Goal: Task Accomplishment & Management: Use online tool/utility

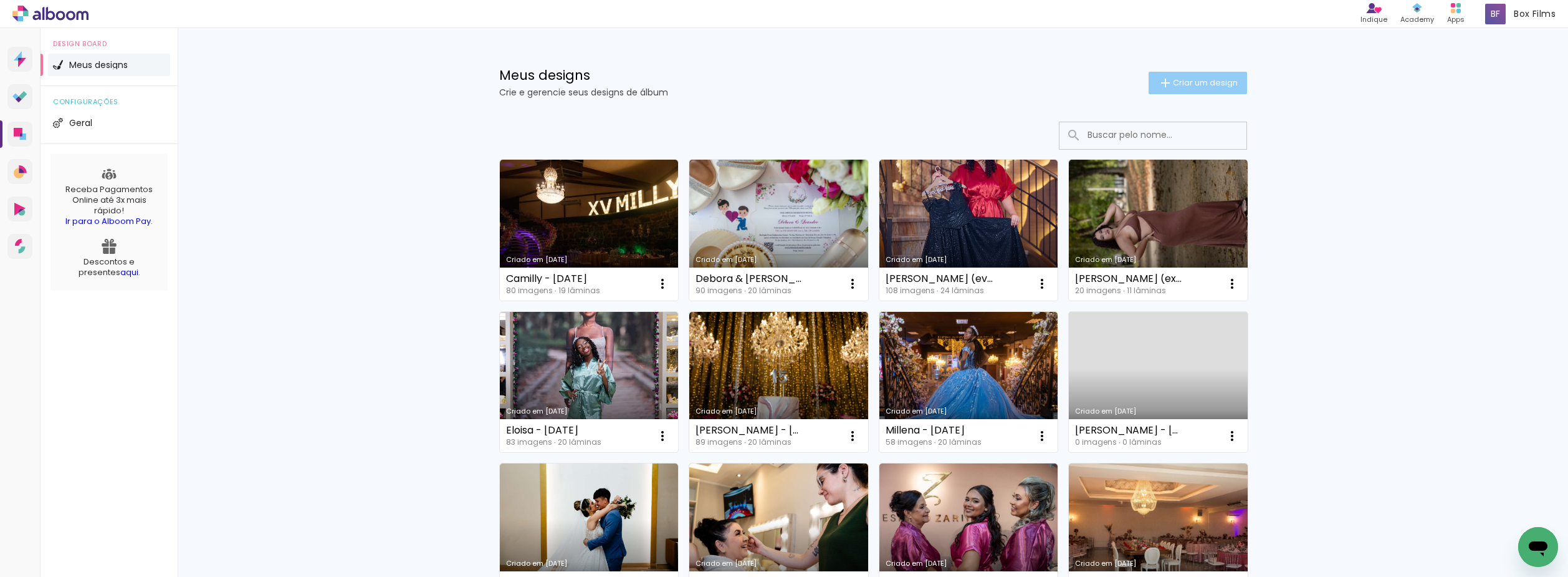
click at [1210, 83] on span "Criar um design" at bounding box center [1205, 82] width 65 height 8
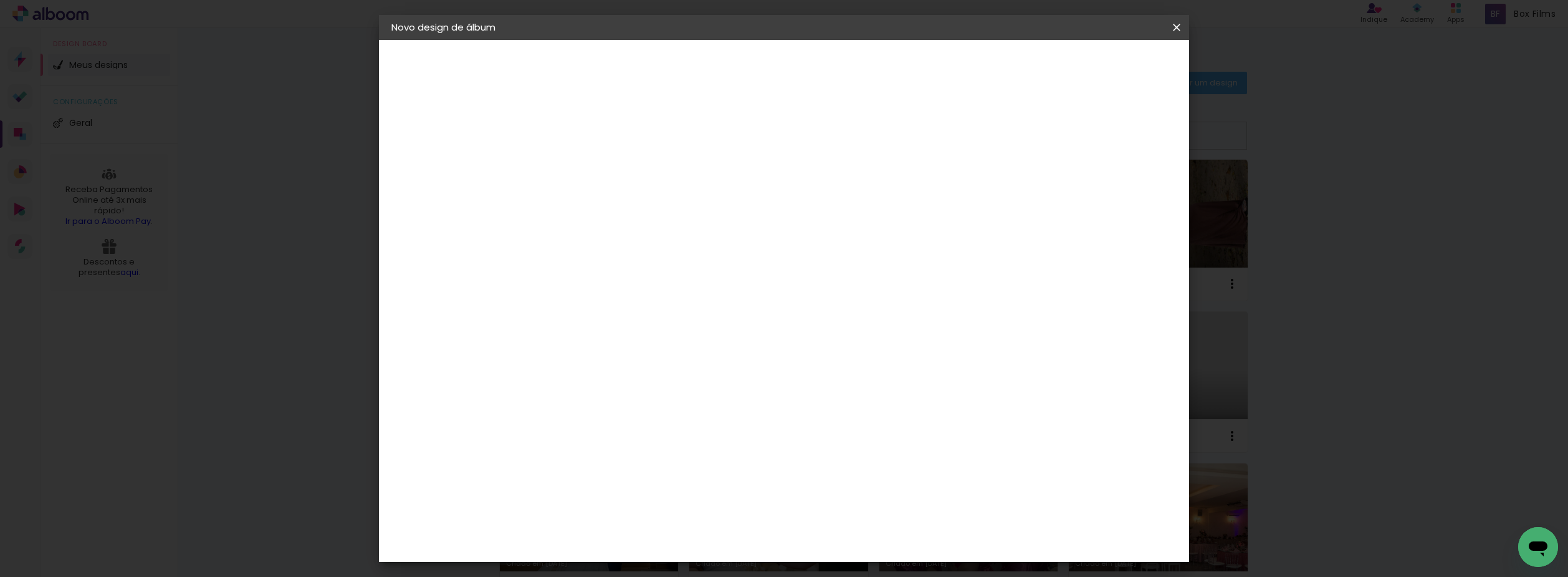
click at [595, 169] on input at bounding box center [595, 167] width 0 height 19
type input "Flexbook Formatura"
click at [0, 0] on slot "Avançar" at bounding box center [0, 0] width 0 height 0
click at [620, 409] on paper-item "[PERSON_NAME]" at bounding box center [627, 423] width 134 height 28
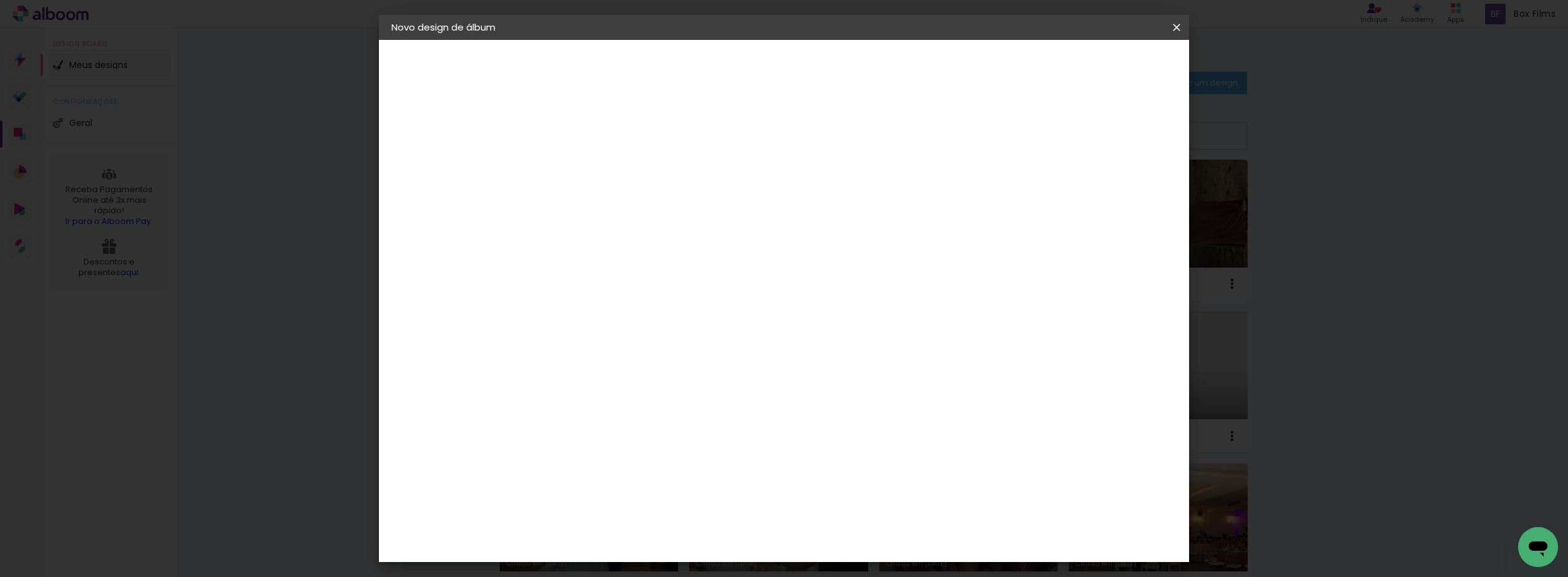
click at [828, 72] on paper-button "Avançar" at bounding box center [798, 66] width 61 height 21
click at [644, 207] on input "text" at bounding box center [620, 217] width 49 height 19
click at [906, 237] on paper-item "Slim Book" at bounding box center [865, 232] width 250 height 25
type input "Slim Book"
click at [767, 217] on paper-input-container "Linha Slim Book" at bounding box center [679, 206] width 176 height 32
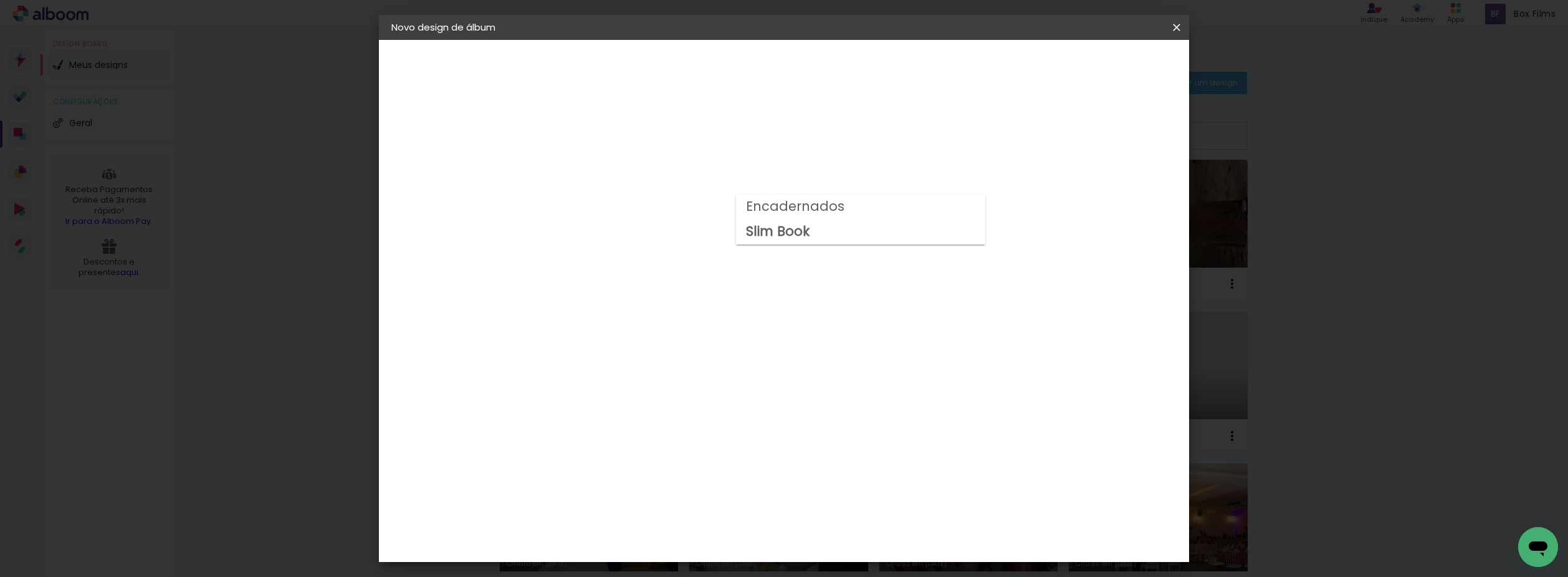
click at [833, 231] on paper-item "Slim Book" at bounding box center [861, 232] width 250 height 25
click at [680, 538] on span "25 x 40" at bounding box center [651, 551] width 58 height 26
click at [798, 57] on paper-button "Avançar" at bounding box center [768, 66] width 61 height 21
click at [1066, 63] on span "Iniciar design" at bounding box center [1037, 66] width 57 height 9
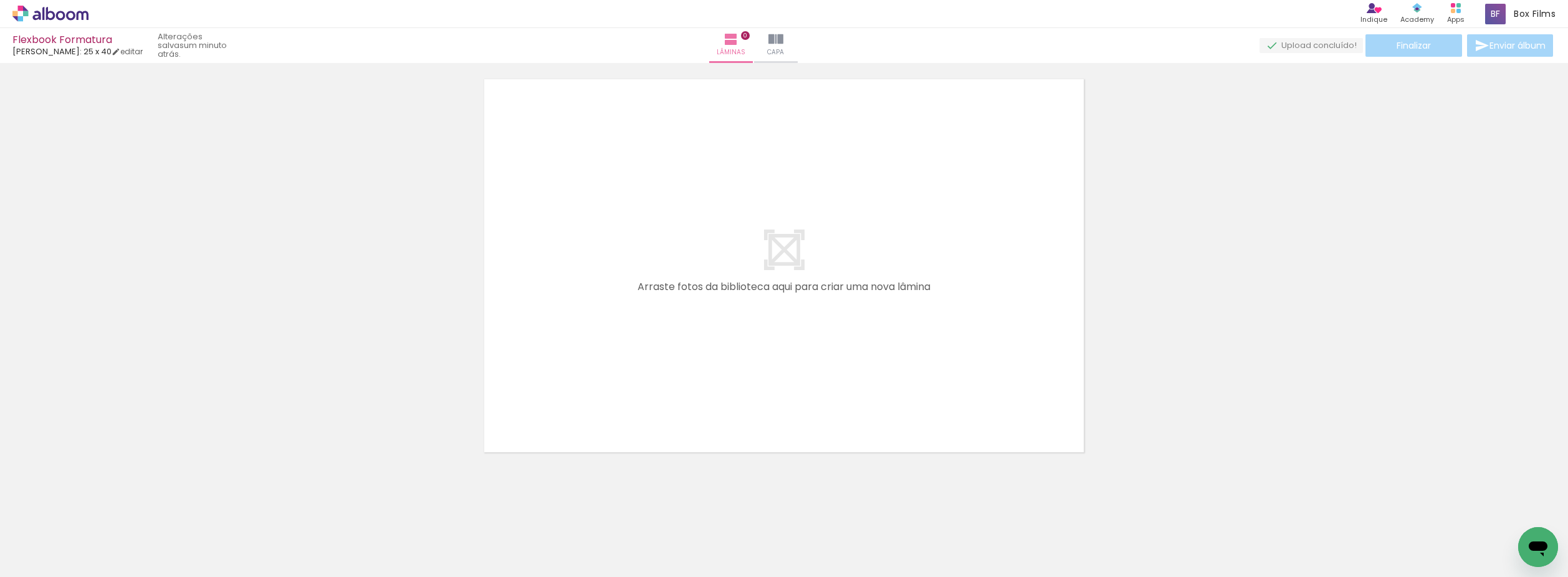
scroll to position [40, 0]
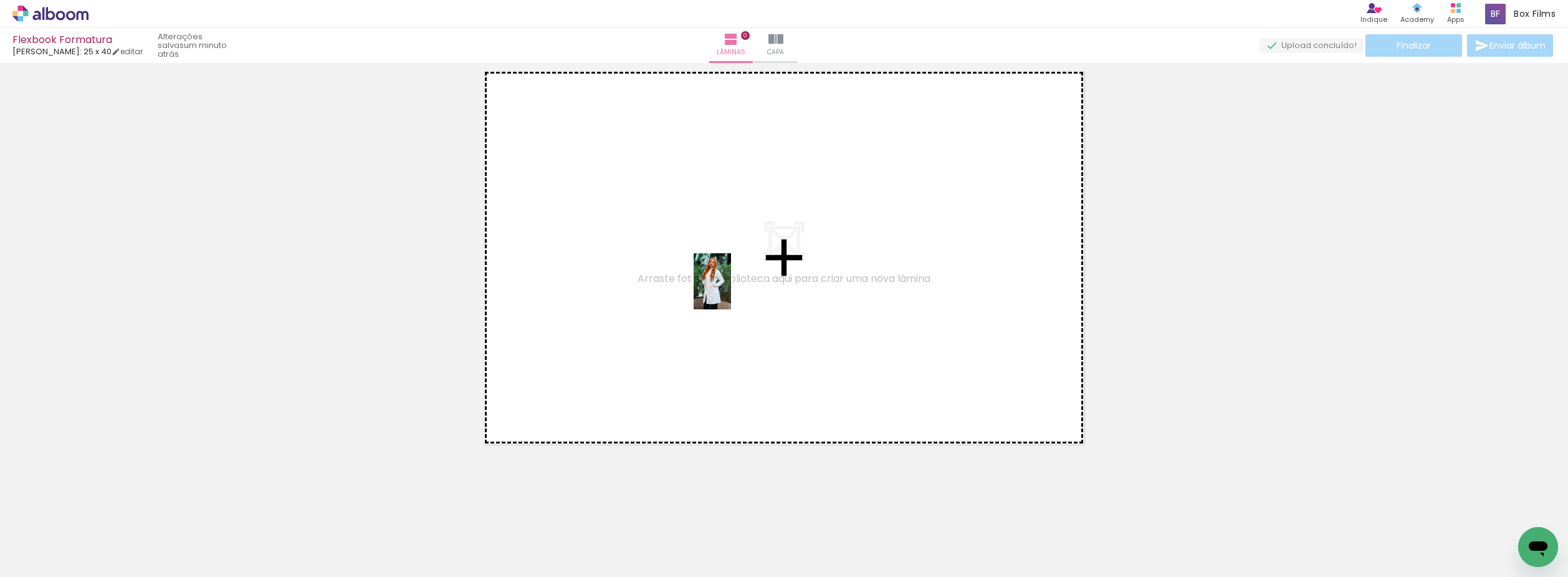
drag, startPoint x: 132, startPoint y: 528, endPoint x: 743, endPoint y: 284, distance: 657.9
click at [742, 285] on quentale-workspace at bounding box center [784, 288] width 1568 height 577
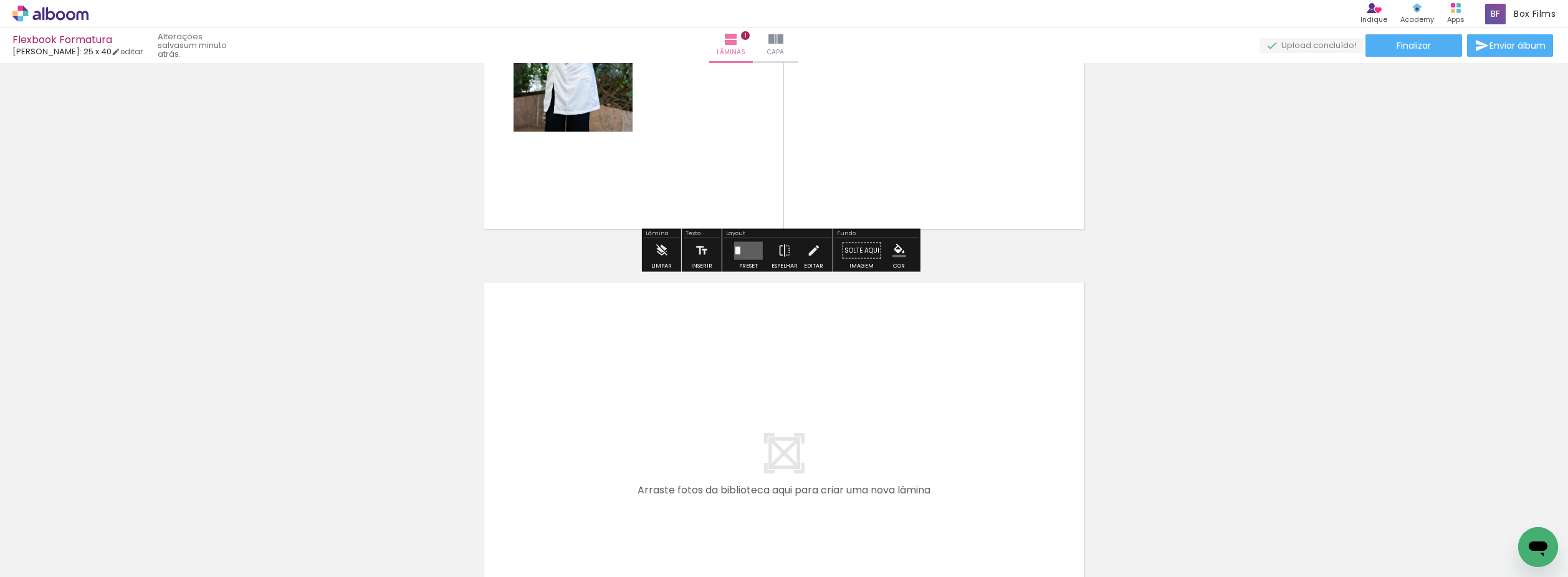
scroll to position [265, 0]
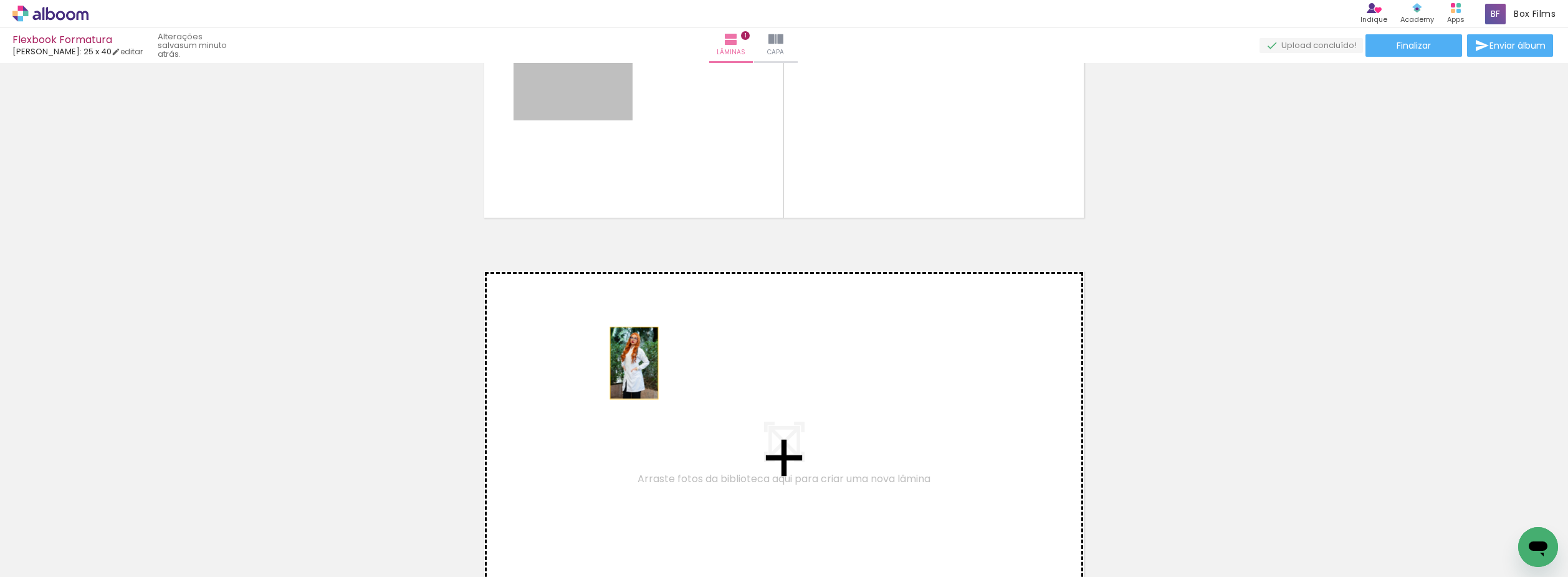
drag, startPoint x: 594, startPoint y: 84, endPoint x: 630, endPoint y: 371, distance: 289.2
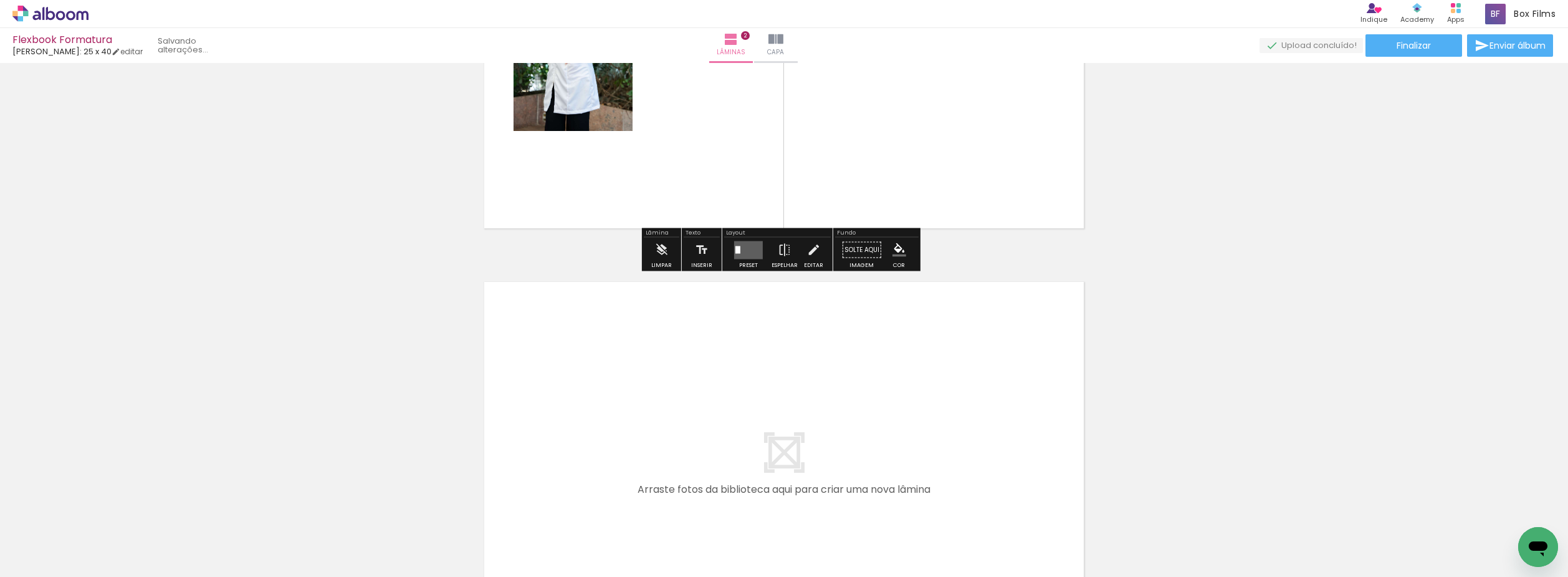
scroll to position [688, 0]
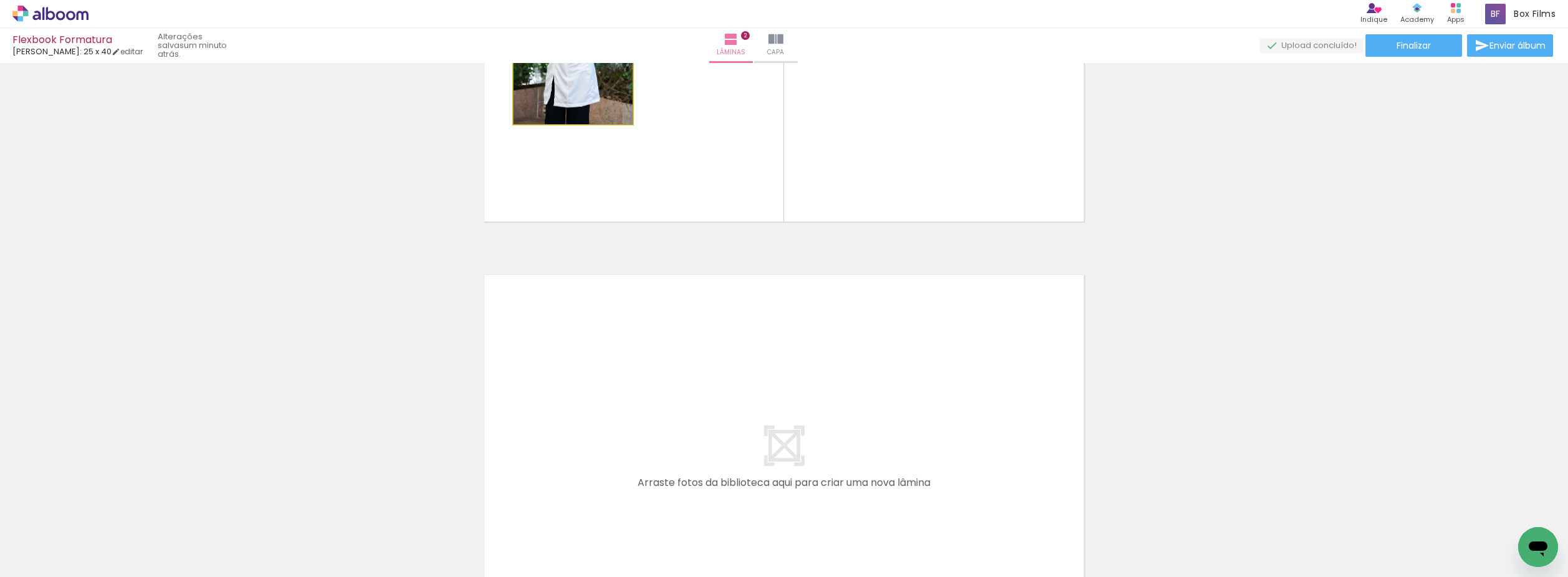
drag, startPoint x: 570, startPoint y: 87, endPoint x: 609, endPoint y: 345, distance: 260.9
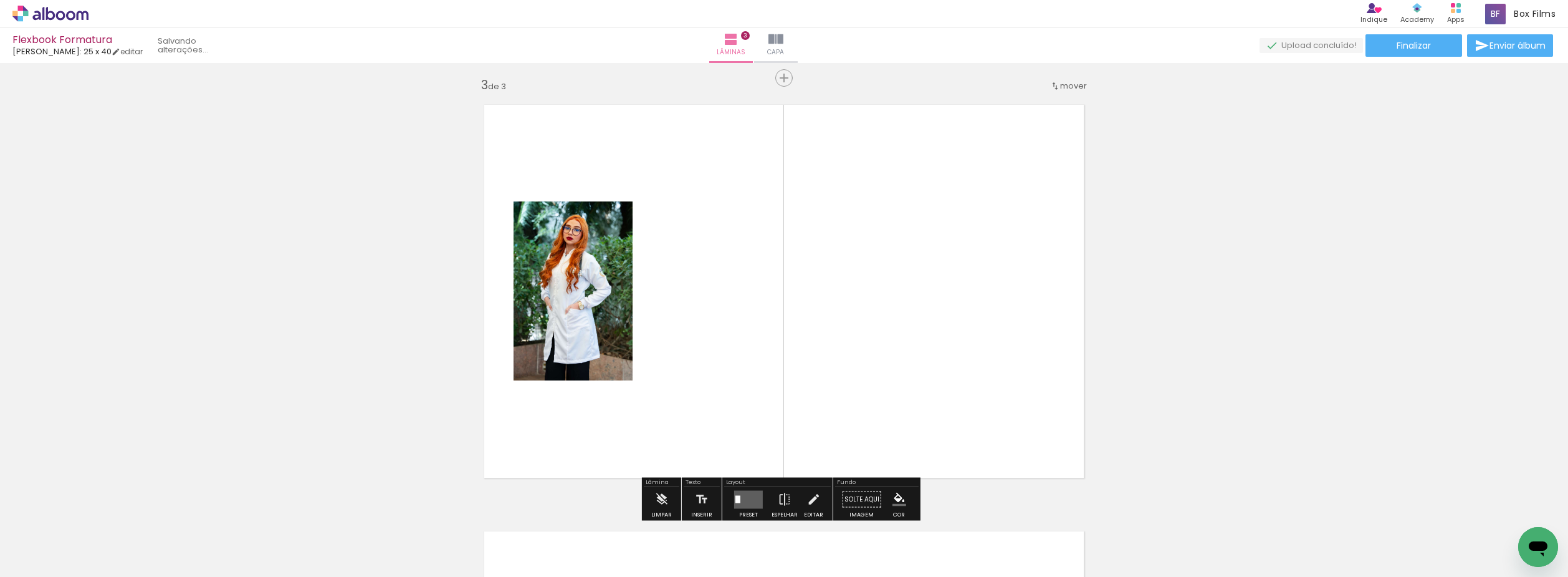
scroll to position [869, 0]
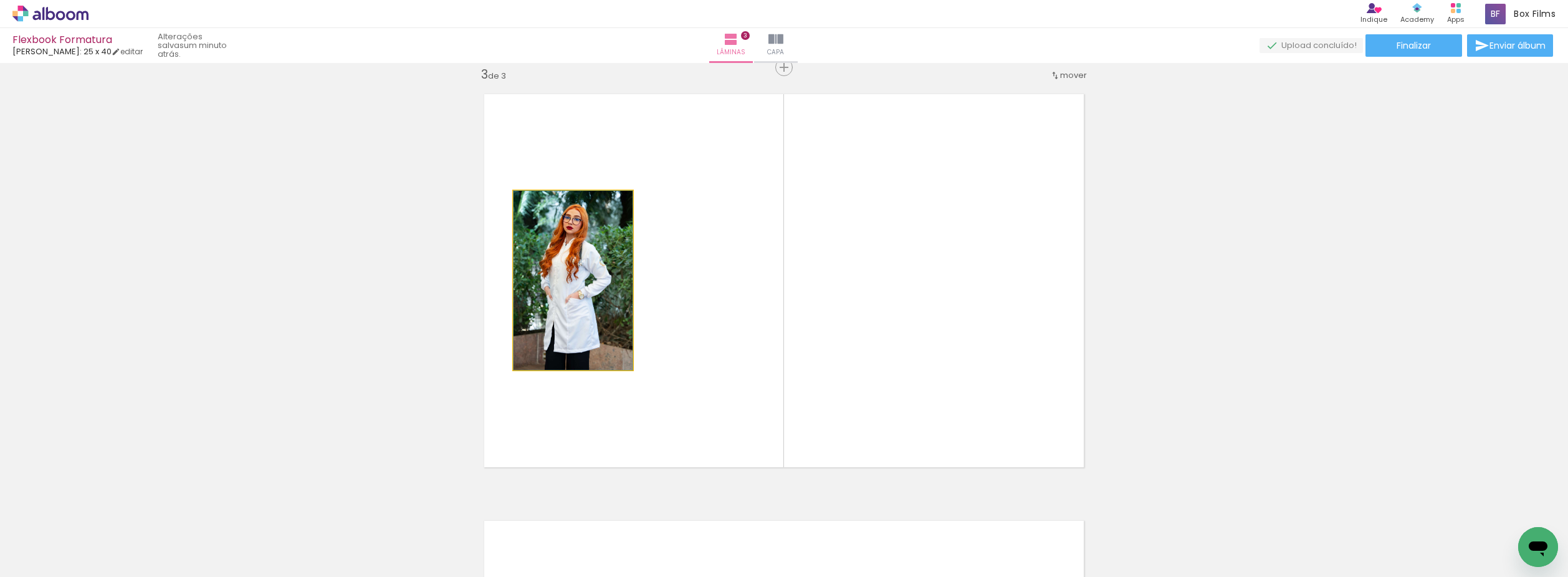
drag, startPoint x: 566, startPoint y: 290, endPoint x: 578, endPoint y: 321, distance: 33.2
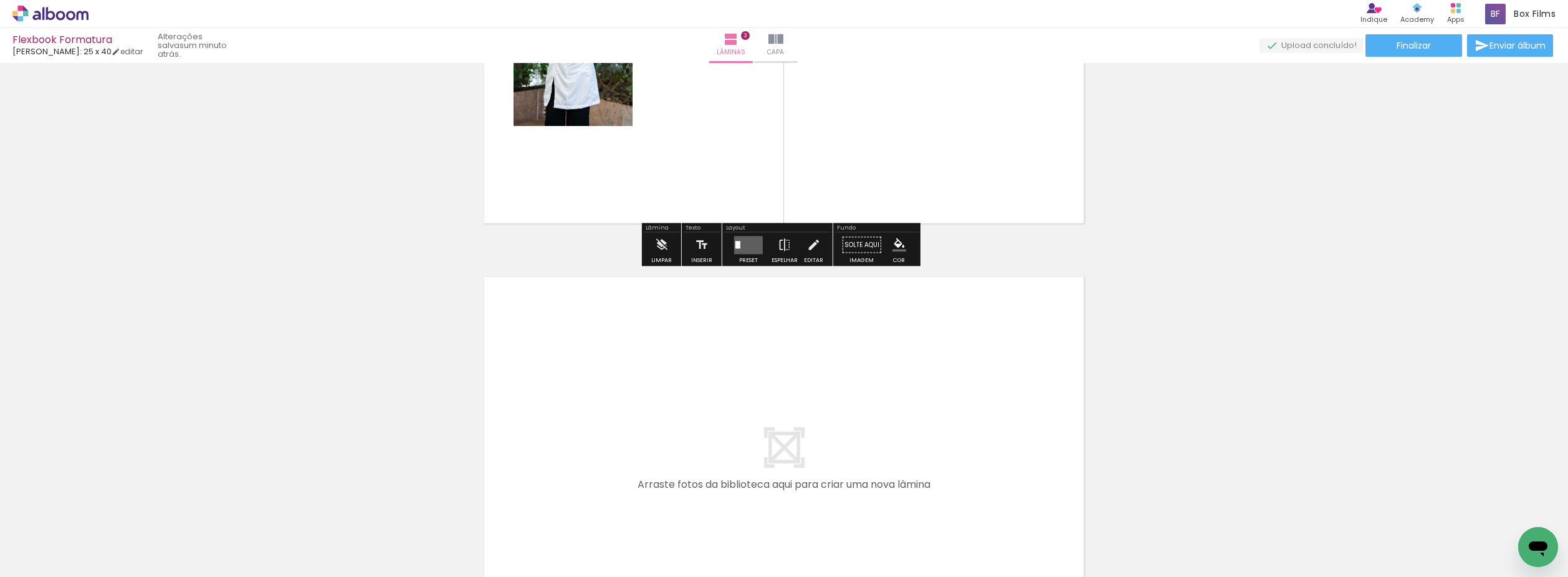
scroll to position [1118, 0]
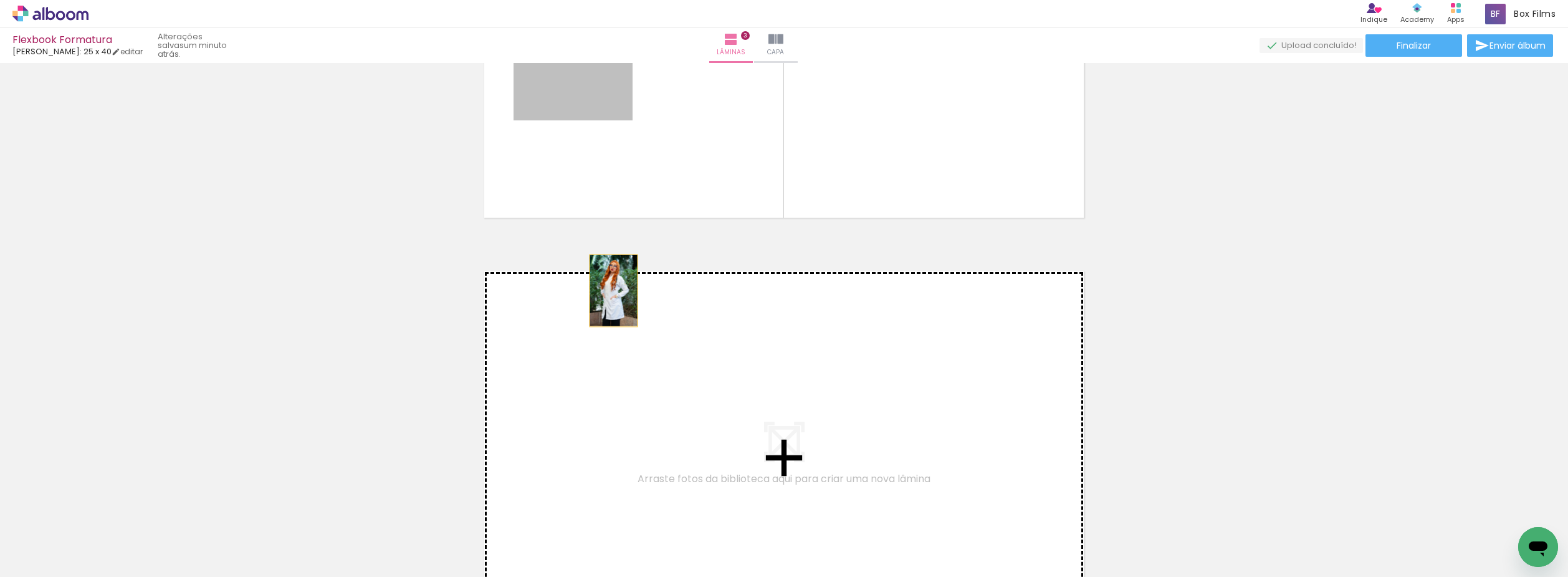
drag, startPoint x: 587, startPoint y: 107, endPoint x: 611, endPoint y: 314, distance: 208.4
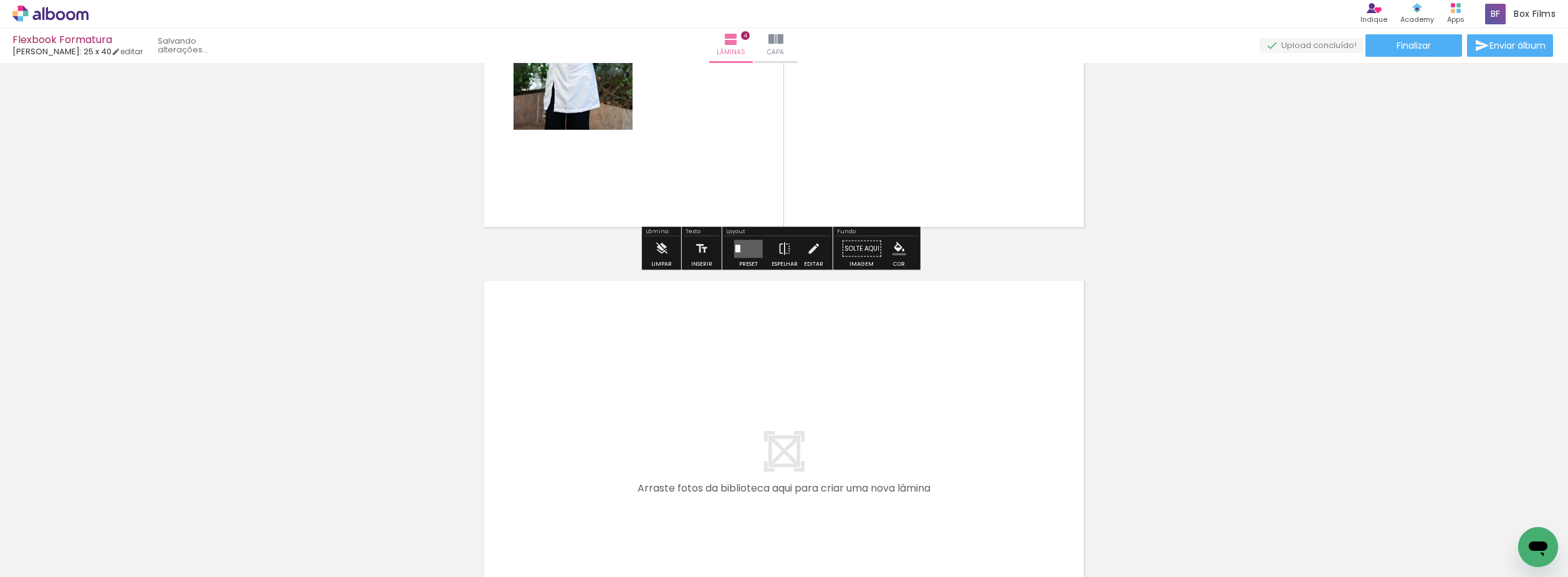
scroll to position [1544, 0]
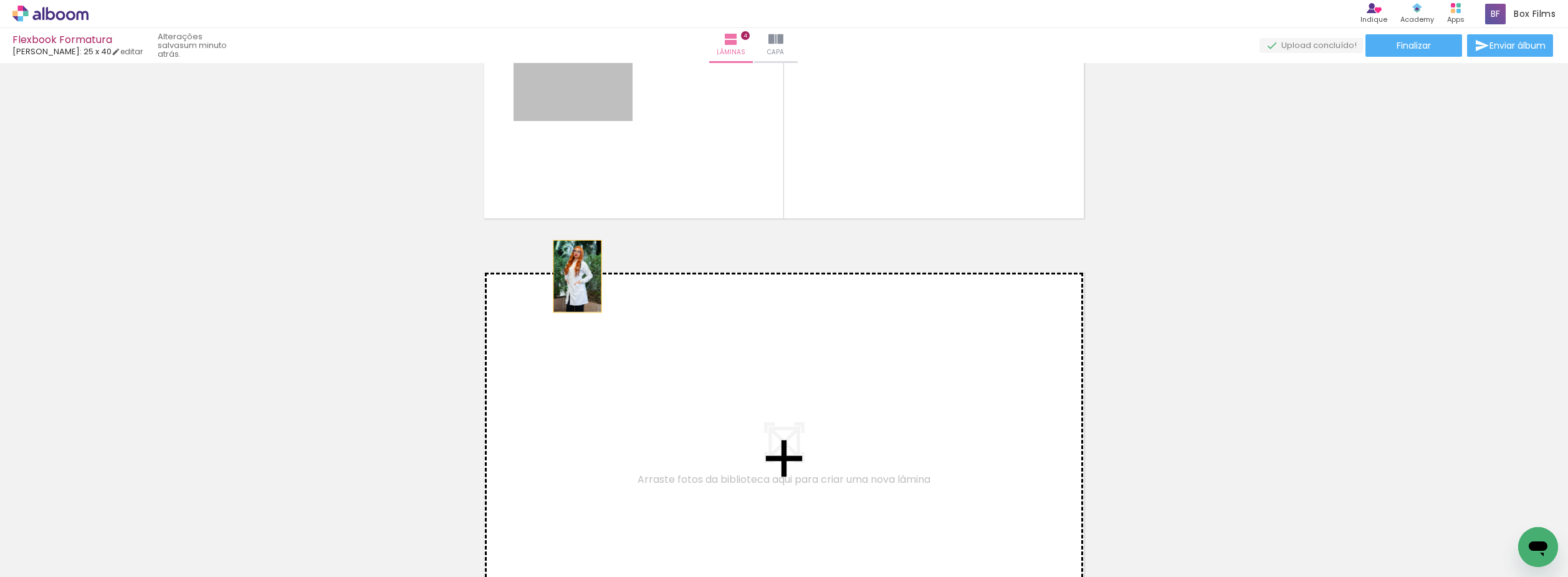
drag, startPoint x: 573, startPoint y: 189, endPoint x: 575, endPoint y: 337, distance: 148.0
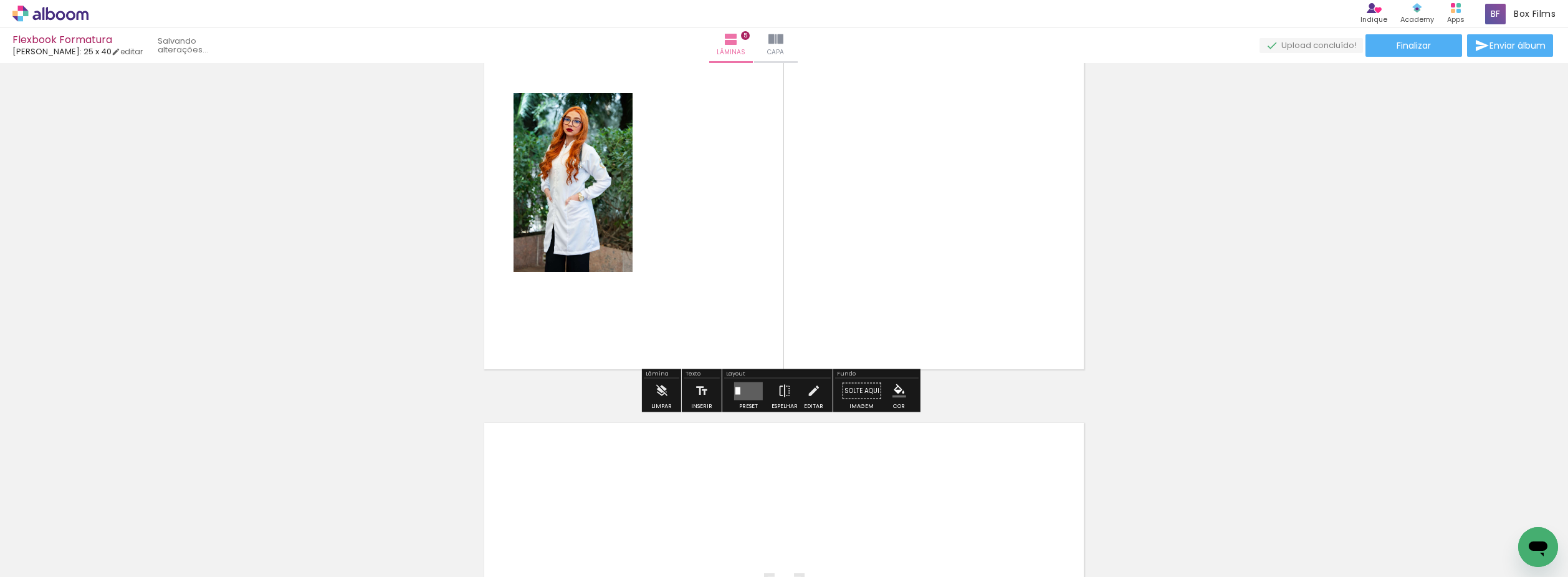
scroll to position [1970, 0]
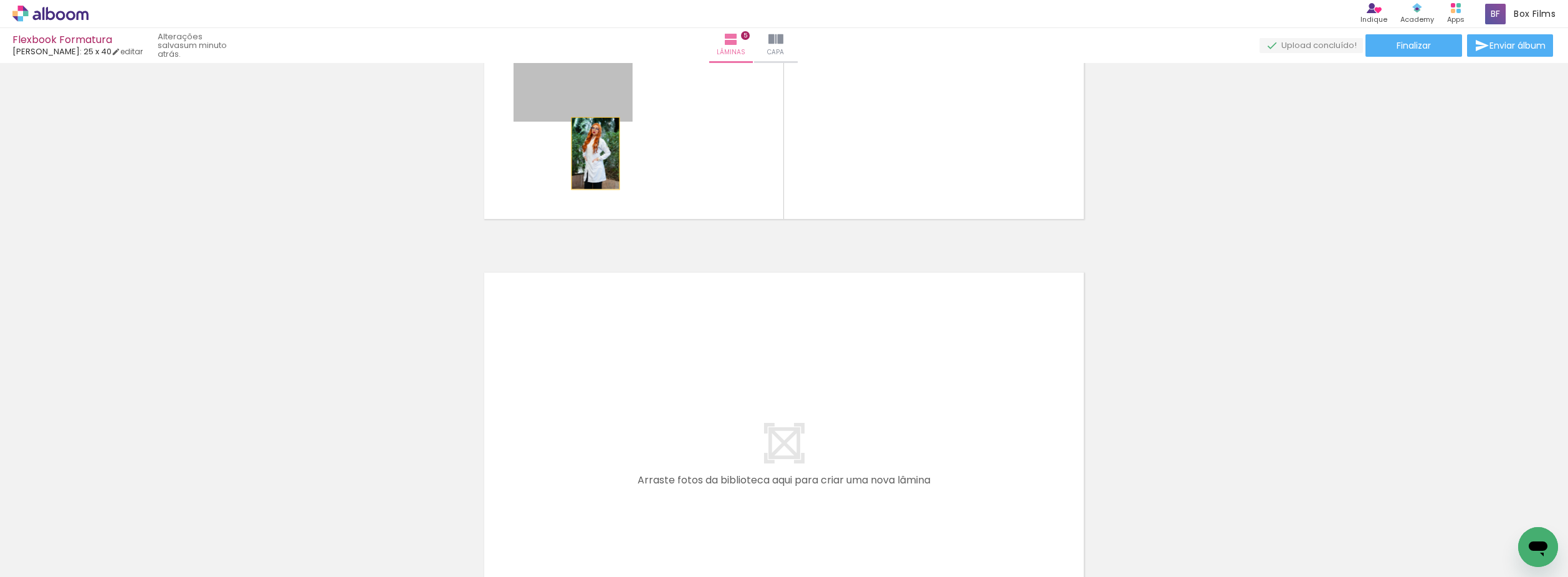
drag, startPoint x: 591, startPoint y: 101, endPoint x: 597, endPoint y: 327, distance: 226.1
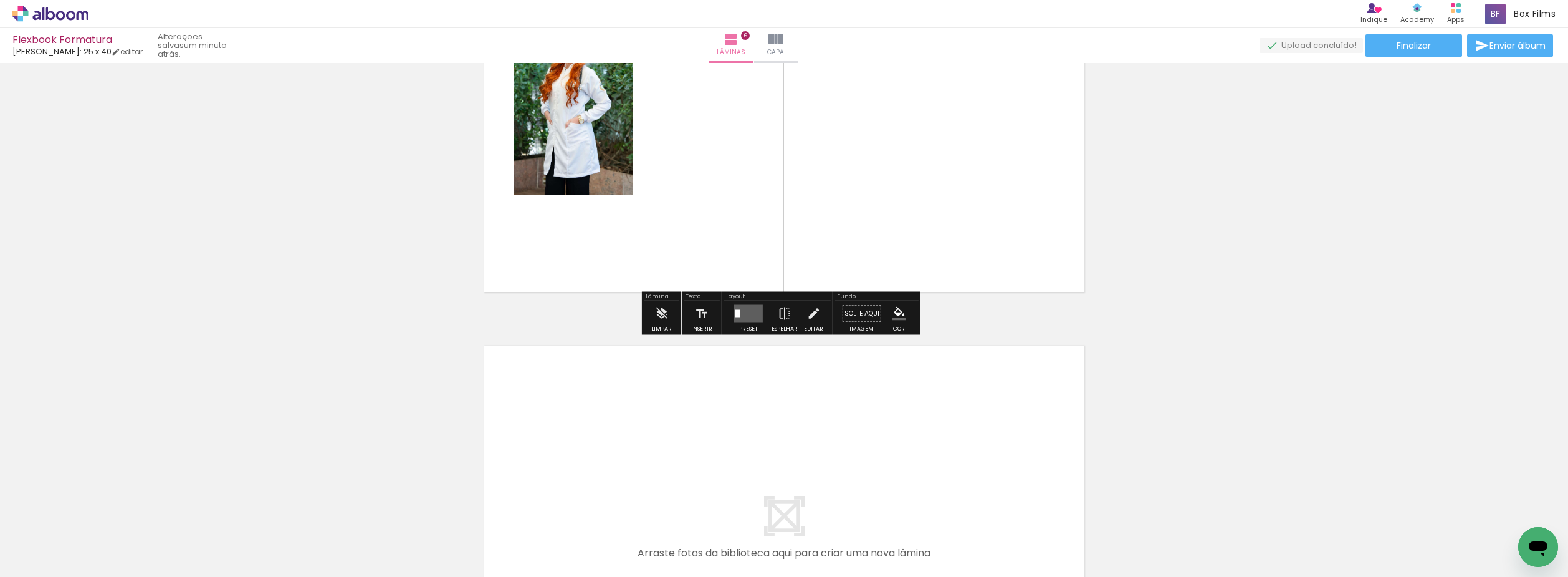
scroll to position [2336, 0]
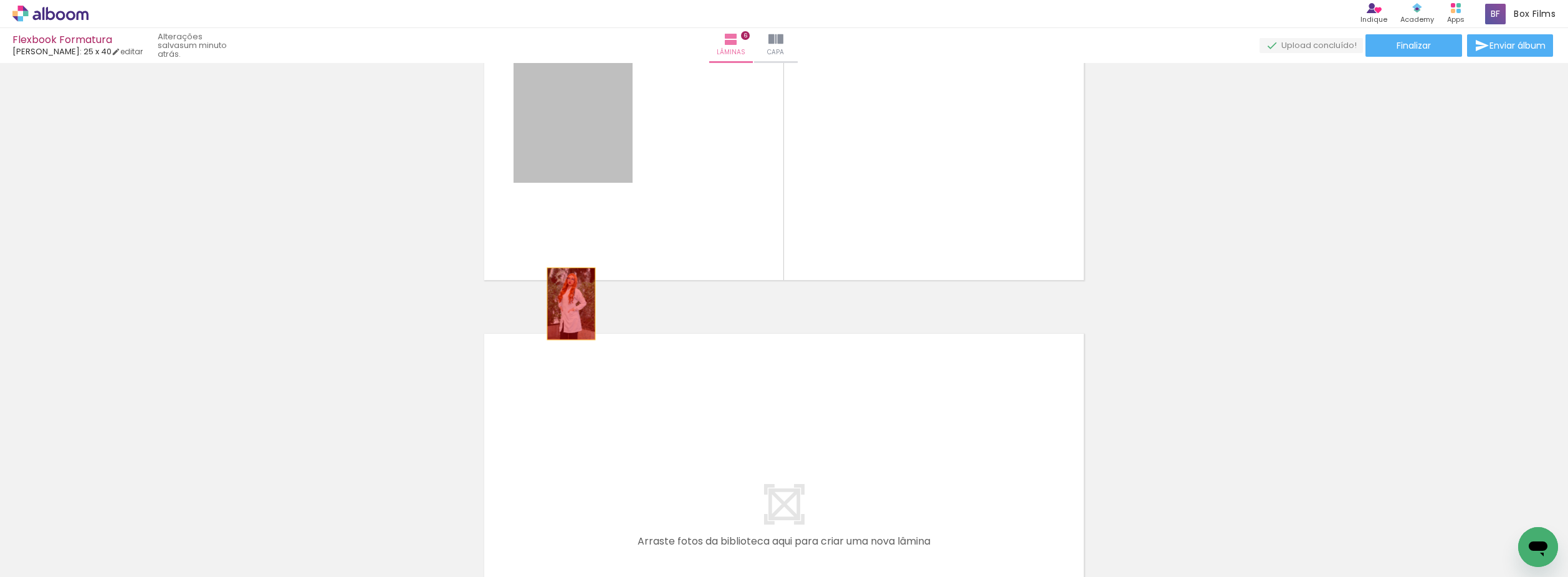
drag, startPoint x: 572, startPoint y: 261, endPoint x: 565, endPoint y: 397, distance: 136.2
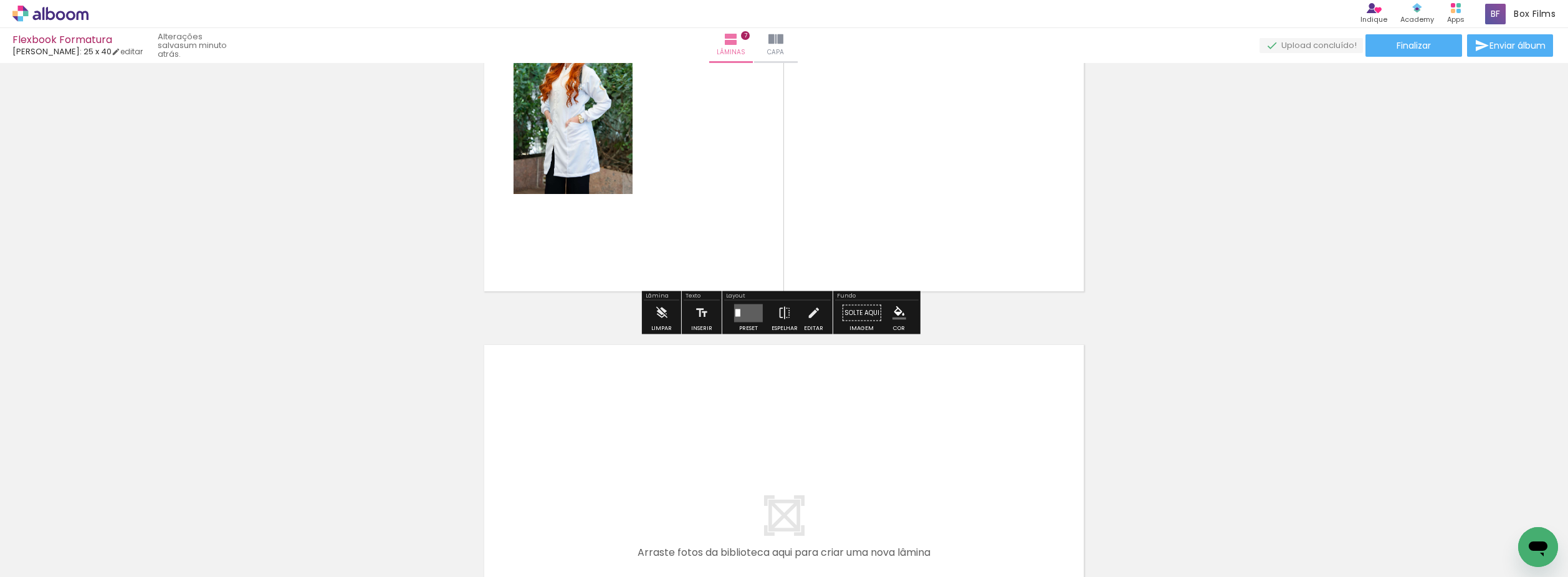
scroll to position [2762, 0]
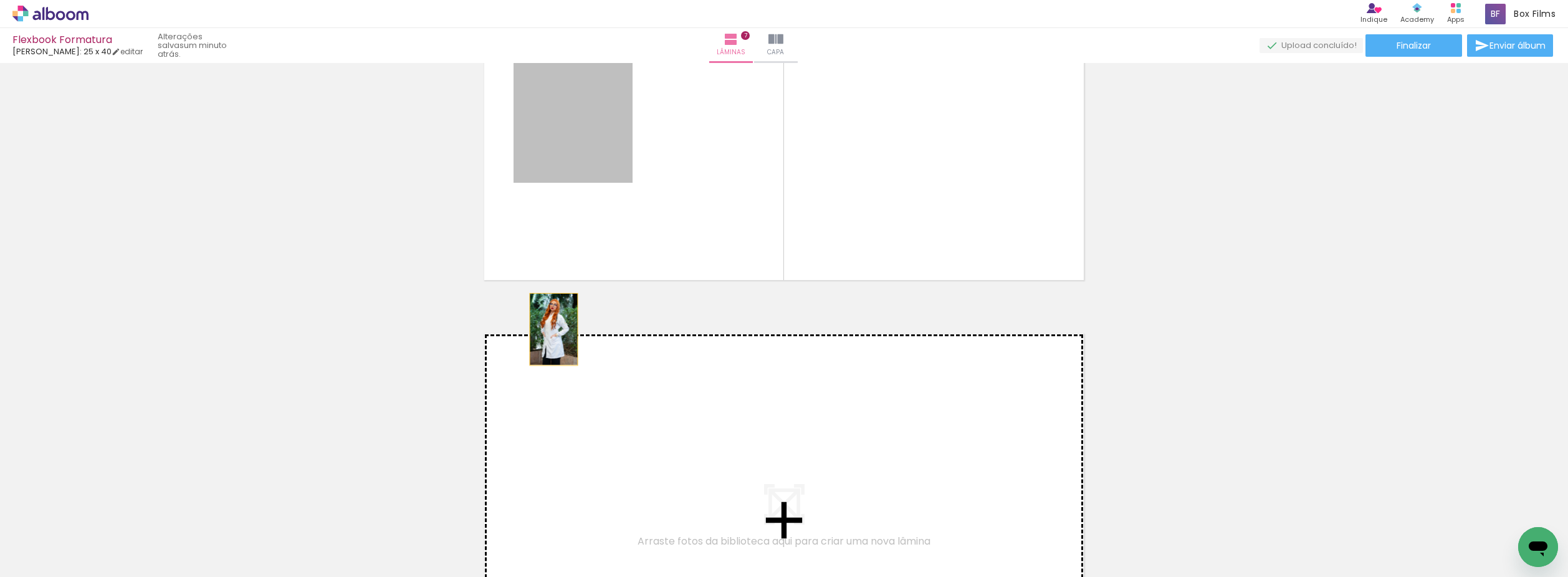
drag, startPoint x: 549, startPoint y: 236, endPoint x: 550, endPoint y: 385, distance: 149.0
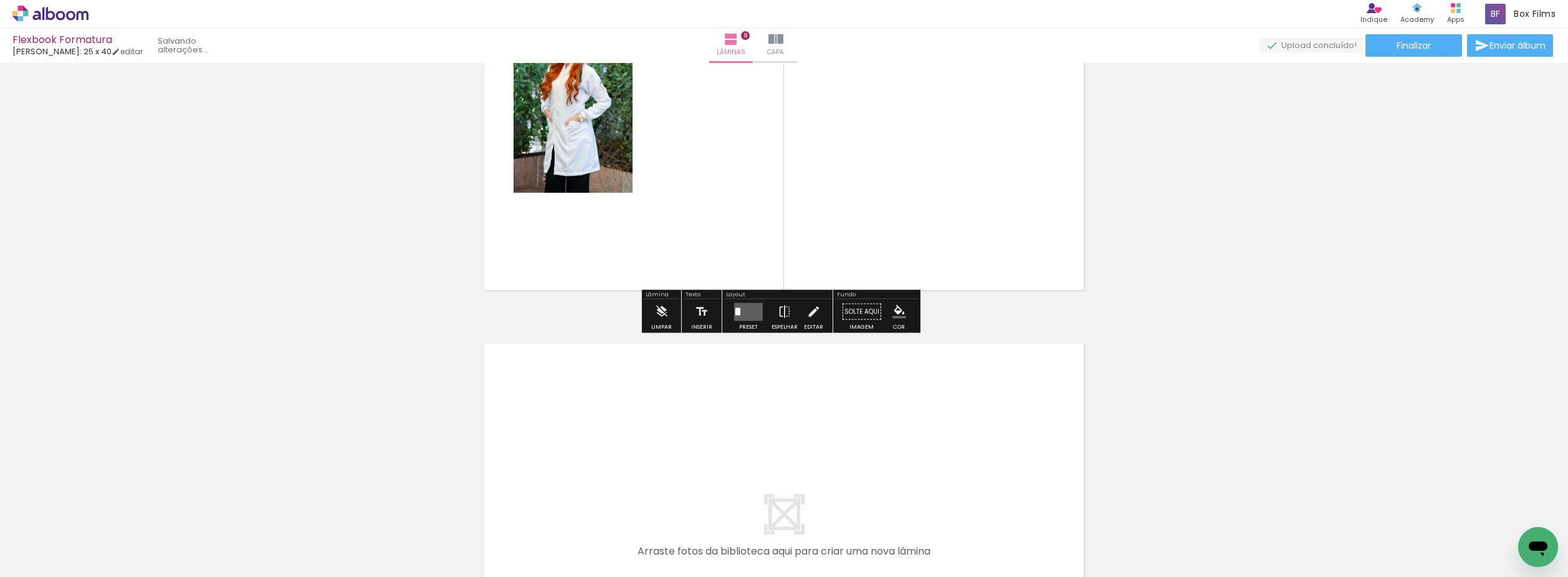
scroll to position [3179, 0]
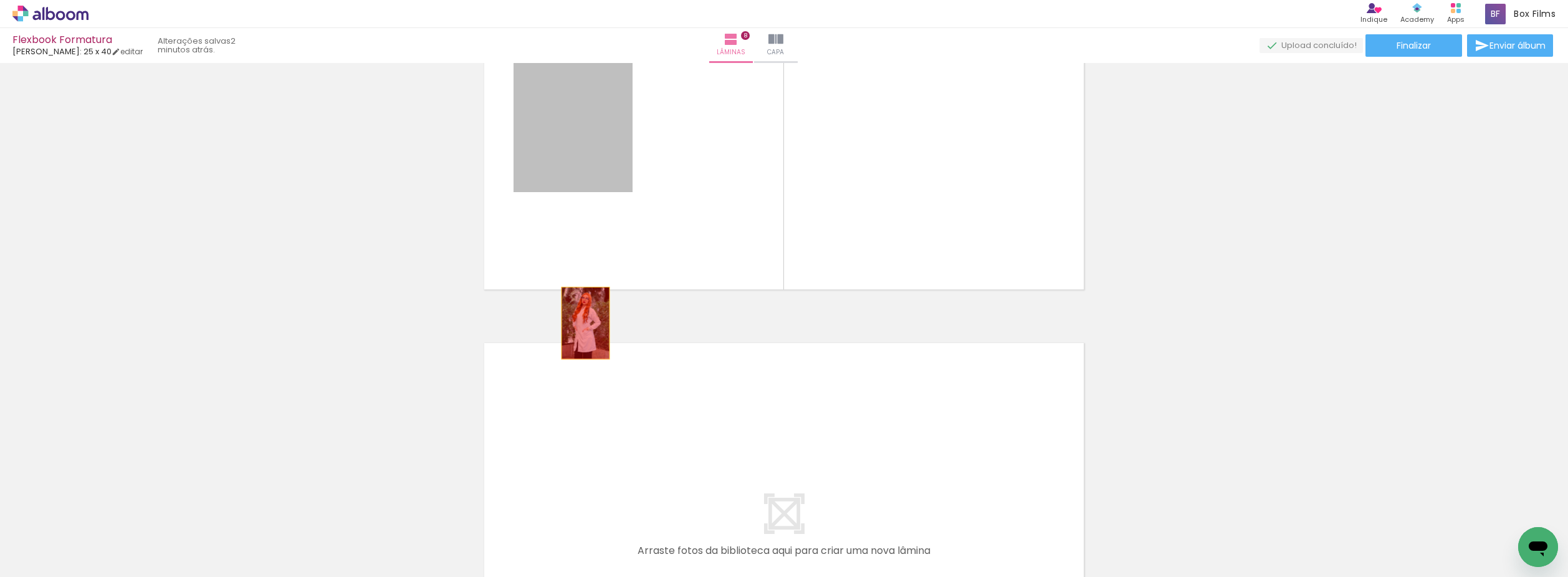
drag, startPoint x: 580, startPoint y: 287, endPoint x: 584, endPoint y: 383, distance: 96.1
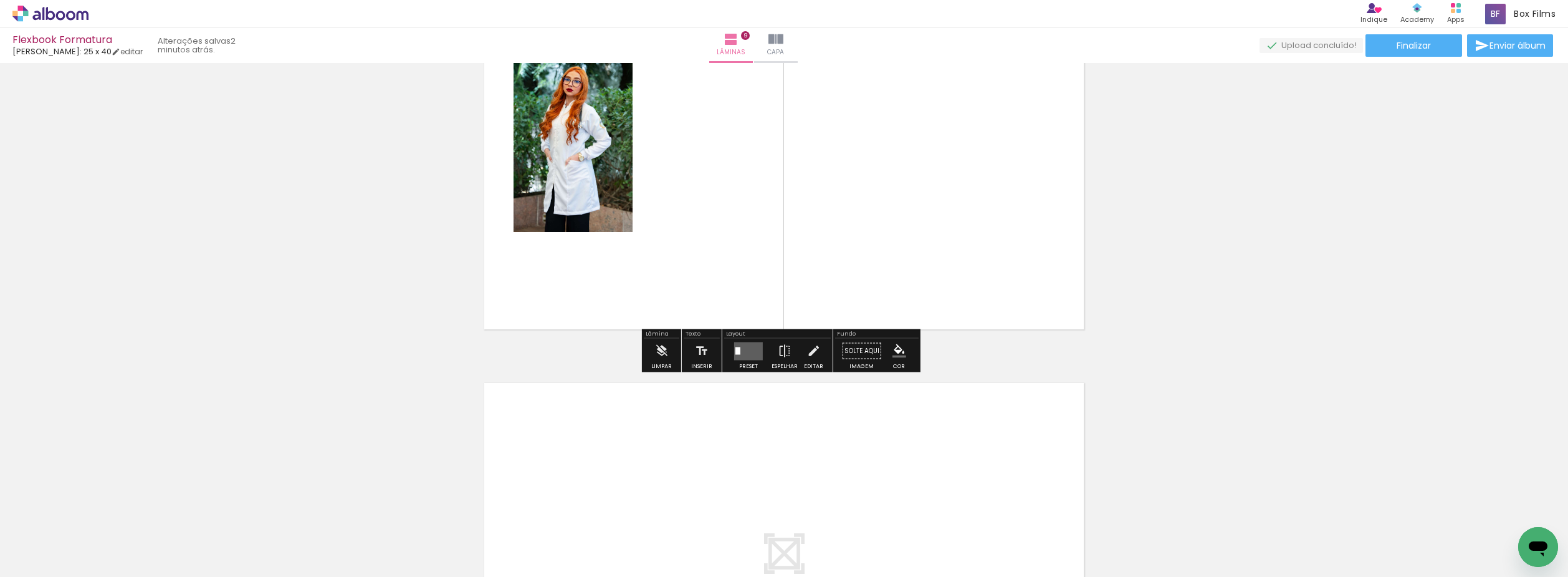
scroll to position [3615, 0]
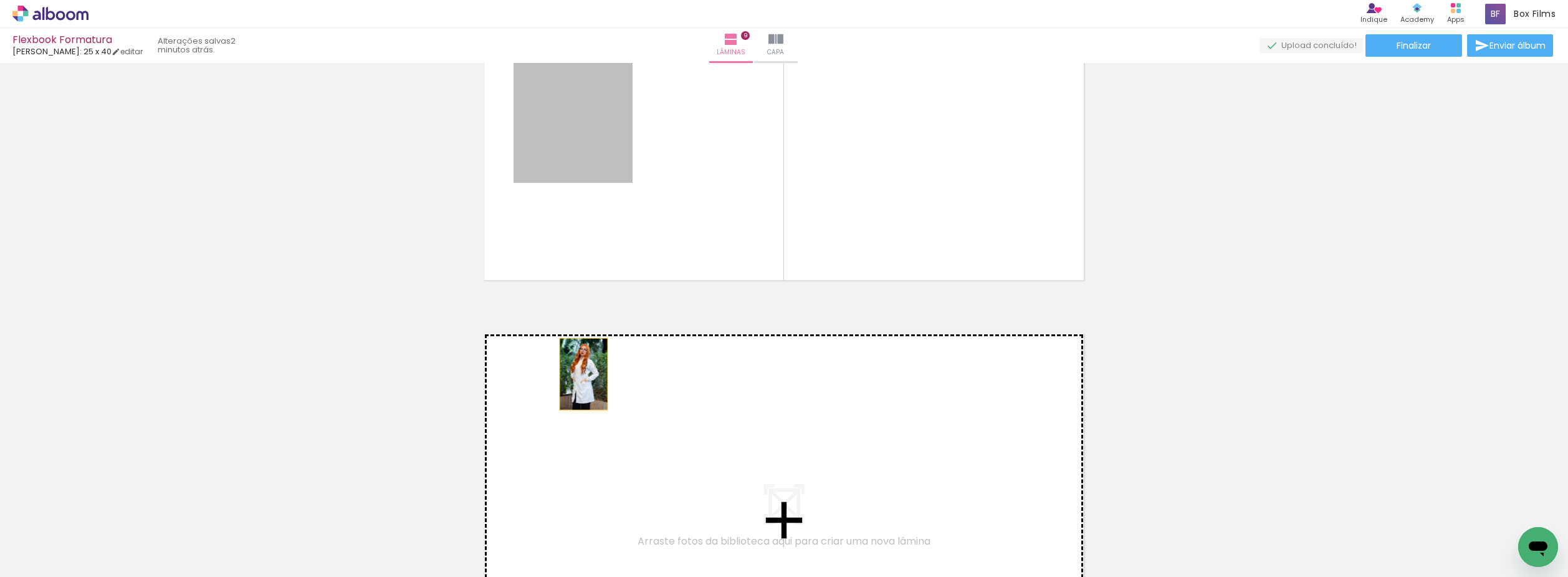
drag, startPoint x: 568, startPoint y: 159, endPoint x: 579, endPoint y: 387, distance: 228.3
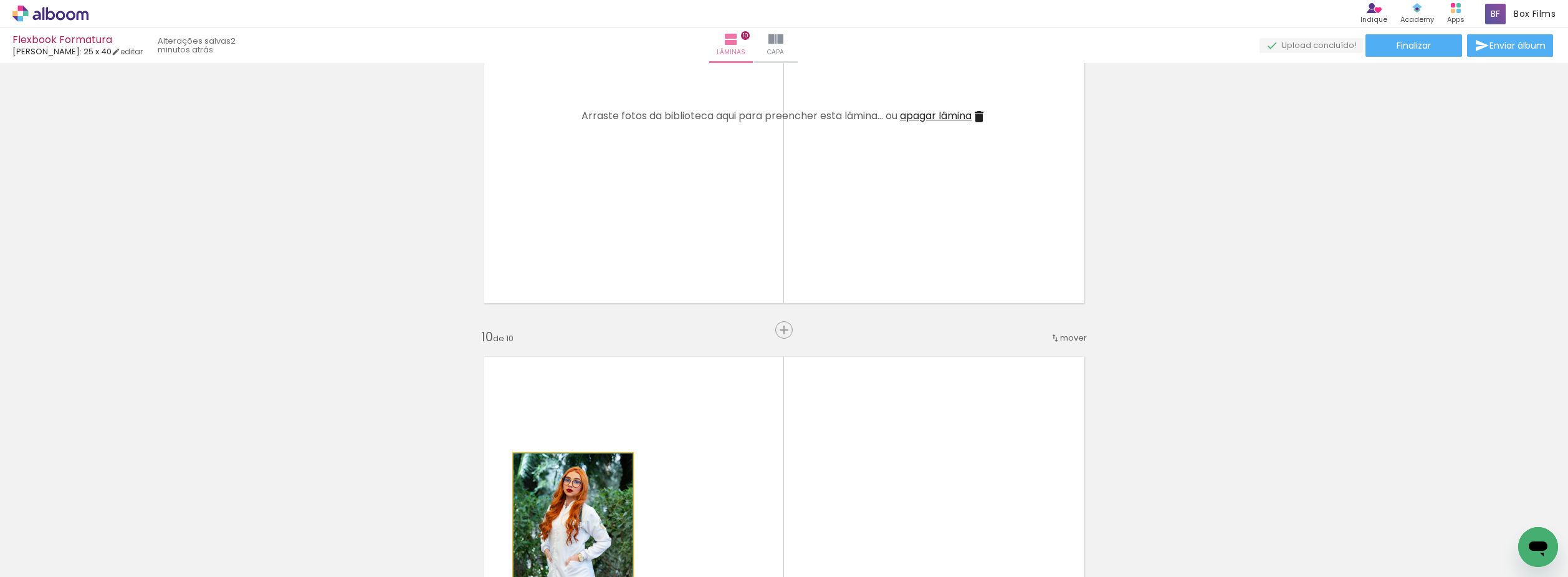
scroll to position [3542, 0]
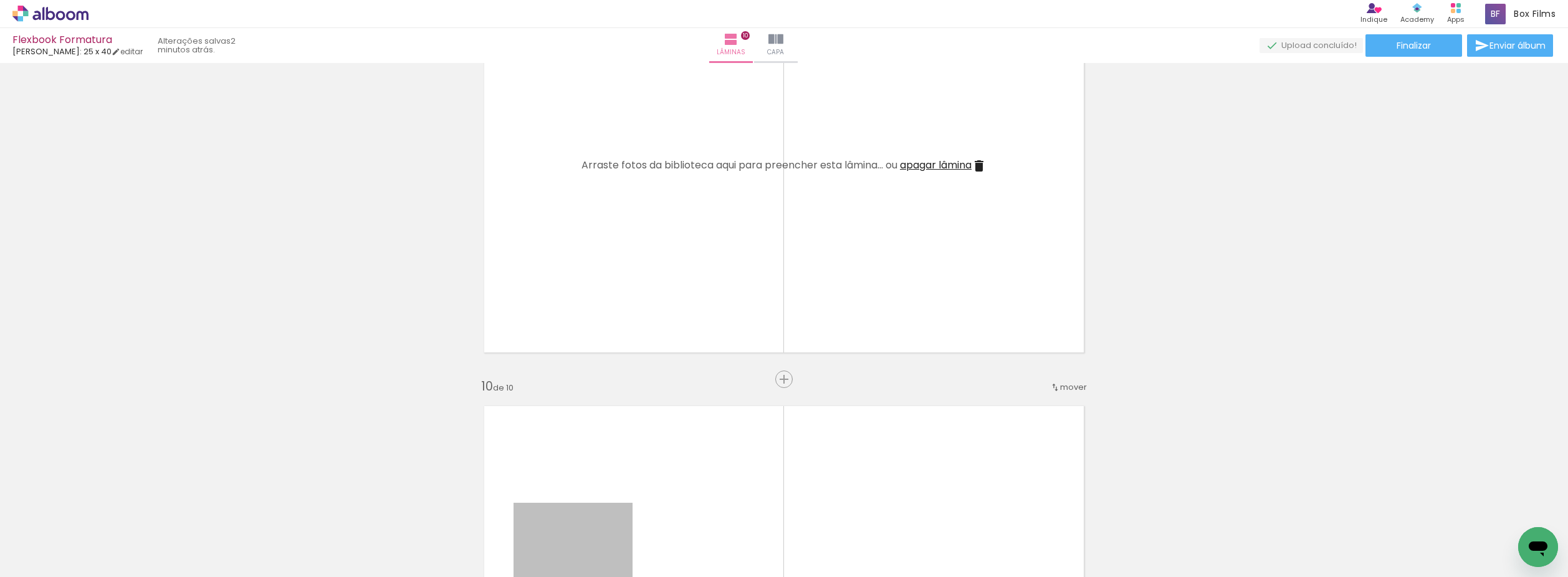
drag, startPoint x: 582, startPoint y: 321, endPoint x: 504, endPoint y: 513, distance: 207.2
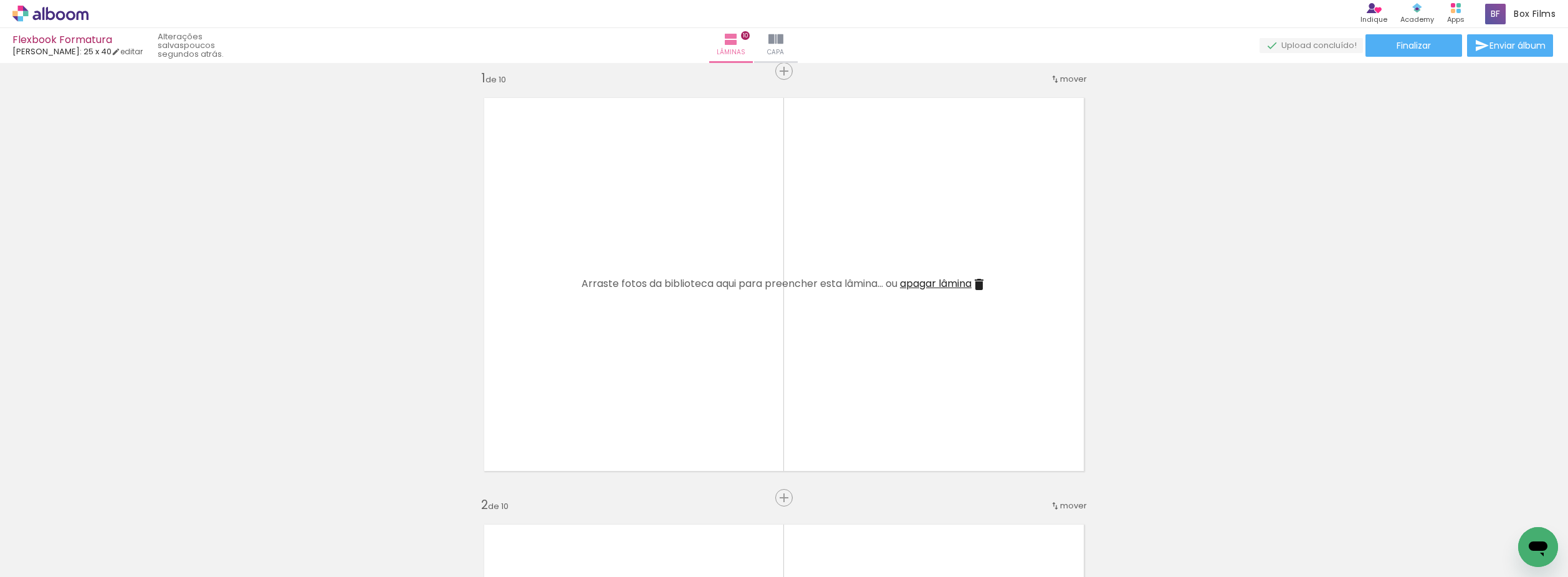
scroll to position [0, 0]
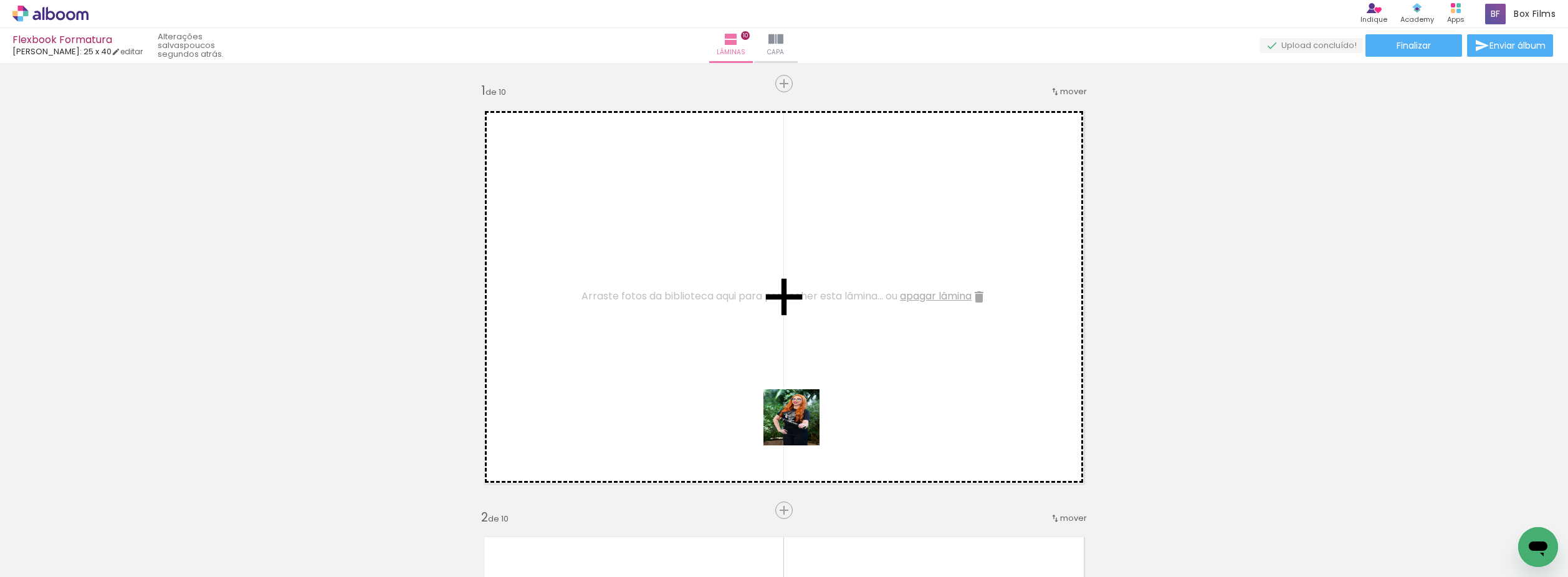
drag, startPoint x: 888, startPoint y: 549, endPoint x: 1000, endPoint y: 556, distance: 112.2
click at [792, 420] on quentale-workspace at bounding box center [784, 288] width 1568 height 577
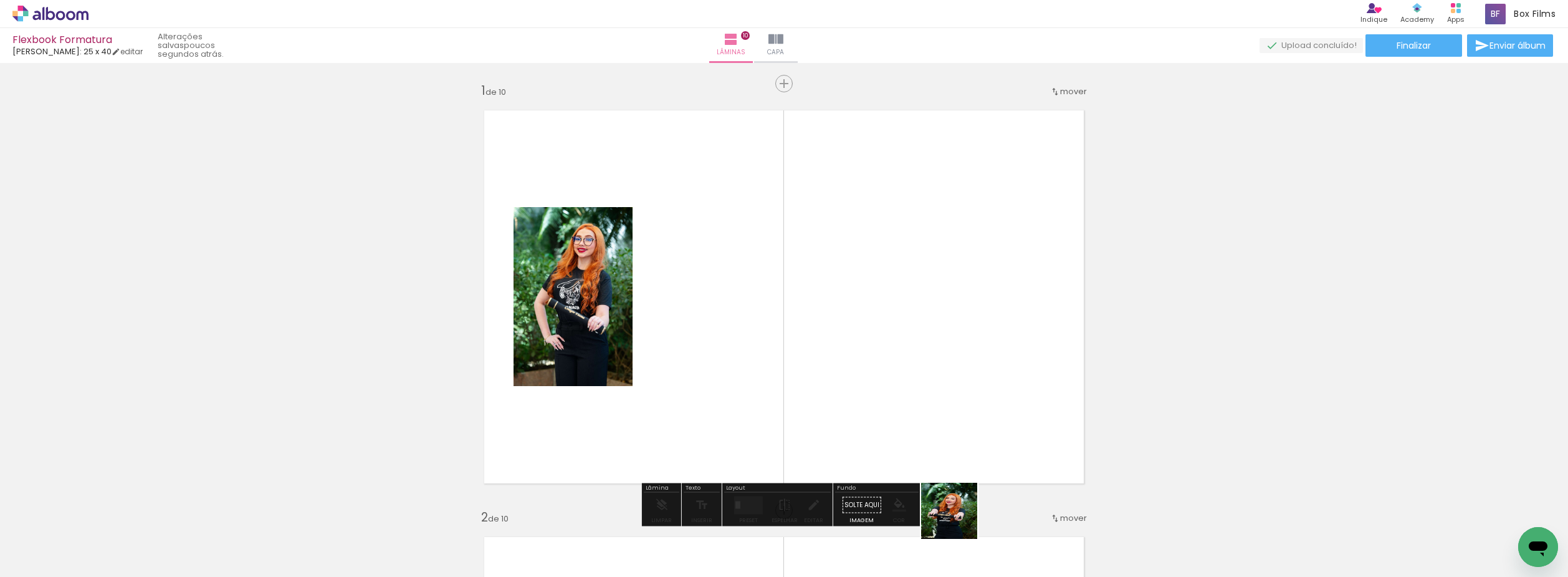
drag, startPoint x: 959, startPoint y: 520, endPoint x: 784, endPoint y: 338, distance: 252.5
click at [784, 338] on quentale-workspace at bounding box center [784, 288] width 1568 height 577
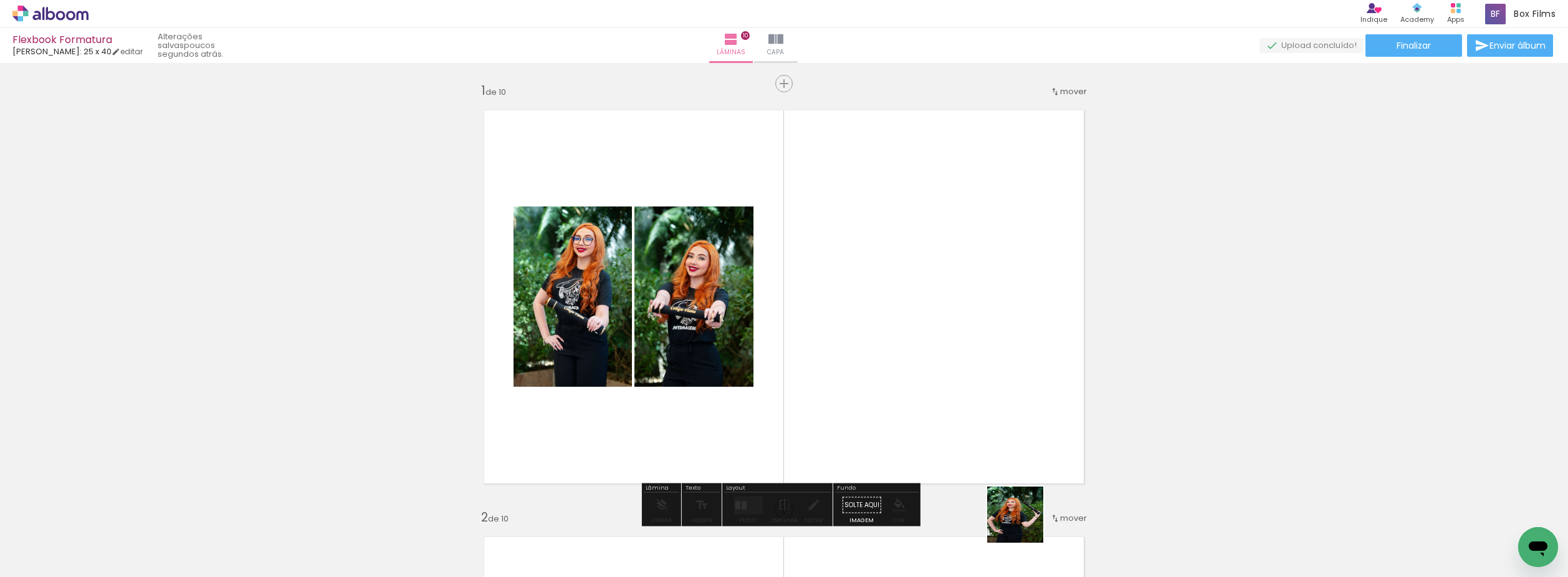
drag, startPoint x: 1025, startPoint y: 524, endPoint x: 1072, endPoint y: 499, distance: 53.2
click at [870, 362] on quentale-workspace at bounding box center [784, 288] width 1568 height 577
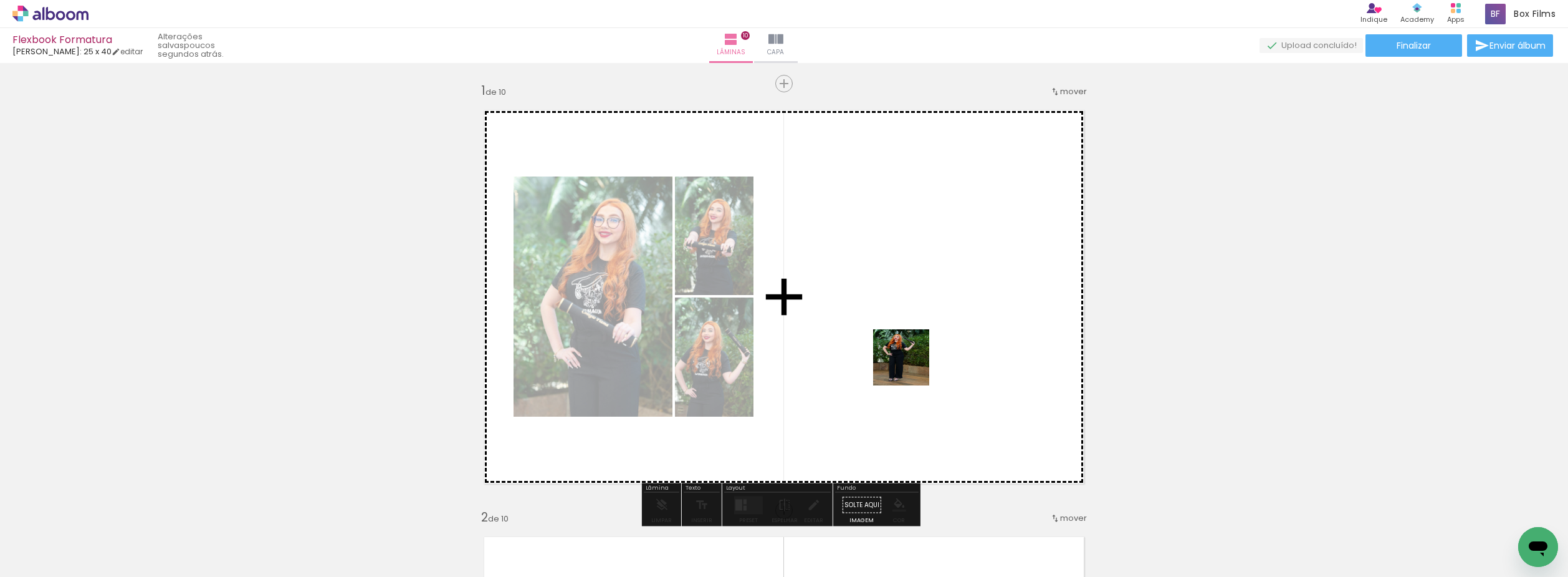
drag, startPoint x: 963, startPoint y: 415, endPoint x: 1095, endPoint y: 481, distance: 147.6
click at [904, 357] on quentale-workspace at bounding box center [784, 288] width 1568 height 577
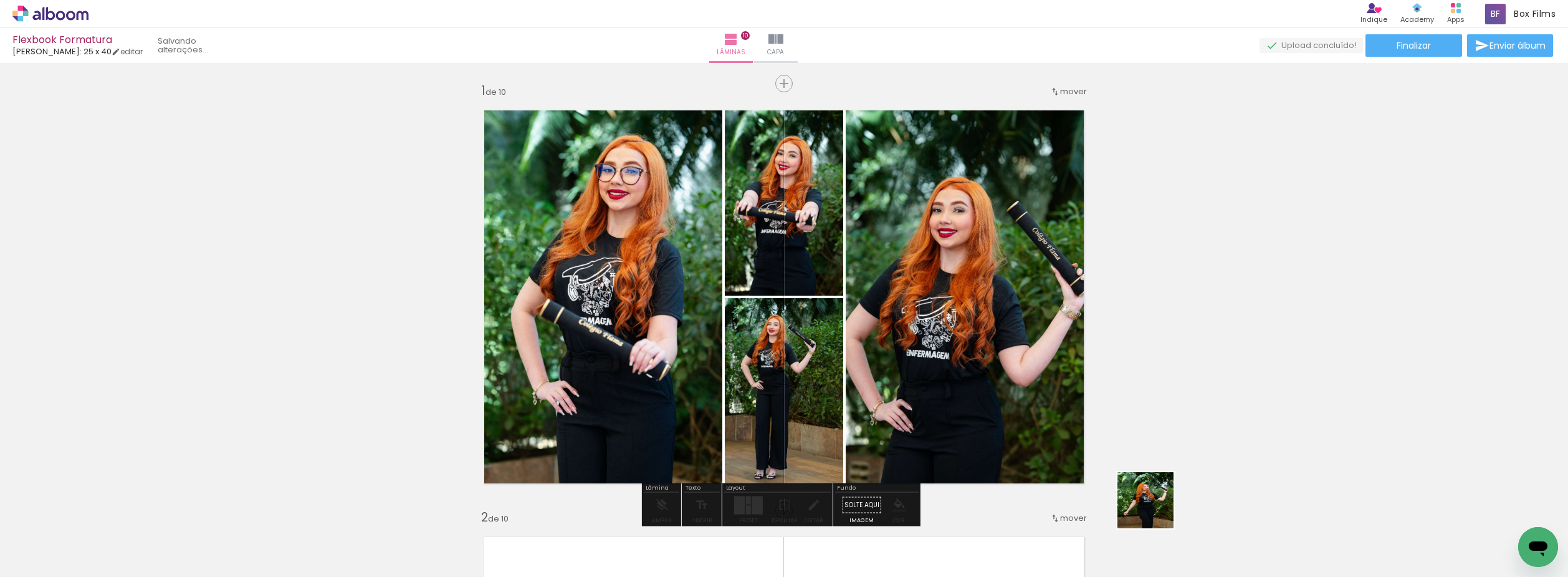
drag, startPoint x: 1175, startPoint y: 524, endPoint x: 1223, endPoint y: 505, distance: 51.6
click at [931, 338] on quentale-workspace at bounding box center [784, 288] width 1568 height 577
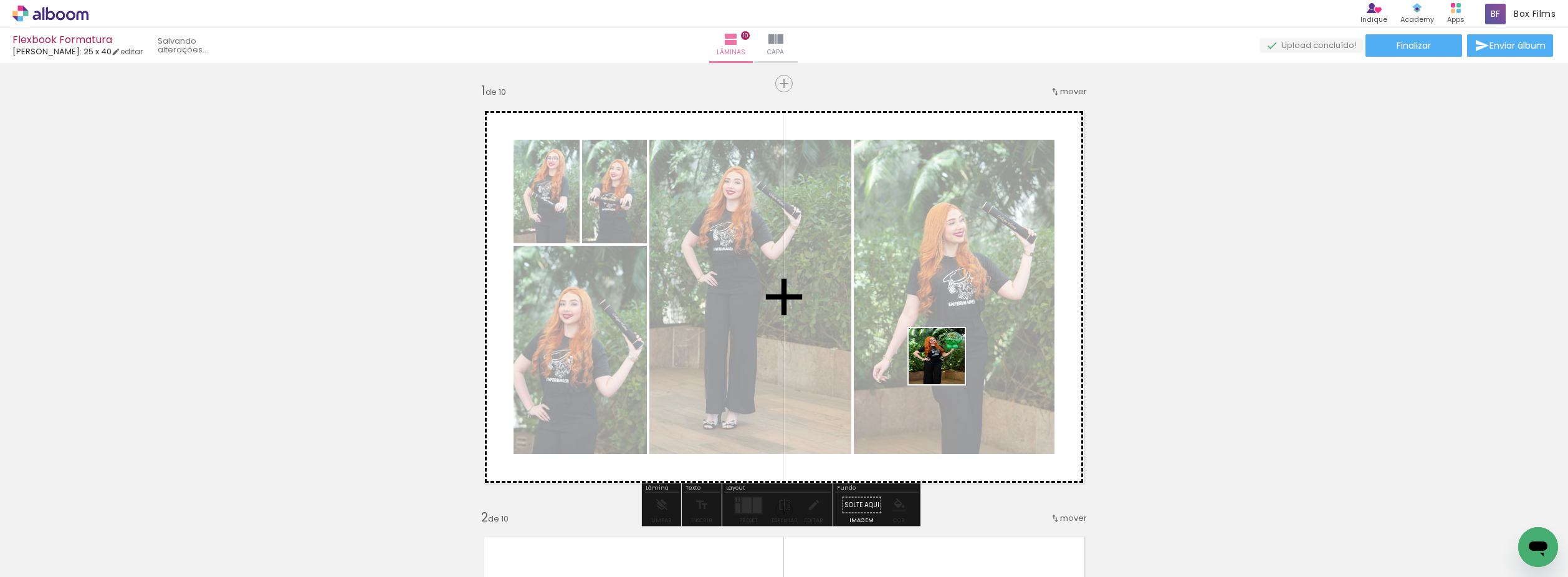
drag, startPoint x: 1248, startPoint y: 533, endPoint x: 935, endPoint y: 472, distance: 318.9
click at [944, 360] on quentale-workspace at bounding box center [784, 288] width 1568 height 577
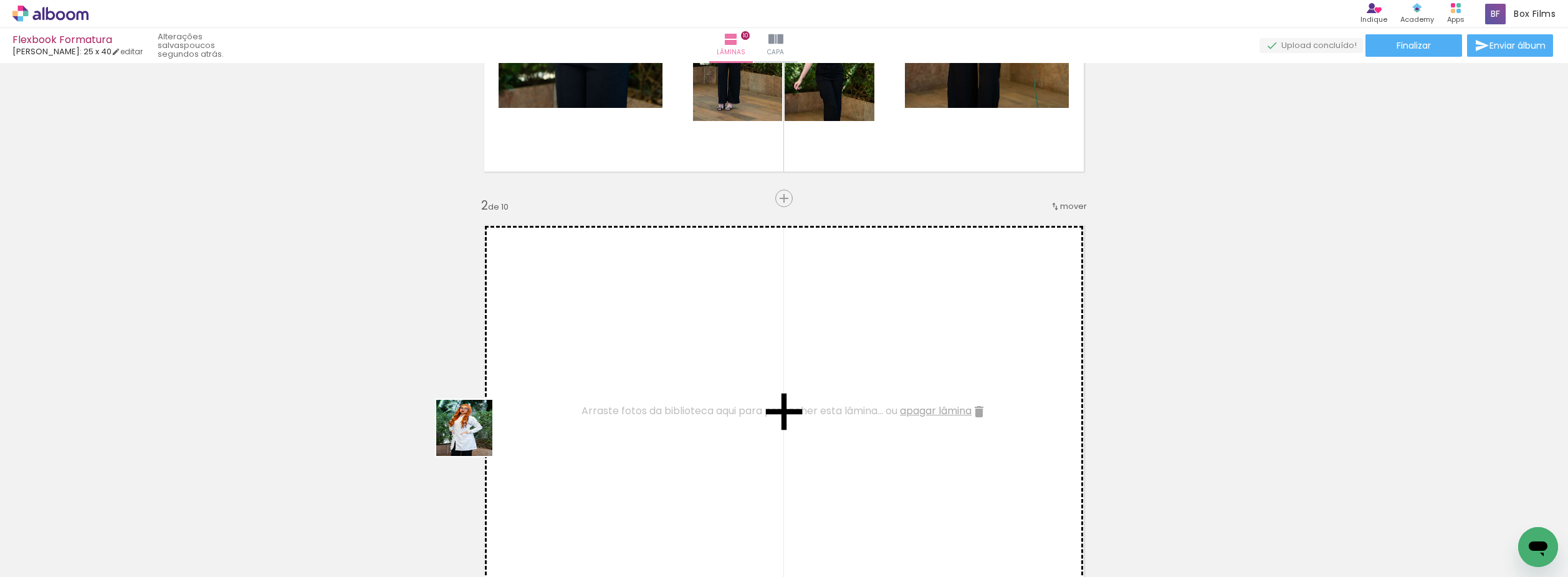
drag, startPoint x: 140, startPoint y: 535, endPoint x: 579, endPoint y: 394, distance: 461.1
click at [579, 394] on quentale-workspace at bounding box center [784, 288] width 1568 height 577
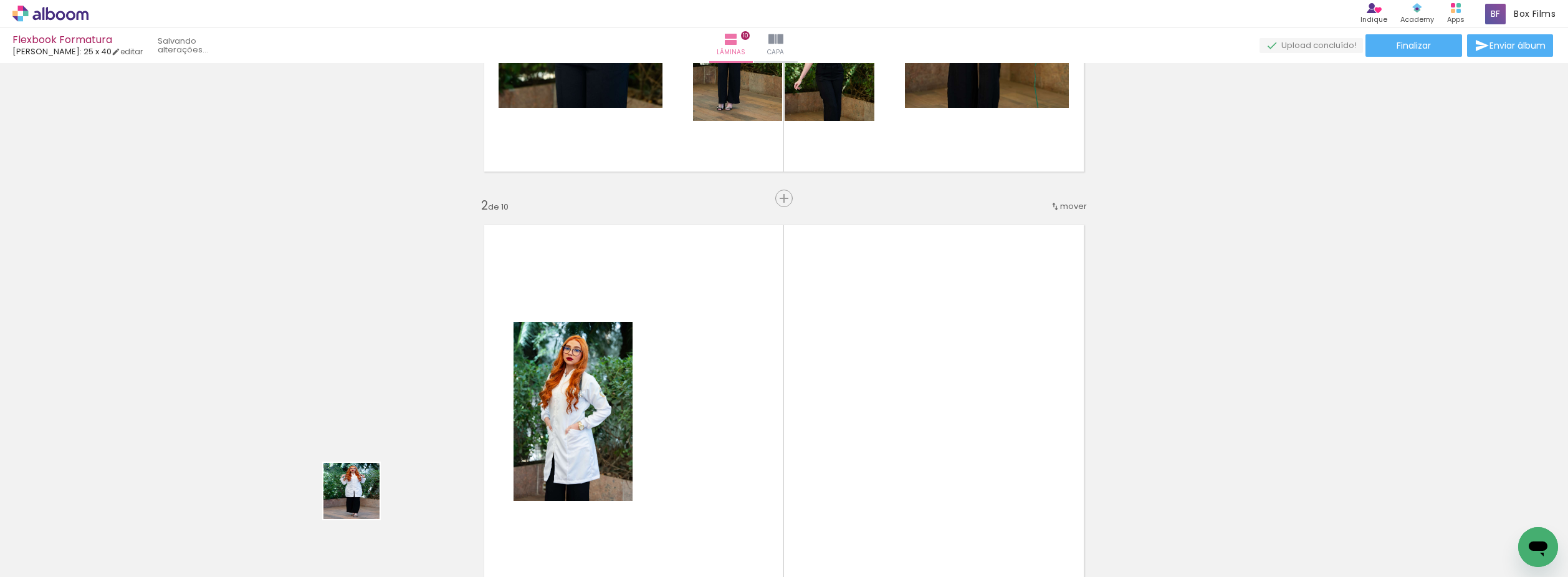
drag, startPoint x: 205, startPoint y: 546, endPoint x: 483, endPoint y: 493, distance: 283.0
click at [728, 420] on quentale-workspace at bounding box center [784, 288] width 1568 height 577
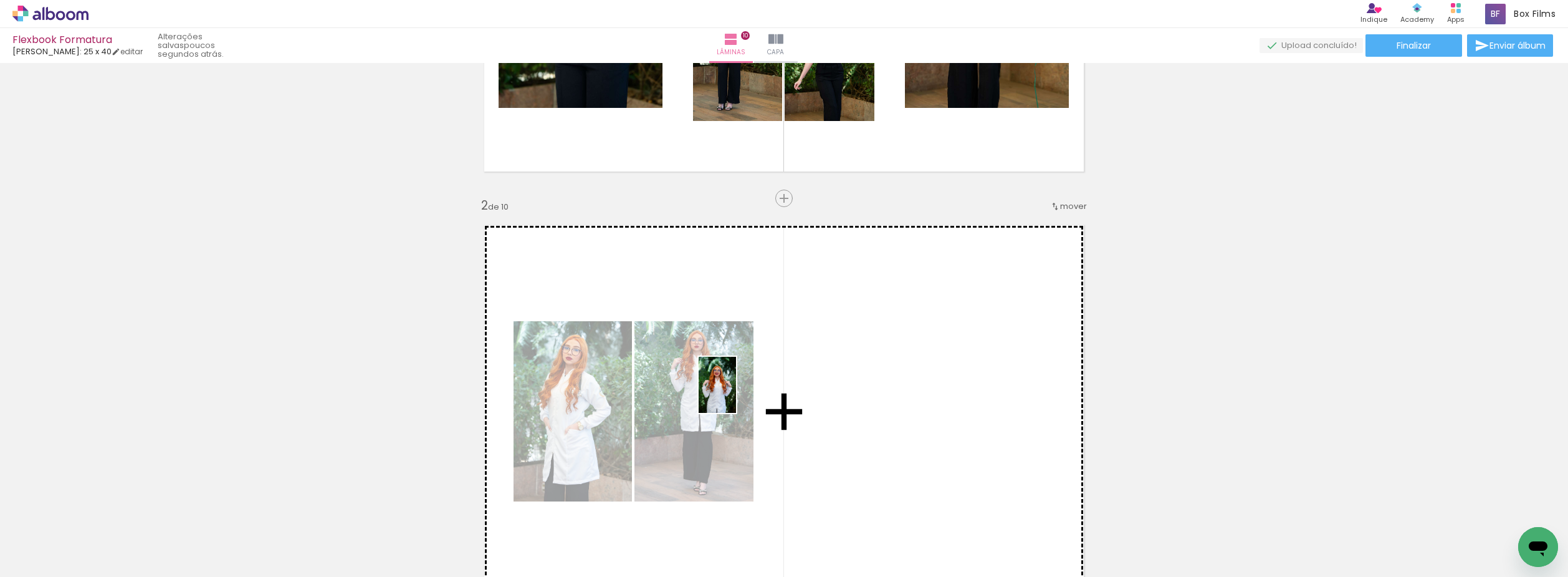
drag, startPoint x: 405, startPoint y: 501, endPoint x: 495, endPoint y: 487, distance: 91.1
click at [794, 376] on quentale-workspace at bounding box center [784, 288] width 1568 height 577
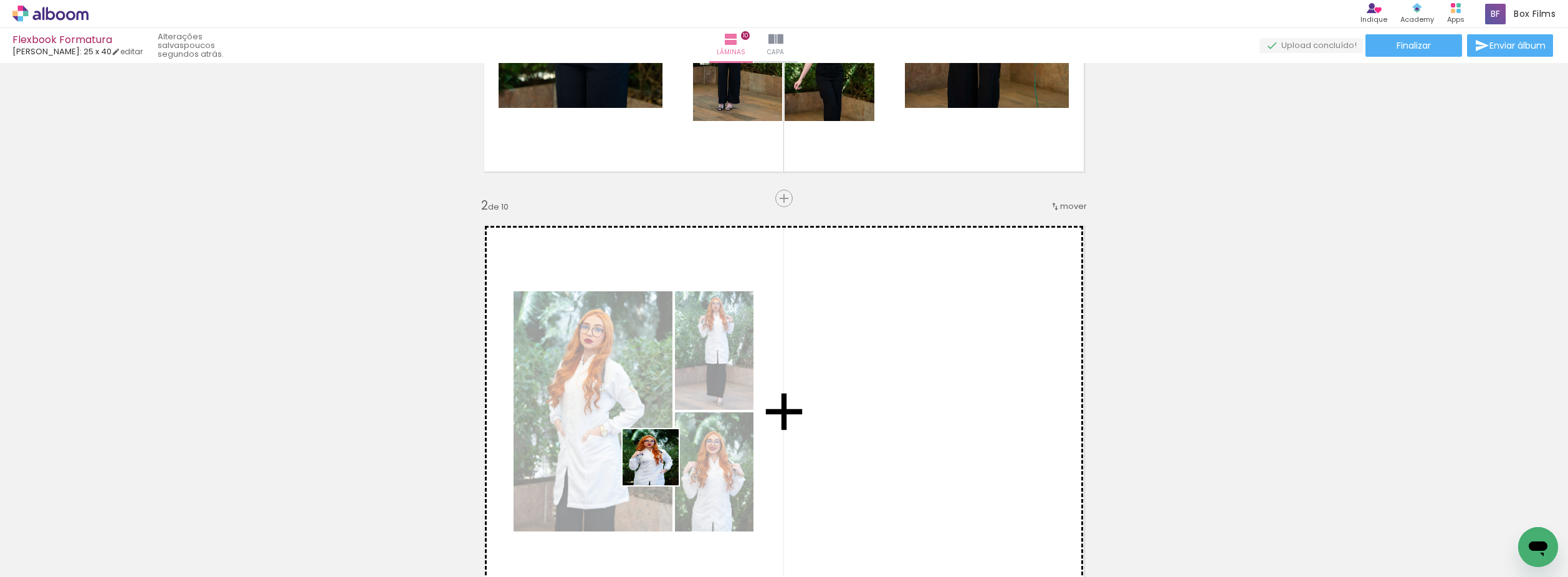
drag, startPoint x: 497, startPoint y: 508, endPoint x: 821, endPoint y: 414, distance: 337.4
click at [821, 414] on quentale-workspace at bounding box center [784, 288] width 1568 height 577
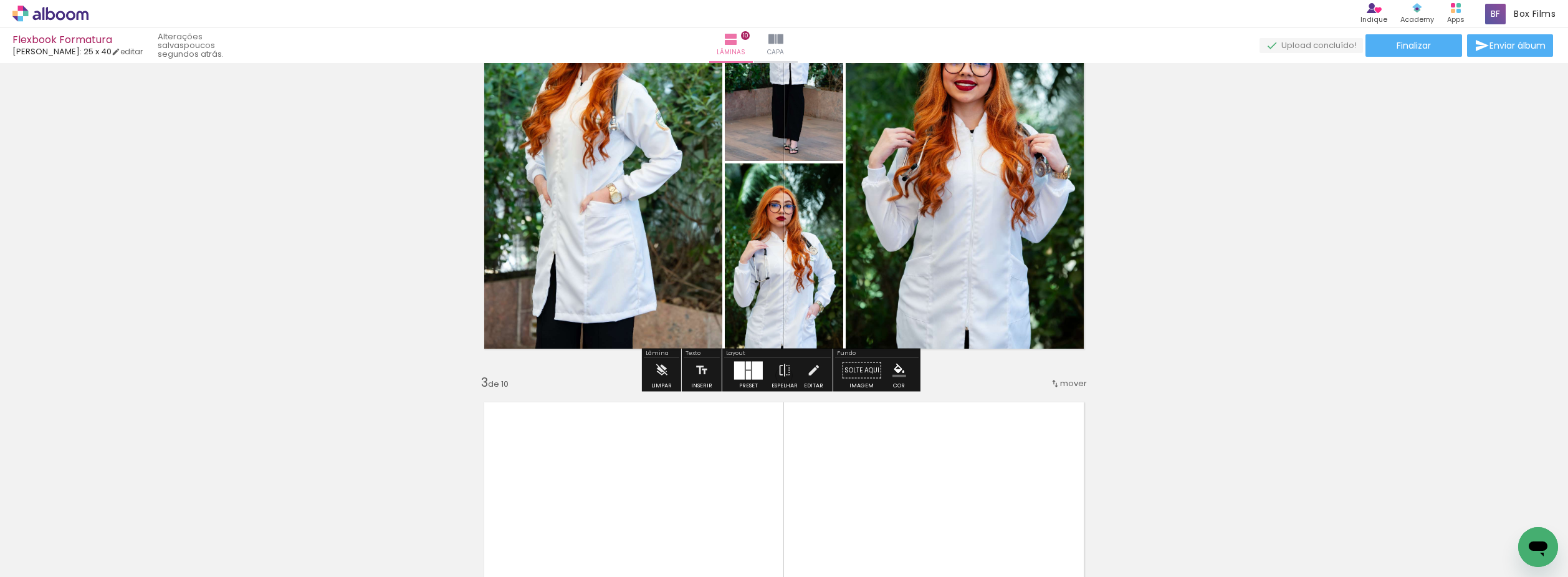
scroll to position [810, 0]
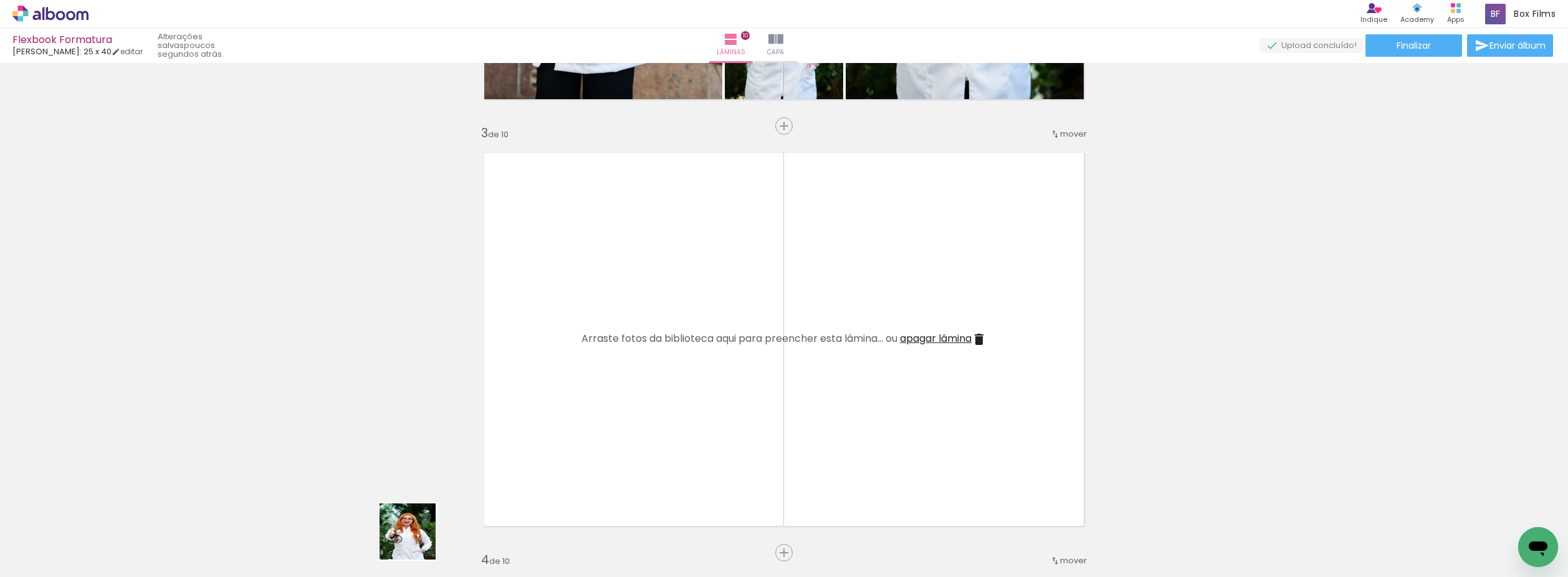
drag, startPoint x: 417, startPoint y: 541, endPoint x: 611, endPoint y: 326, distance: 289.6
click at [611, 326] on quentale-workspace at bounding box center [784, 288] width 1568 height 577
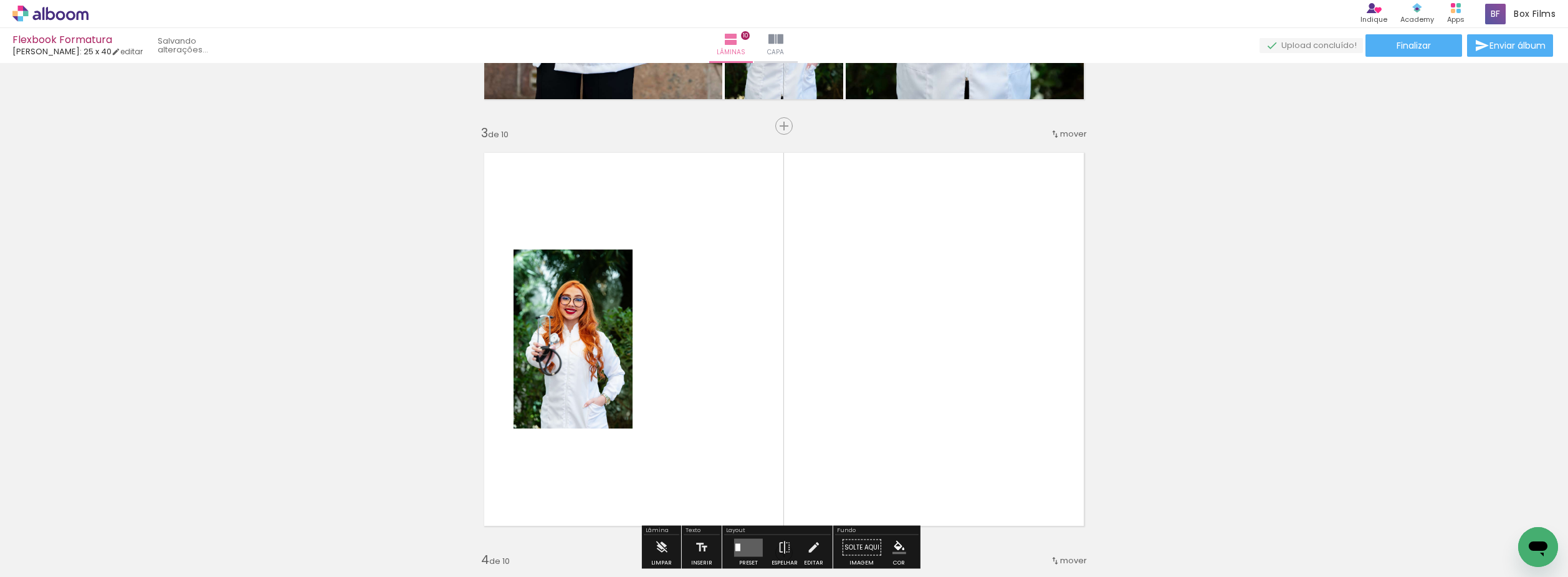
drag, startPoint x: 487, startPoint y: 528, endPoint x: 615, endPoint y: 458, distance: 145.9
click at [668, 351] on quentale-workspace at bounding box center [784, 288] width 1568 height 577
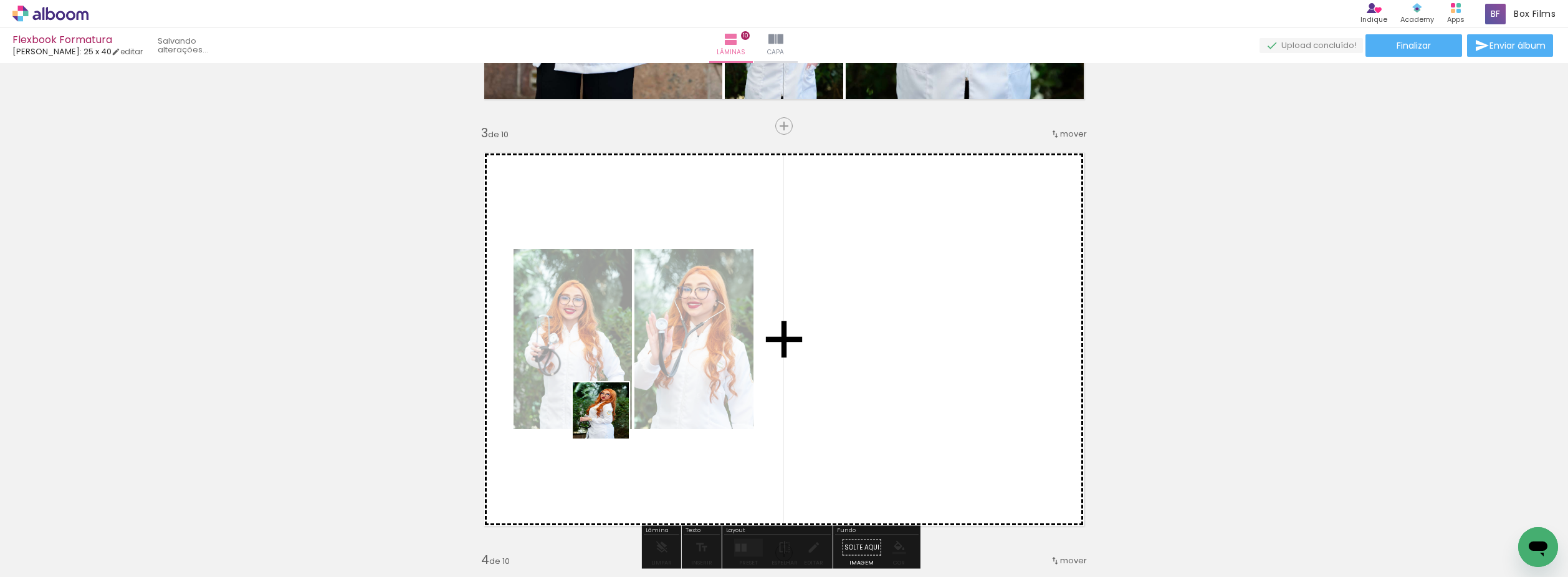
drag, startPoint x: 564, startPoint y: 514, endPoint x: 612, endPoint y: 409, distance: 115.5
click at [612, 409] on quentale-workspace at bounding box center [784, 288] width 1568 height 577
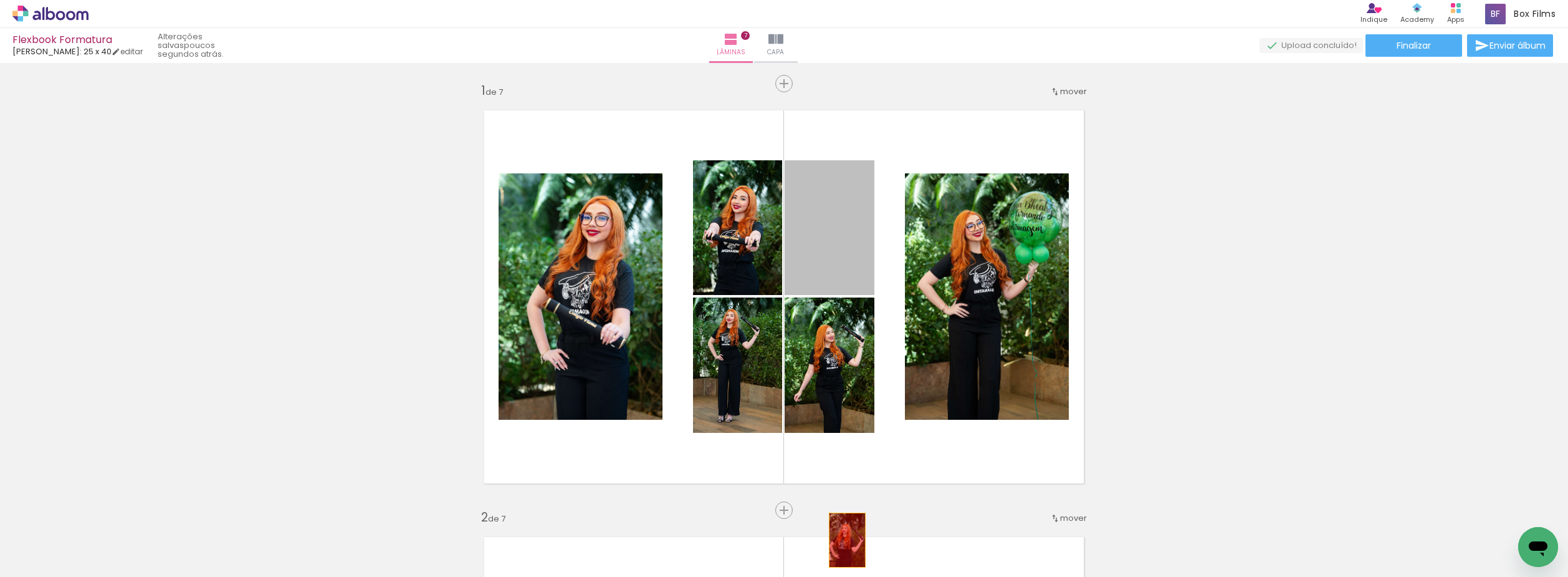
drag, startPoint x: 841, startPoint y: 247, endPoint x: 843, endPoint y: 540, distance: 293.0
click at [843, 540] on quentale-workspace at bounding box center [784, 288] width 1568 height 577
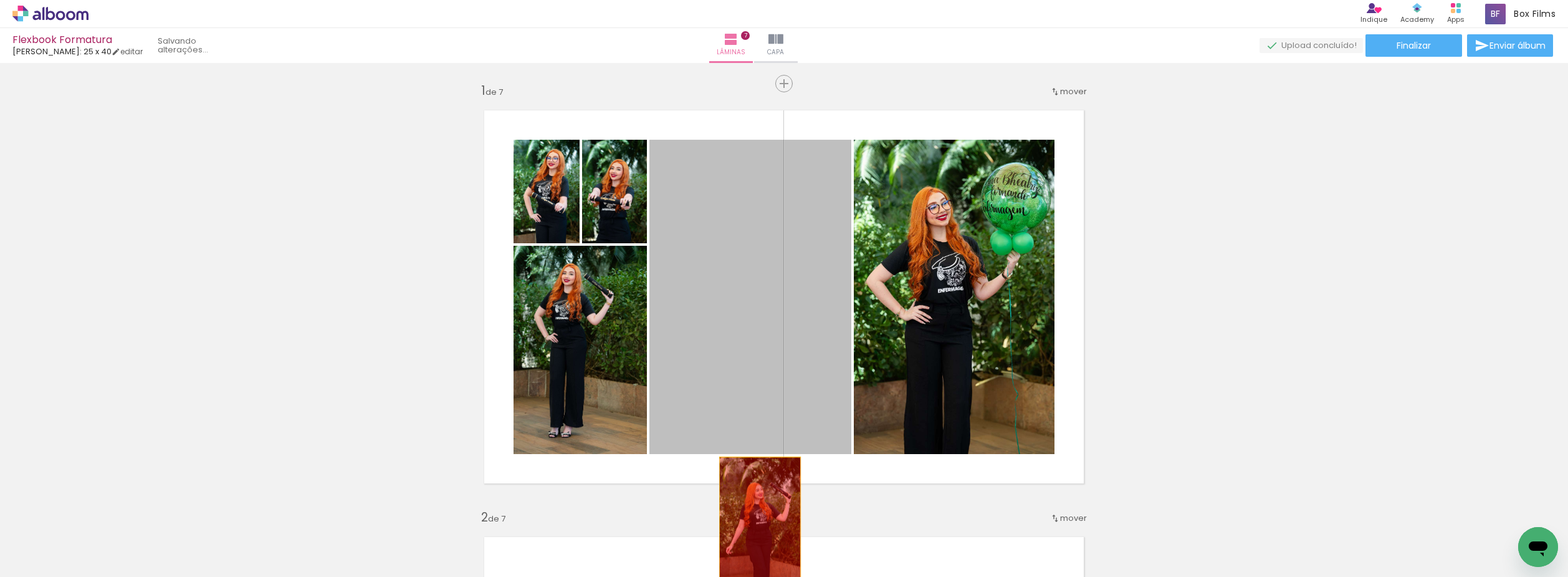
drag, startPoint x: 798, startPoint y: 330, endPoint x: 753, endPoint y: 526, distance: 201.1
click at [753, 526] on quentale-workspace at bounding box center [784, 288] width 1568 height 577
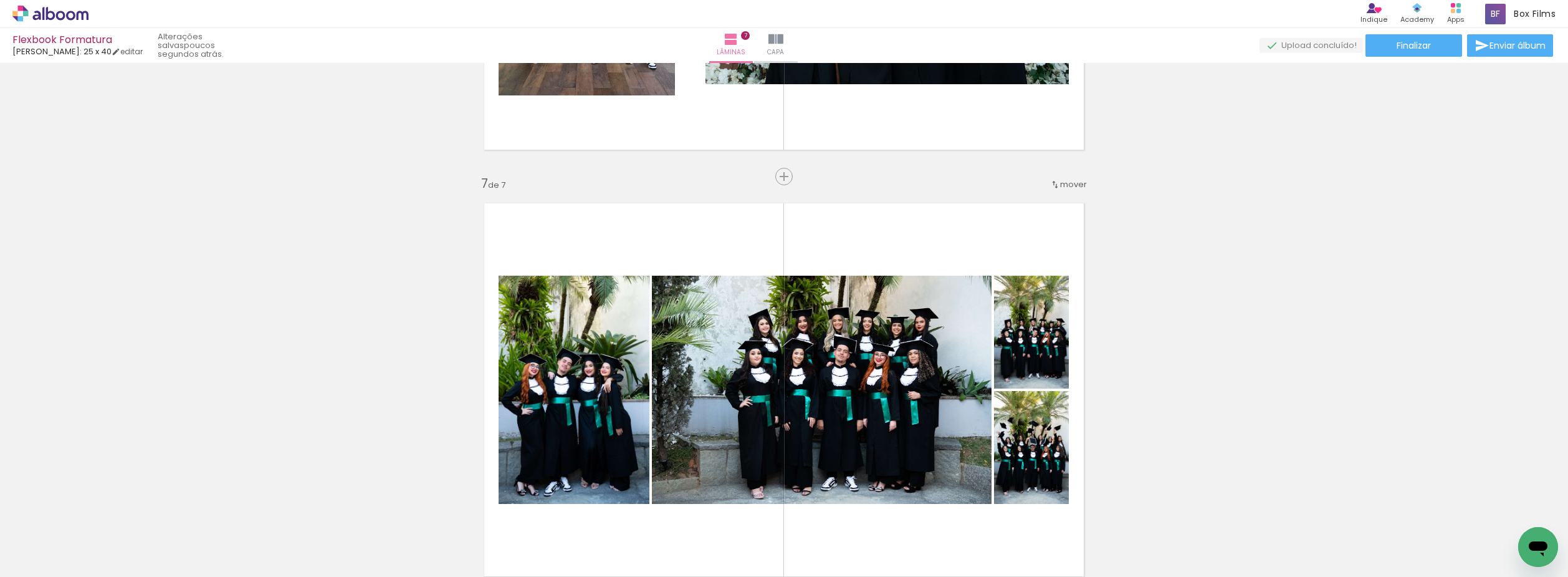
scroll to position [2618, 0]
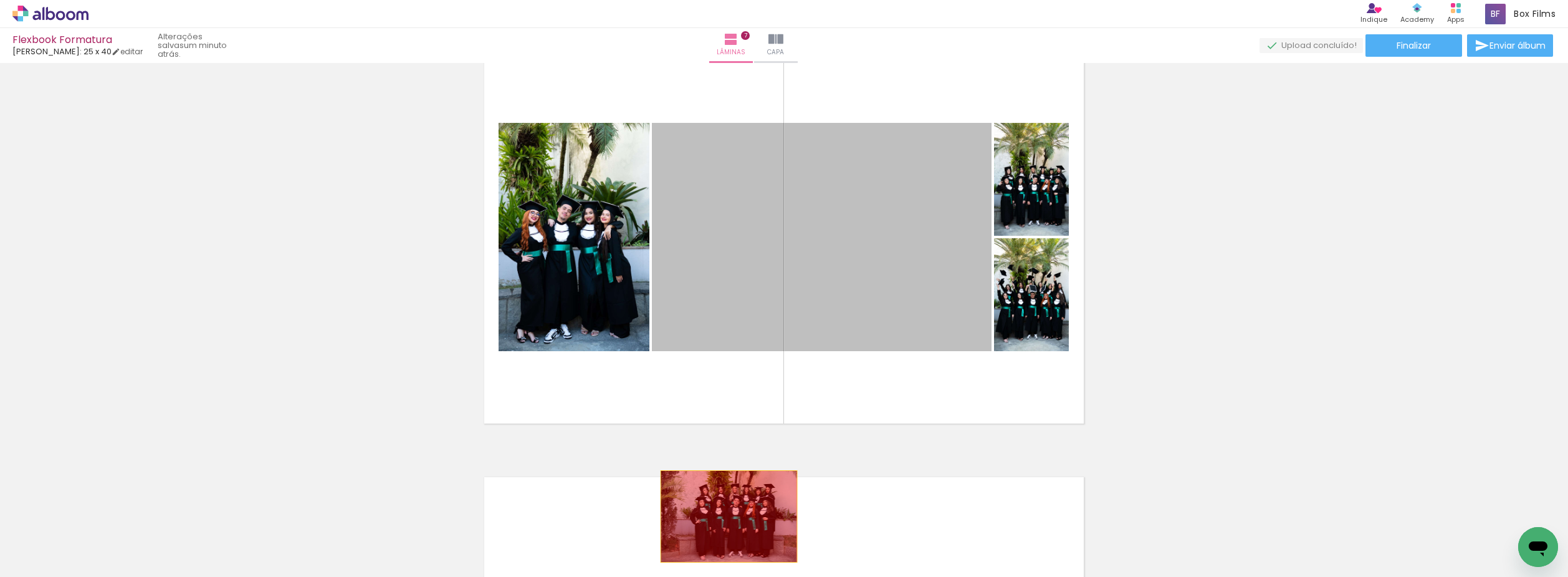
drag, startPoint x: 825, startPoint y: 279, endPoint x: 722, endPoint y: 534, distance: 275.0
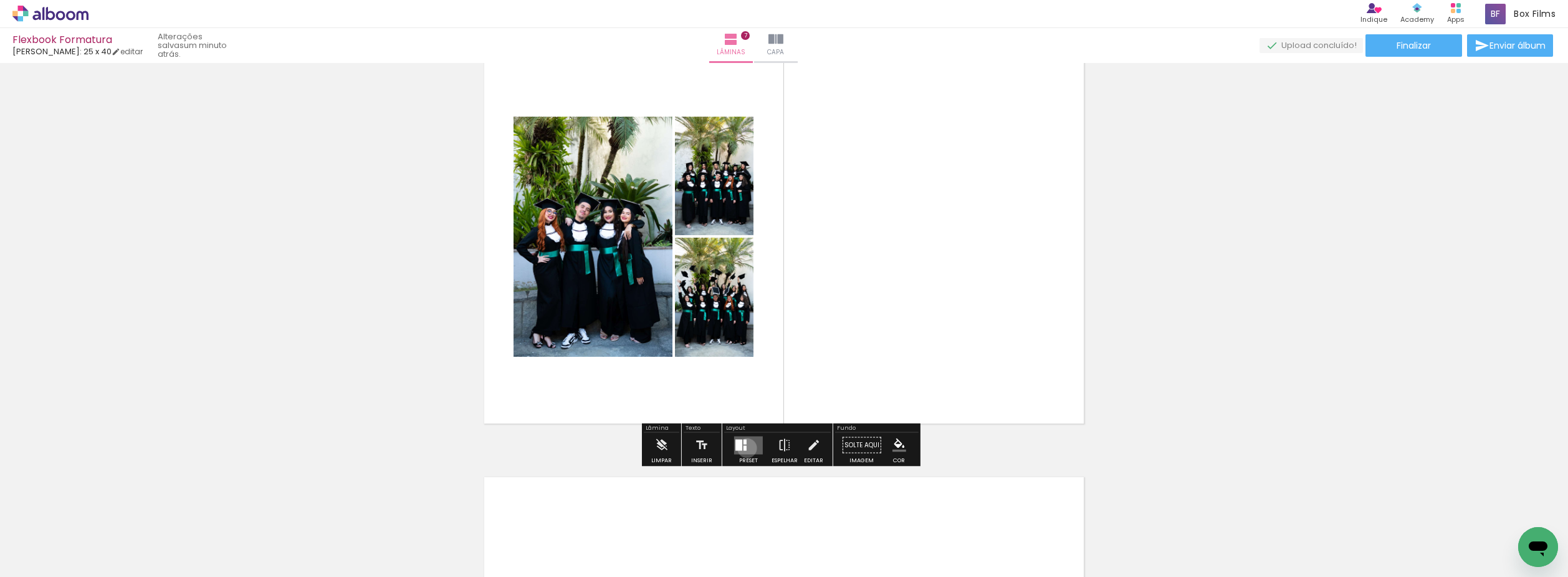
click at [744, 448] on quentale-layouter at bounding box center [749, 445] width 29 height 18
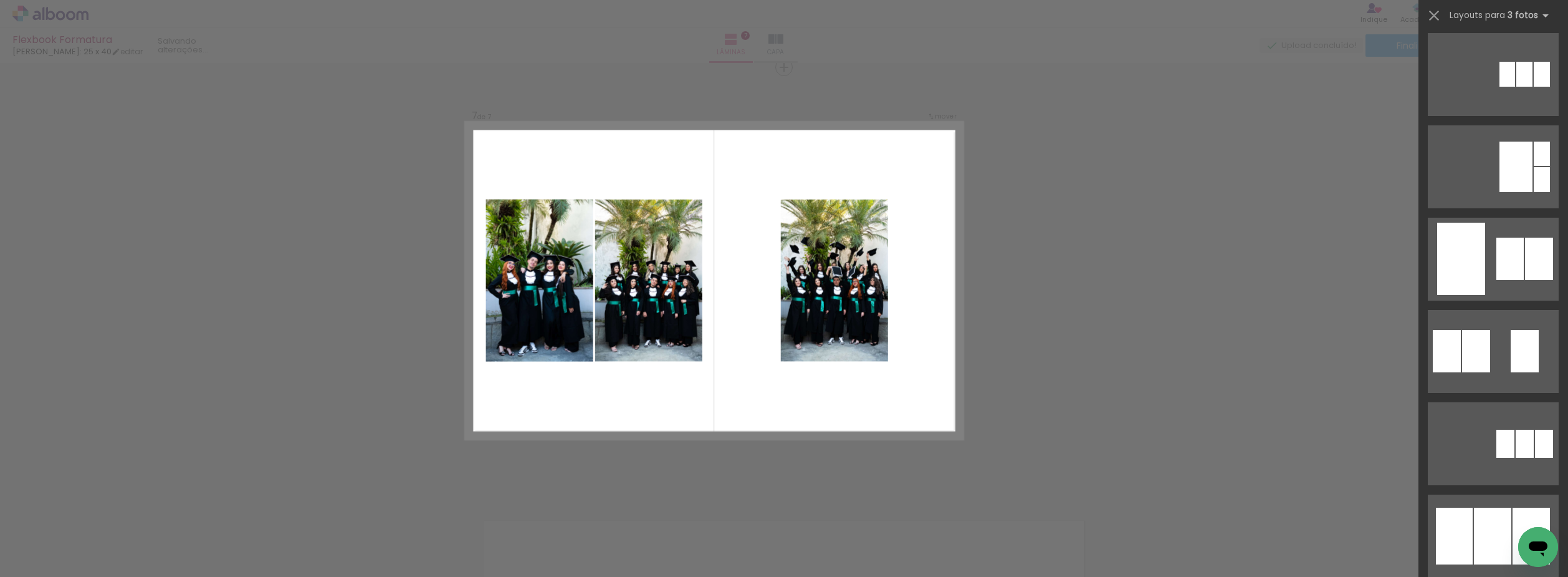
scroll to position [748, 0]
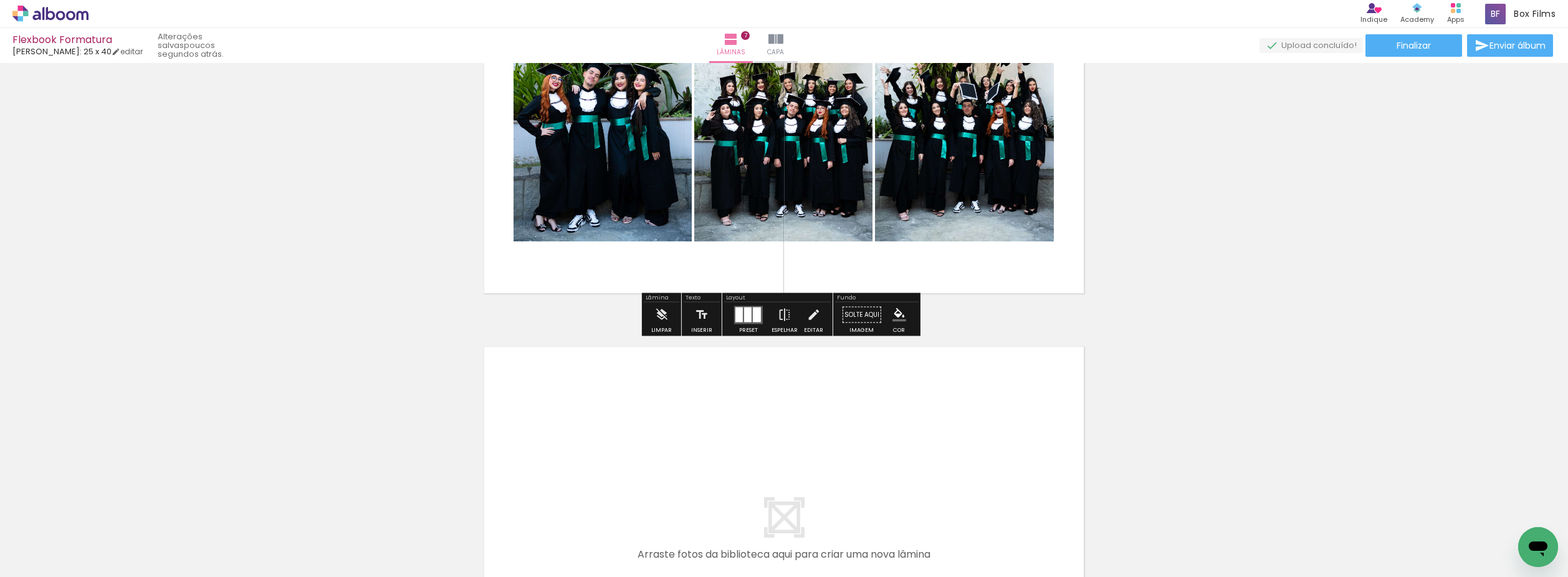
scroll to position [2762, 0]
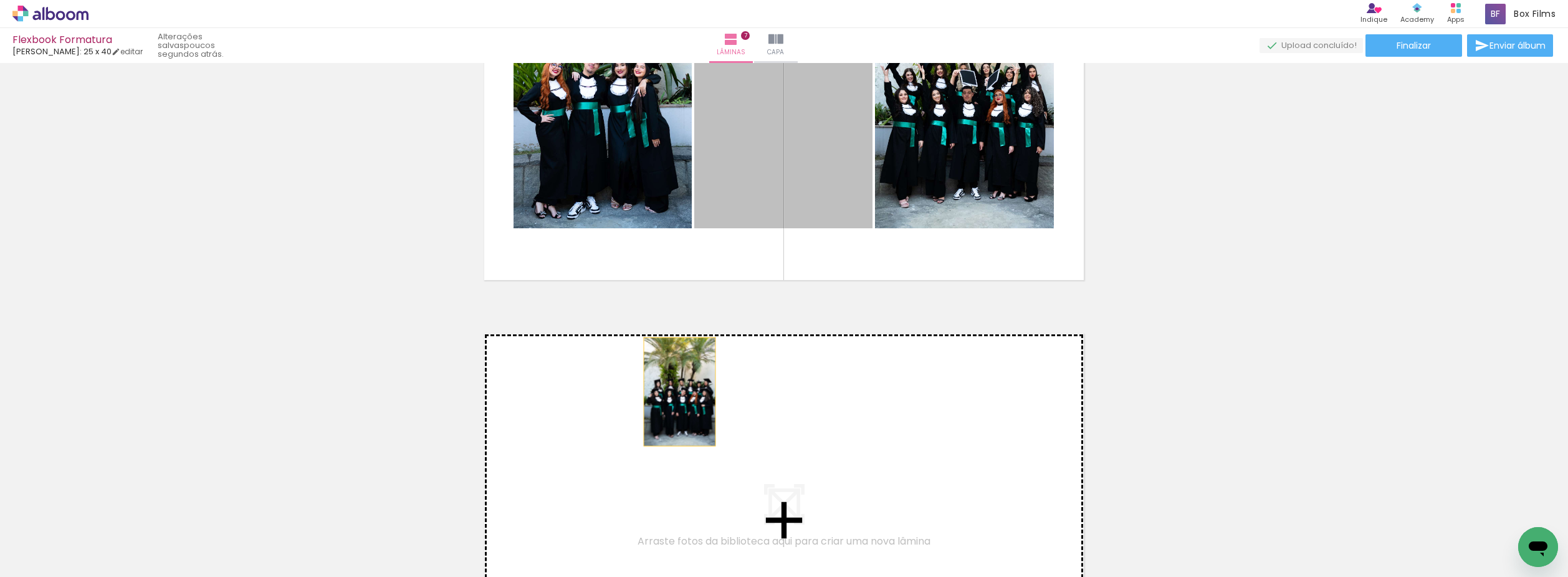
drag, startPoint x: 763, startPoint y: 190, endPoint x: 674, endPoint y: 392, distance: 220.7
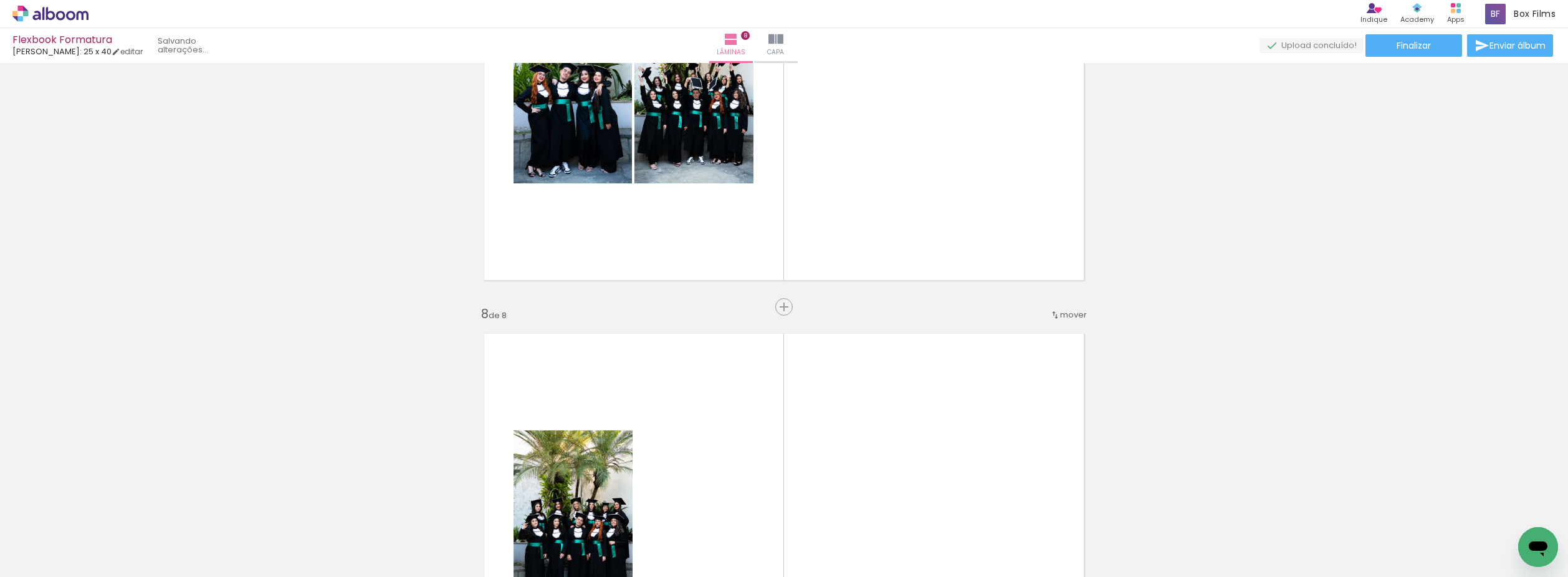
scroll to position [3001, 0]
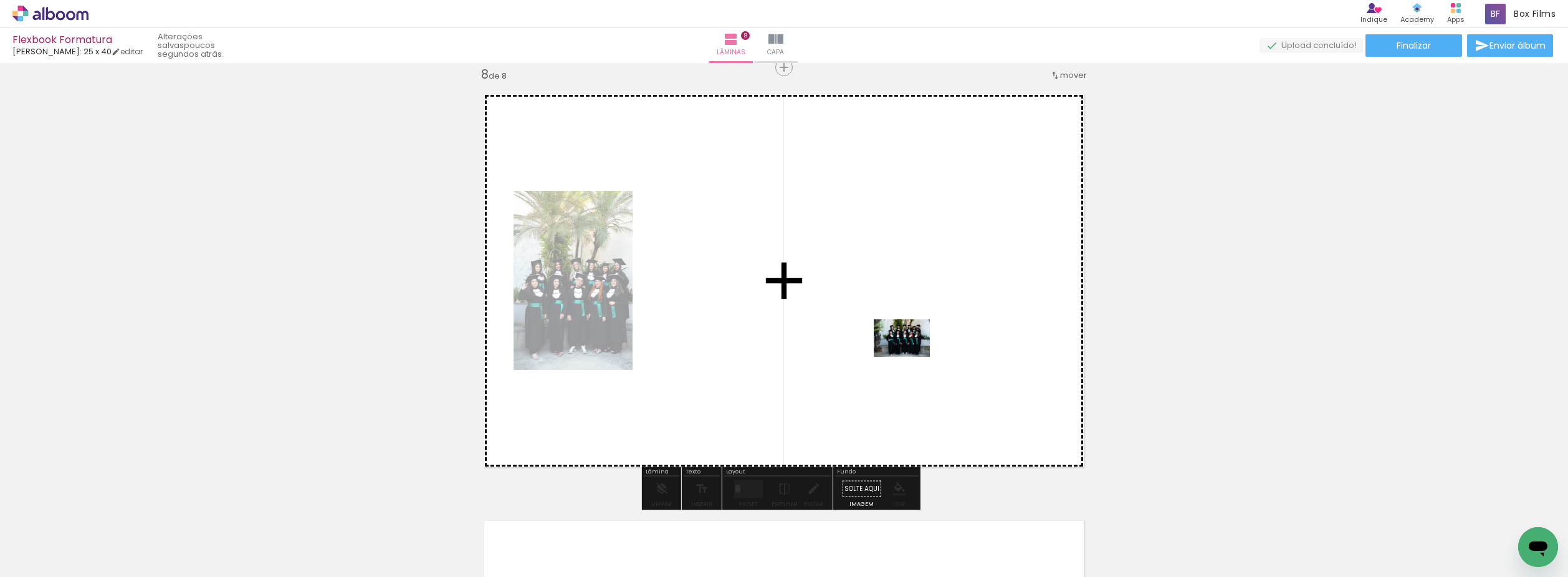
drag, startPoint x: 1380, startPoint y: 532, endPoint x: 898, endPoint y: 357, distance: 512.8
click at [898, 357] on quentale-workspace at bounding box center [784, 288] width 1568 height 577
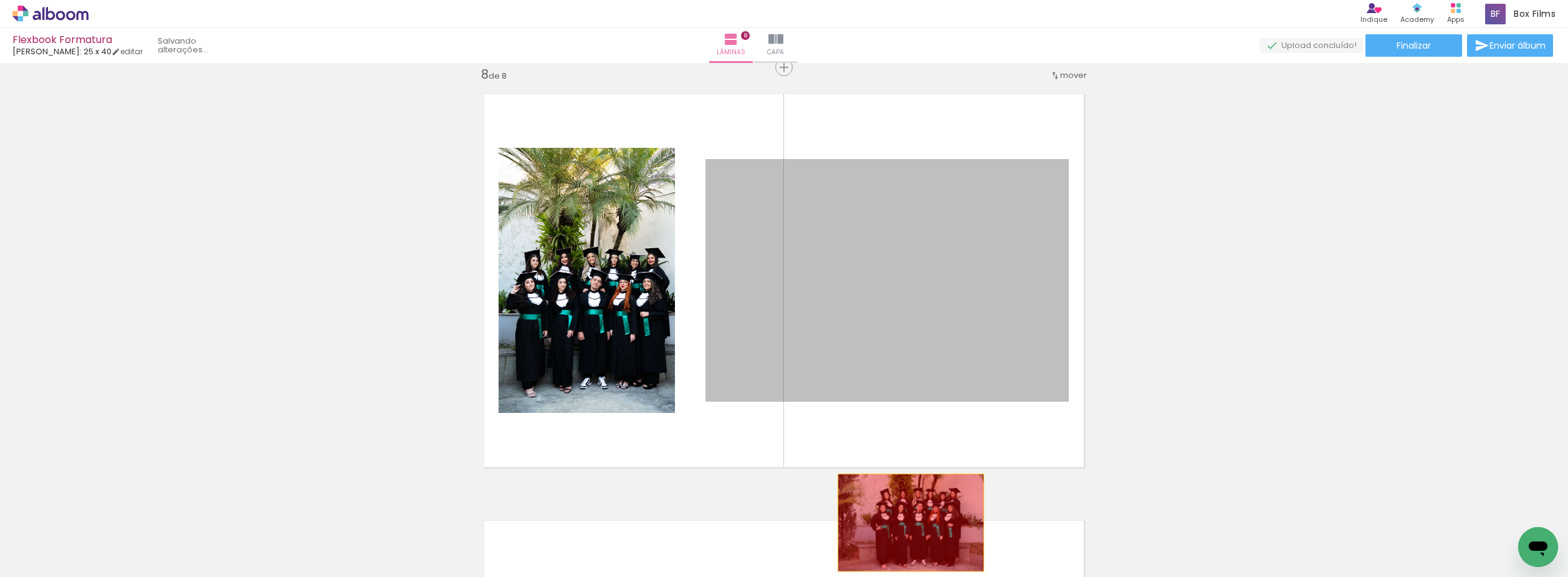
drag, startPoint x: 902, startPoint y: 325, endPoint x: 906, endPoint y: 522, distance: 197.0
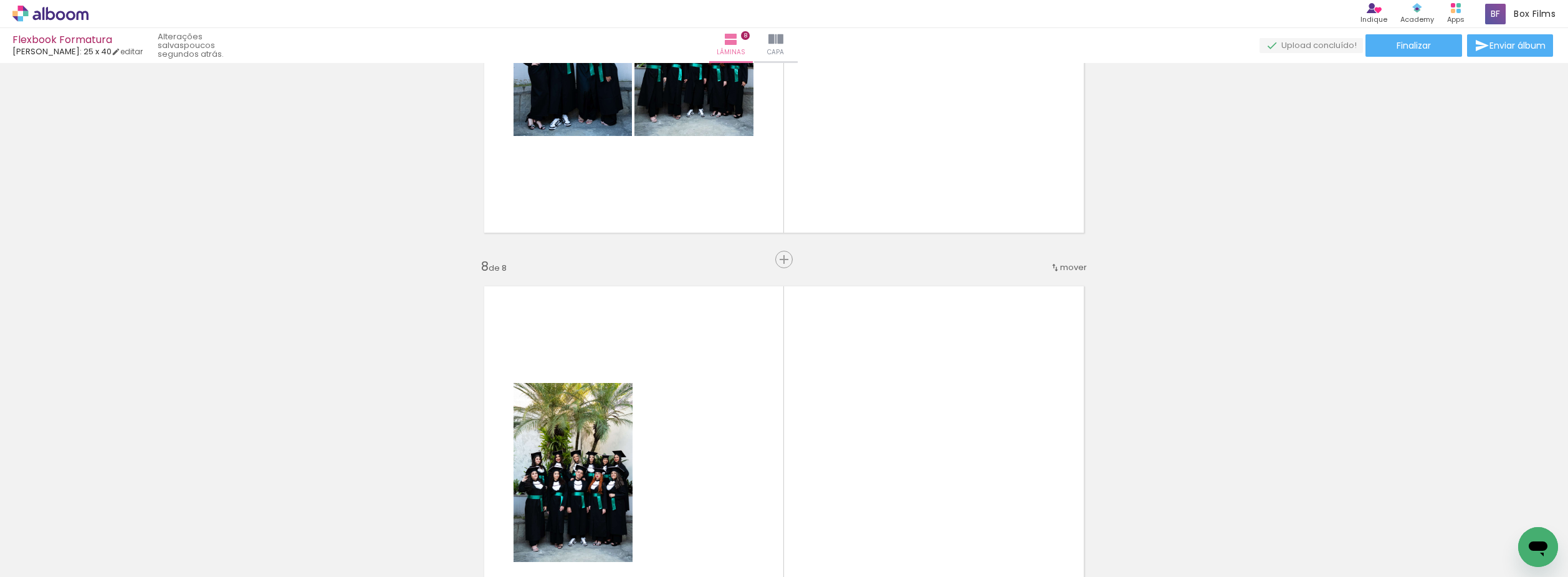
scroll to position [2814, 0]
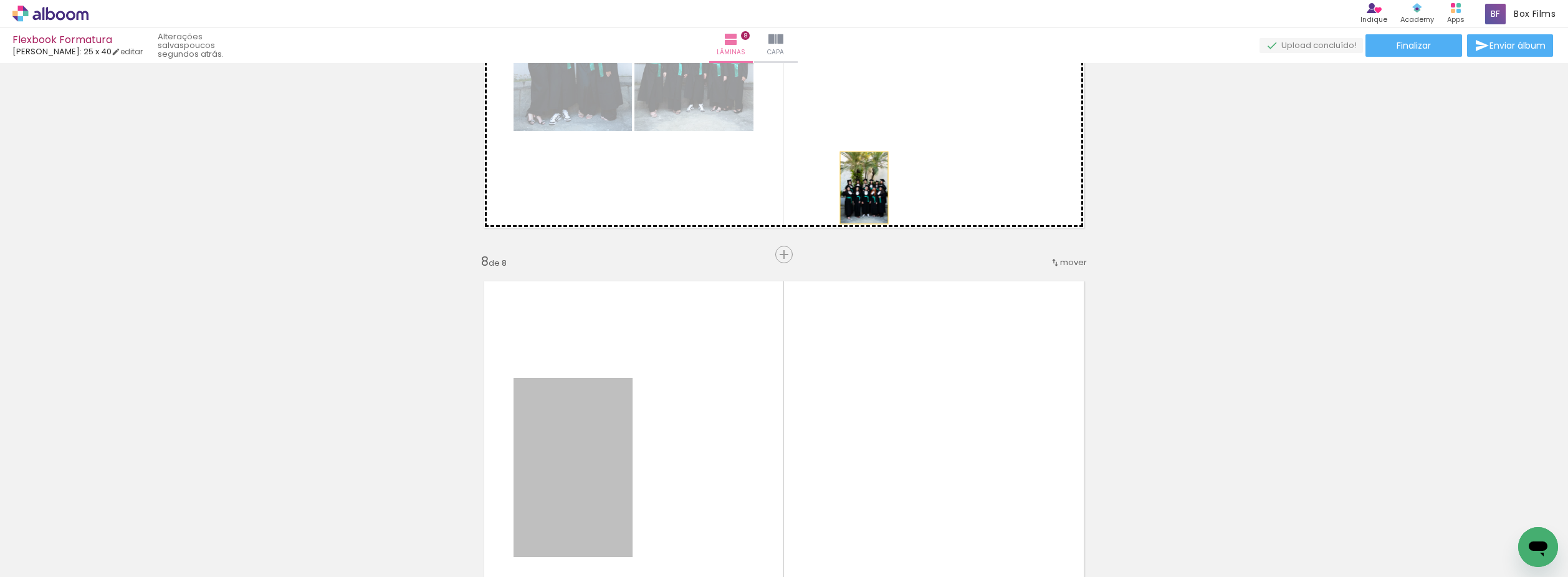
drag, startPoint x: 552, startPoint y: 456, endPoint x: 858, endPoint y: 199, distance: 399.6
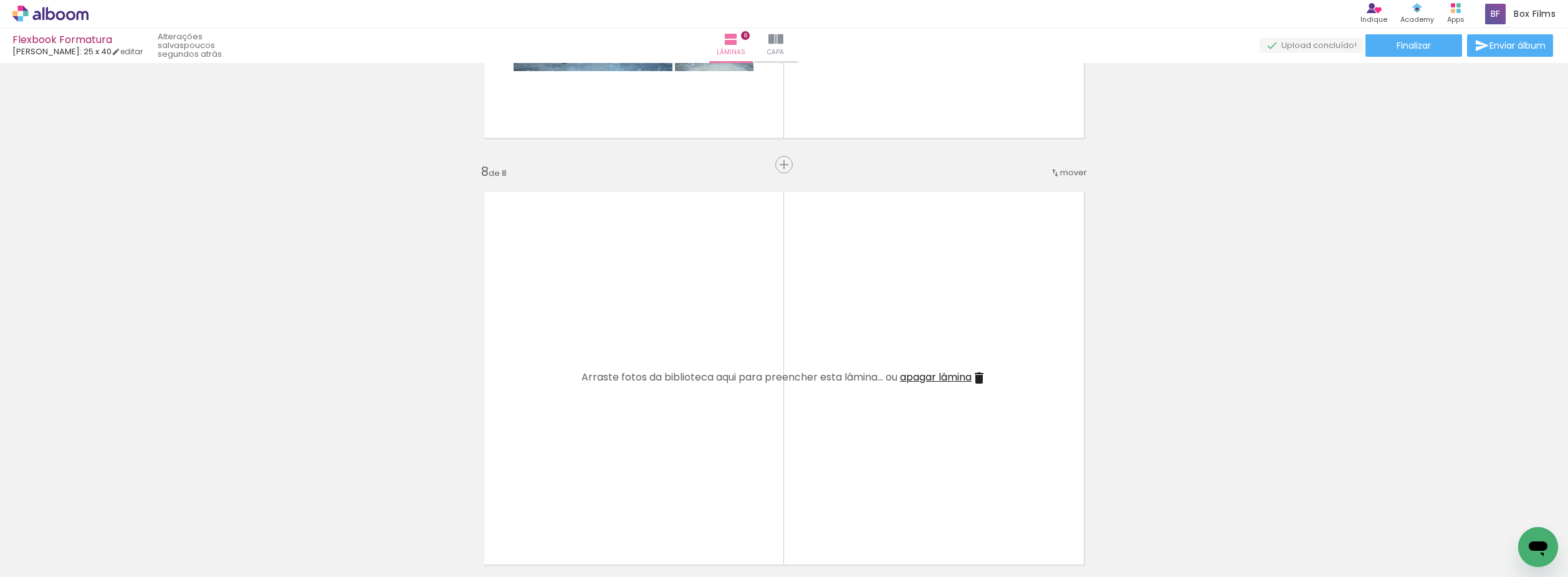
scroll to position [3126, 0]
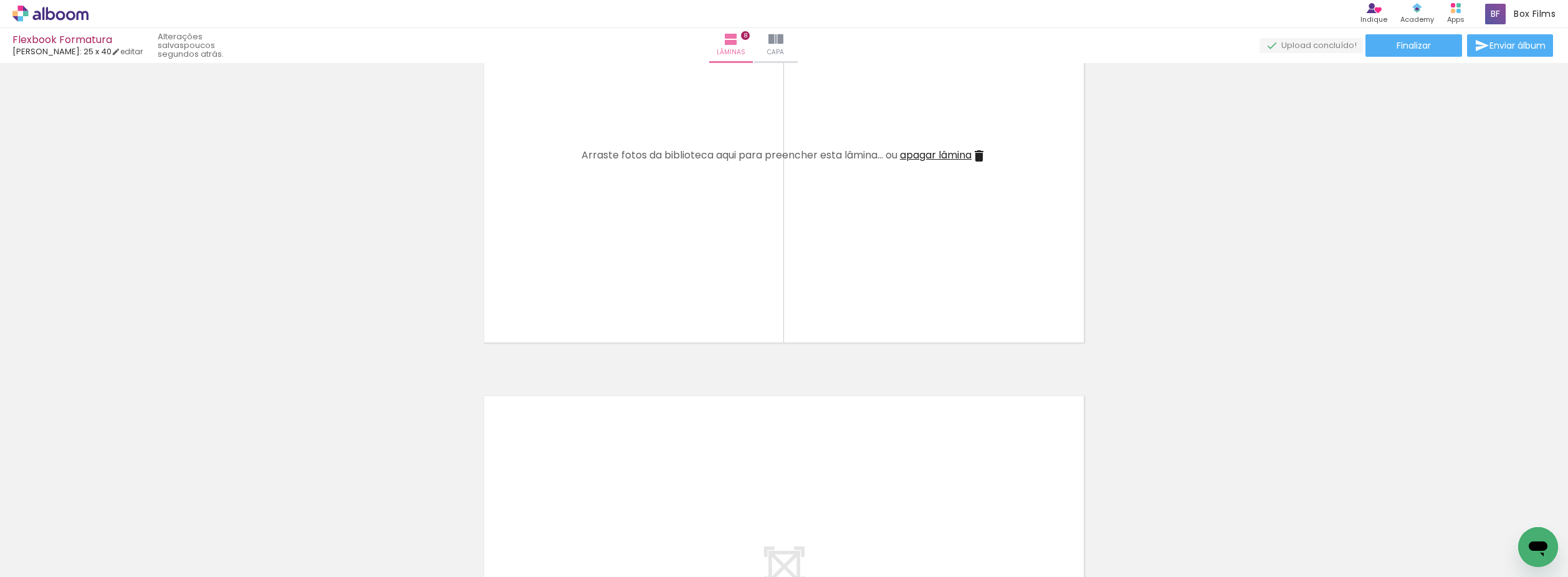
click at [942, 157] on span "apagar lâmina" at bounding box center [936, 155] width 72 height 14
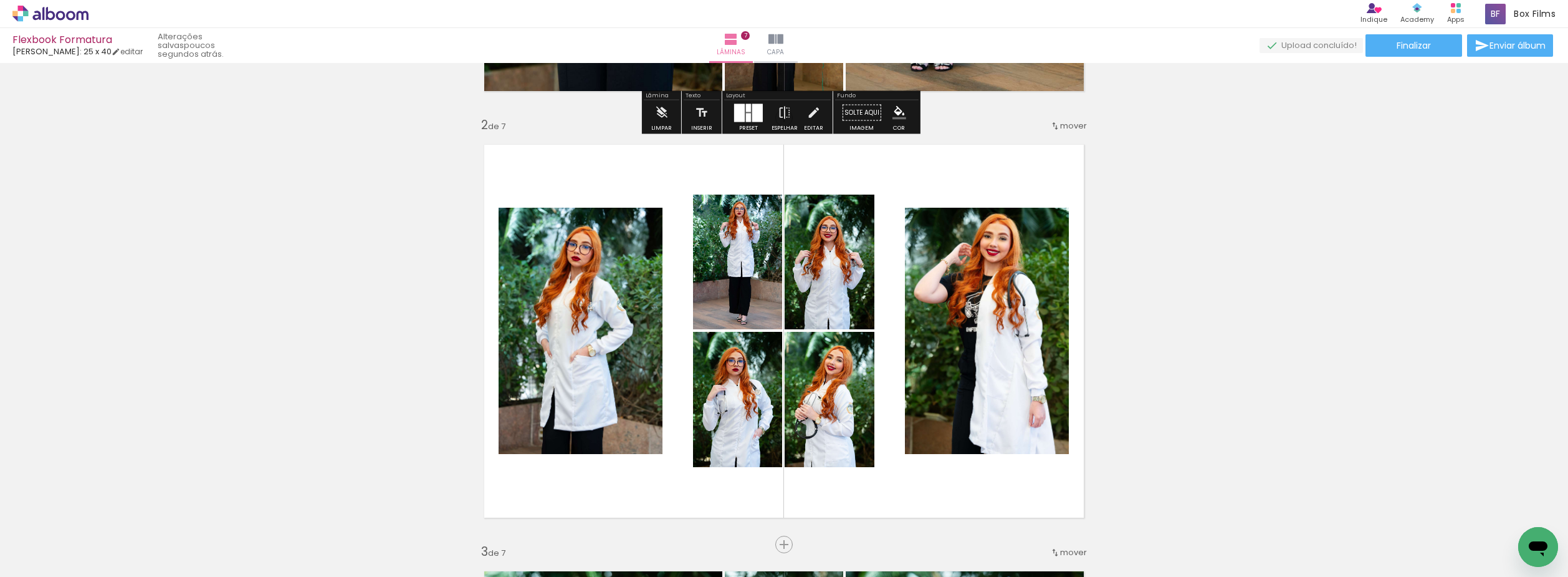
scroll to position [406, 0]
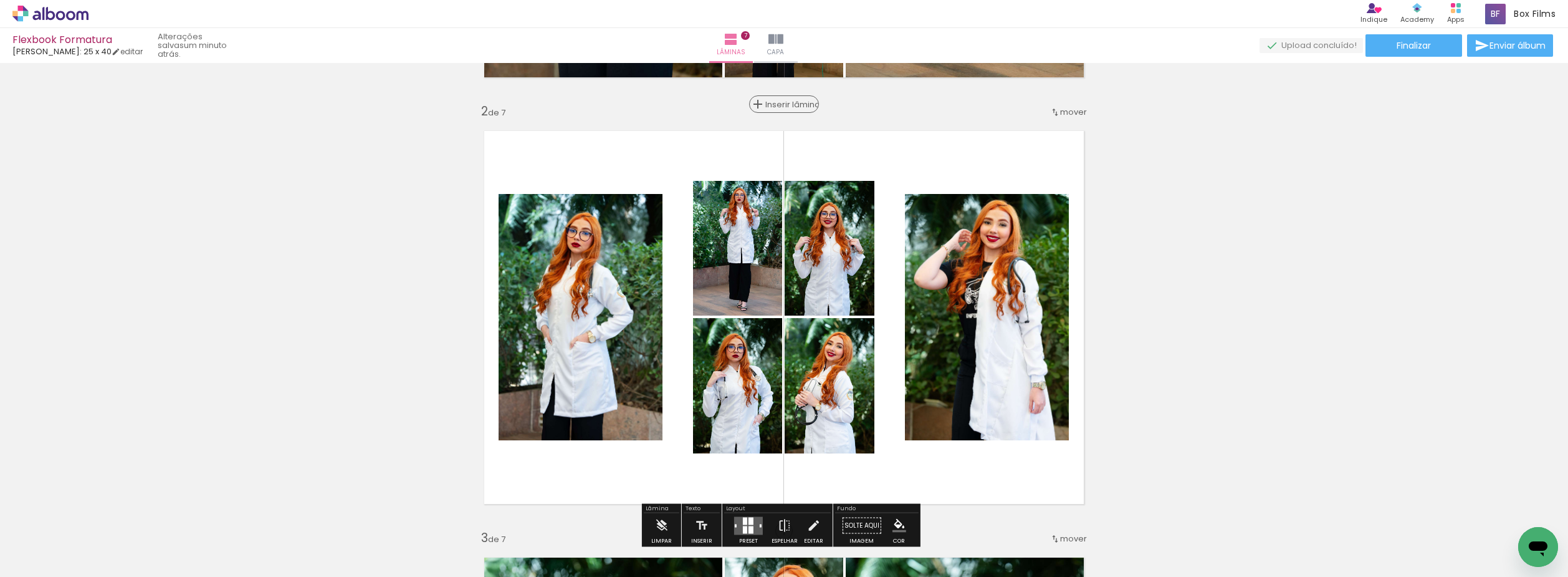
click at [782, 111] on paper-button "Inserir lâmina" at bounding box center [784, 104] width 70 height 18
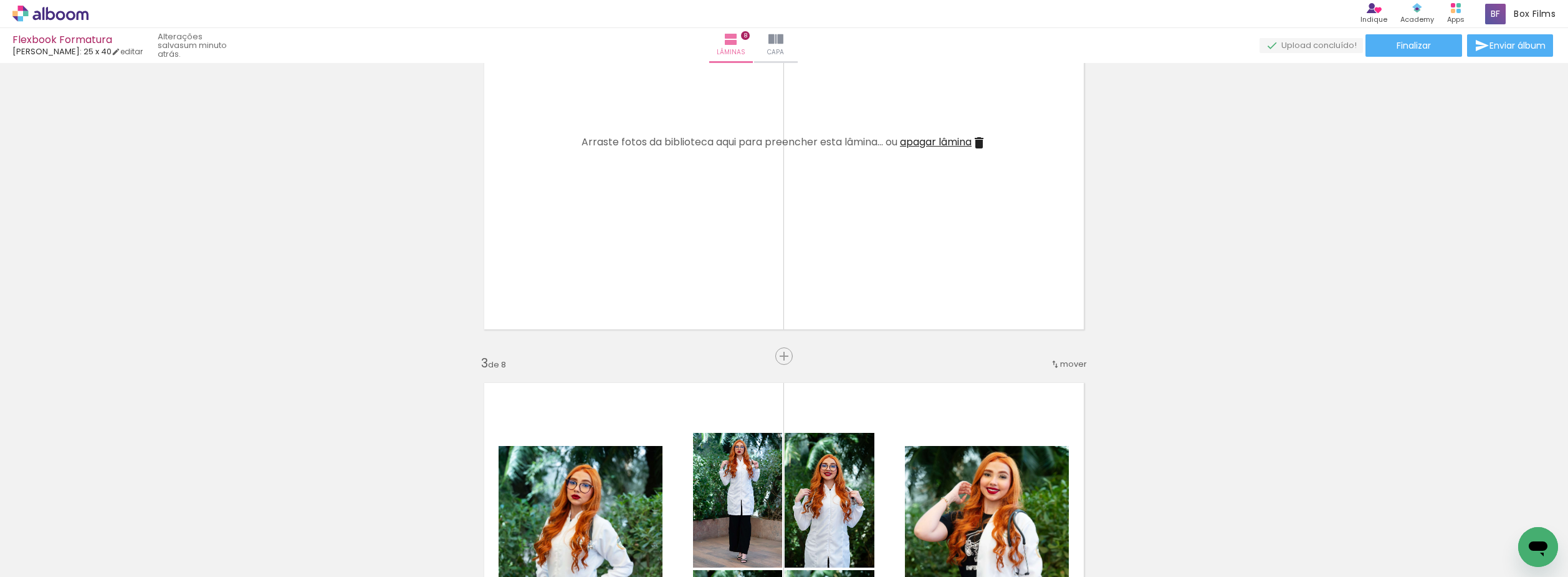
scroll to position [593, 0]
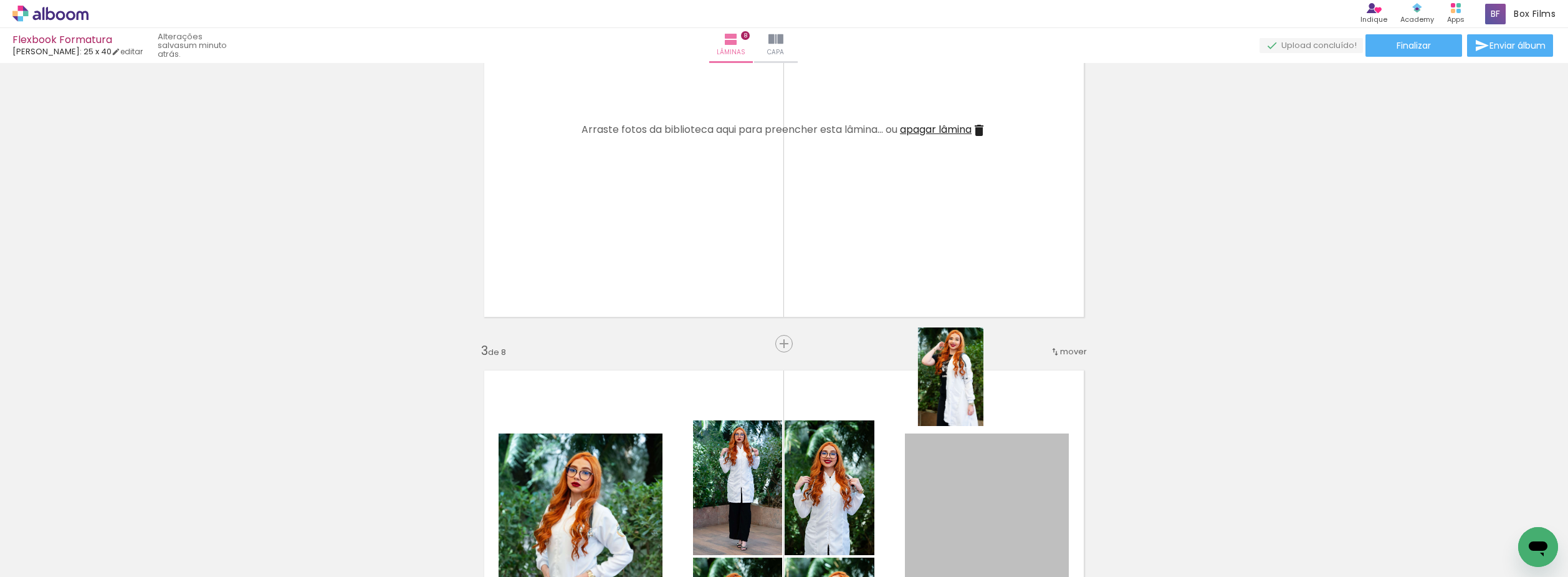
drag, startPoint x: 998, startPoint y: 451, endPoint x: 801, endPoint y: 216, distance: 306.6
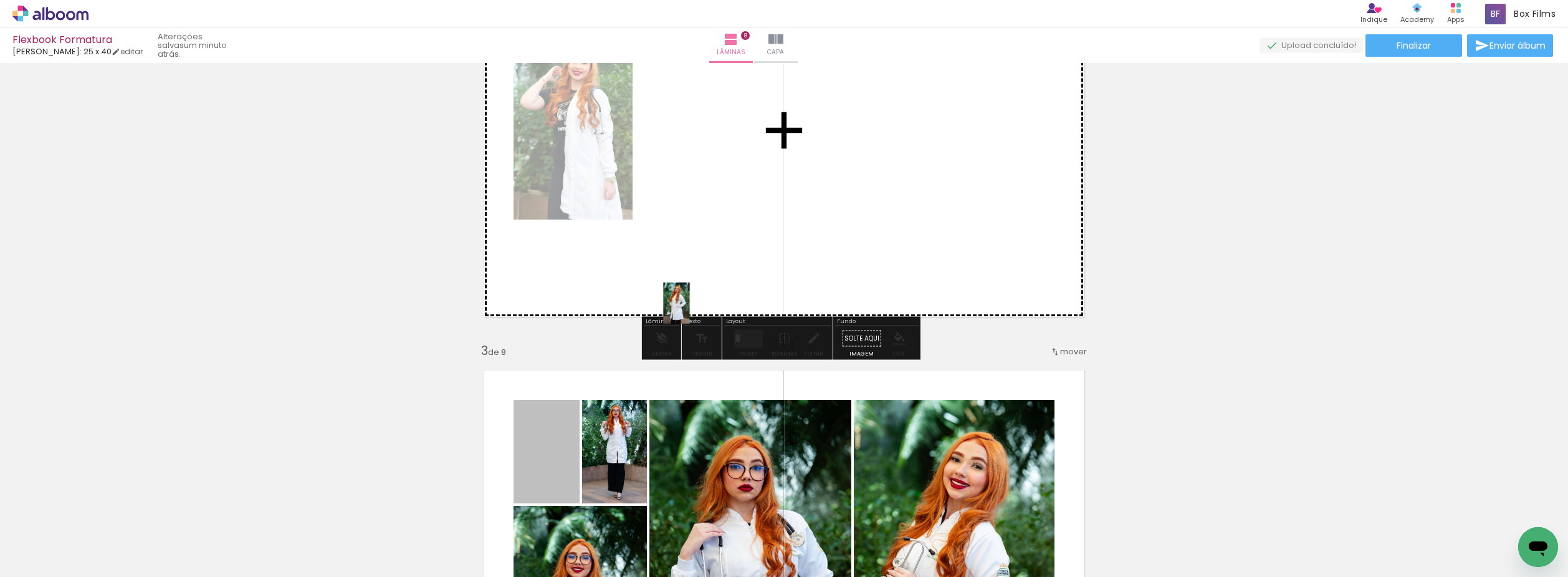
drag, startPoint x: 552, startPoint y: 441, endPoint x: 772, endPoint y: 239, distance: 298.7
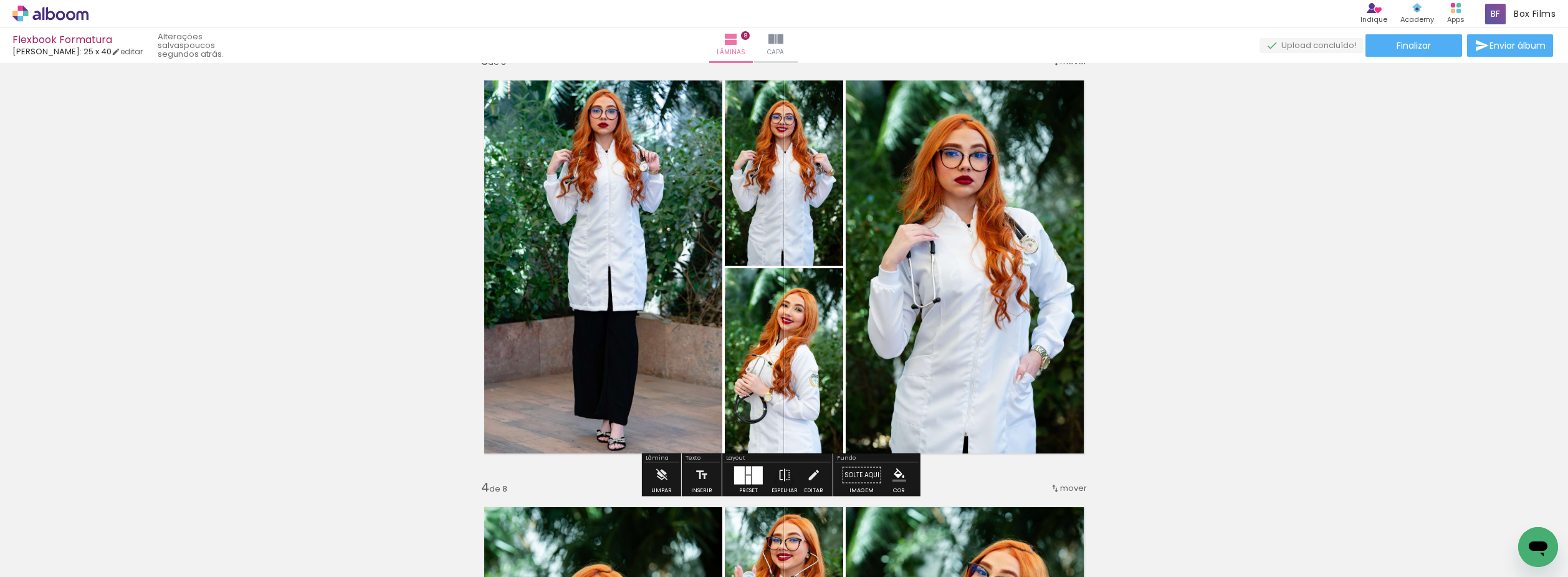
scroll to position [904, 0]
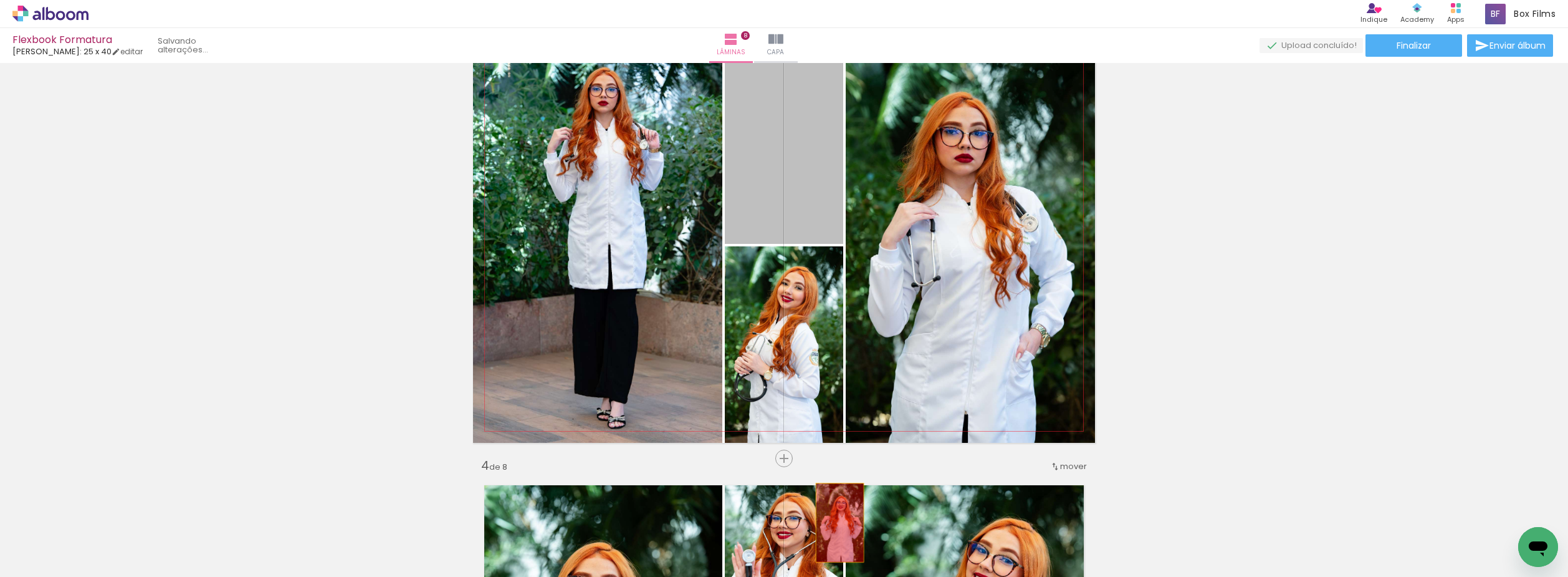
drag, startPoint x: 799, startPoint y: 182, endPoint x: 907, endPoint y: 460, distance: 298.2
click at [835, 524] on quentale-workspace at bounding box center [784, 288] width 1568 height 577
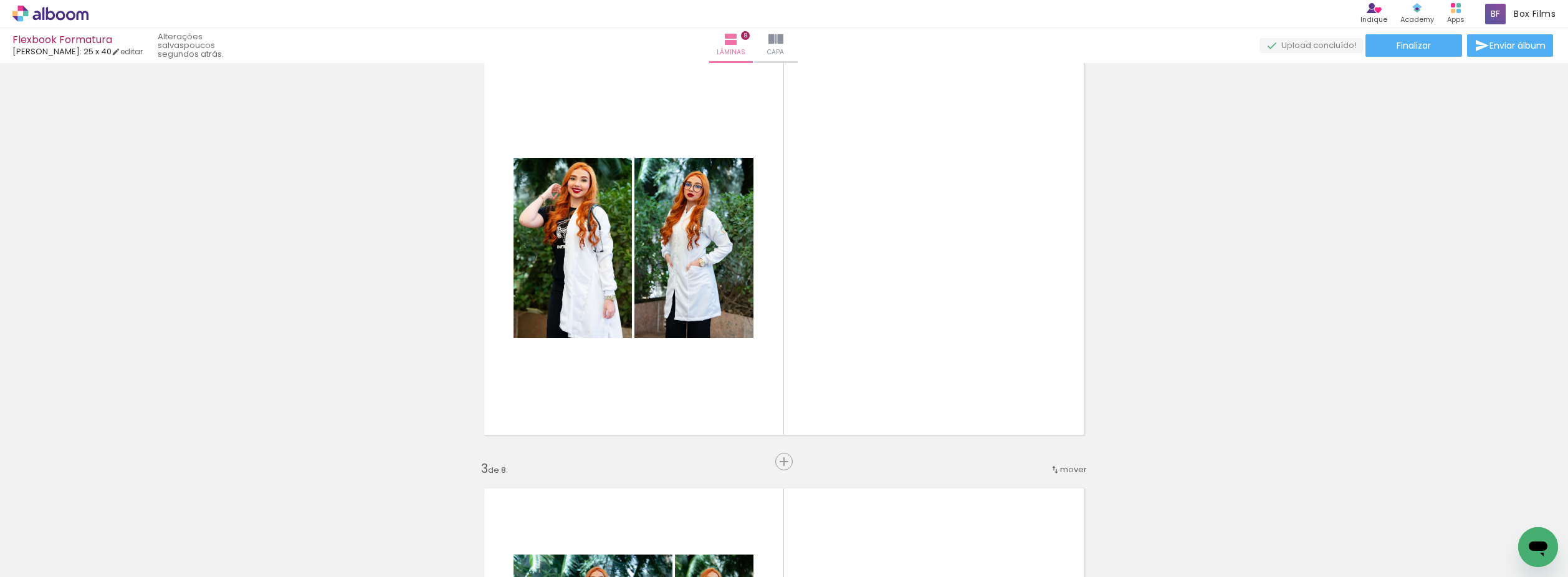
scroll to position [561, 0]
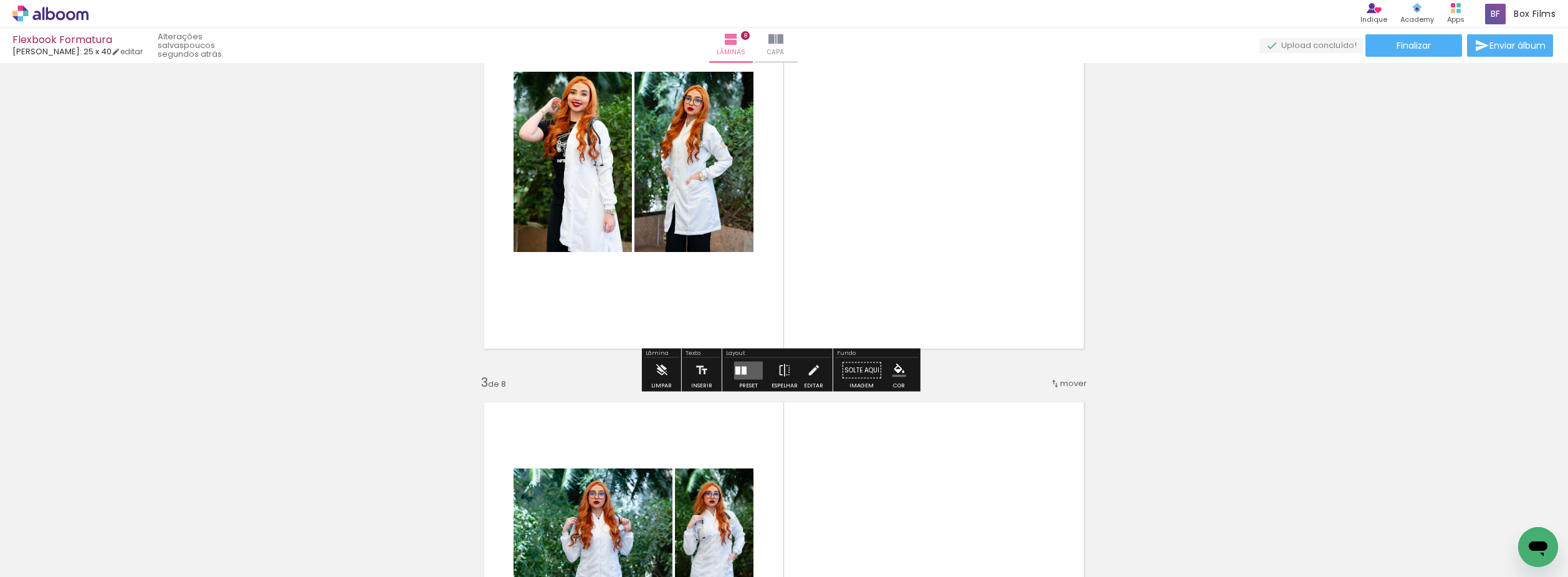
click at [743, 381] on div at bounding box center [748, 370] width 34 height 25
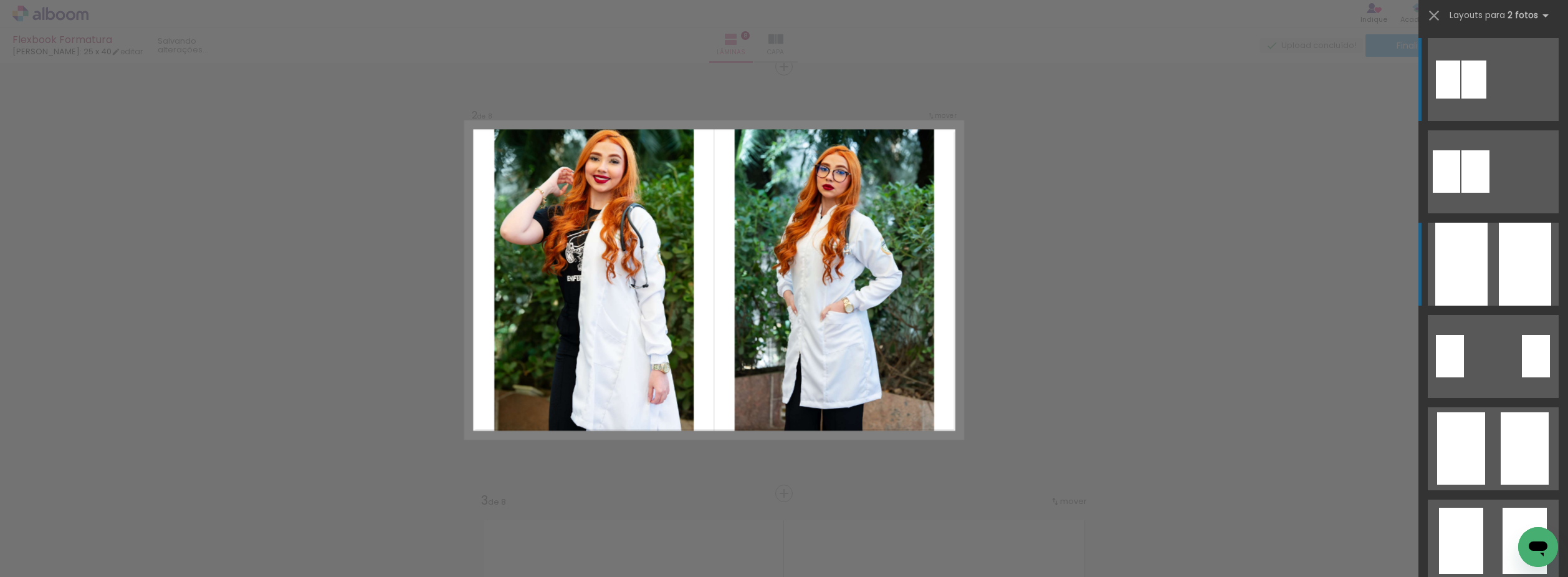
scroll to position [443, 0]
click at [1493, 213] on quentale-layouter at bounding box center [1493, 172] width 131 height 83
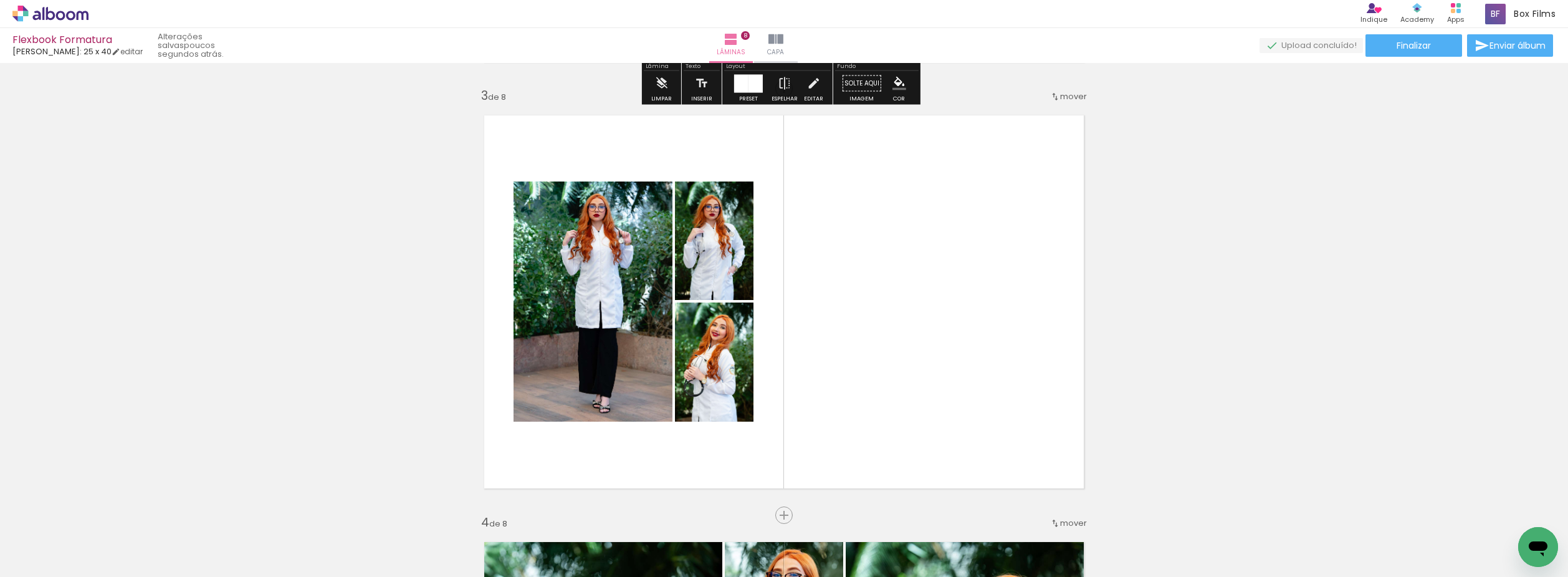
scroll to position [879, 0]
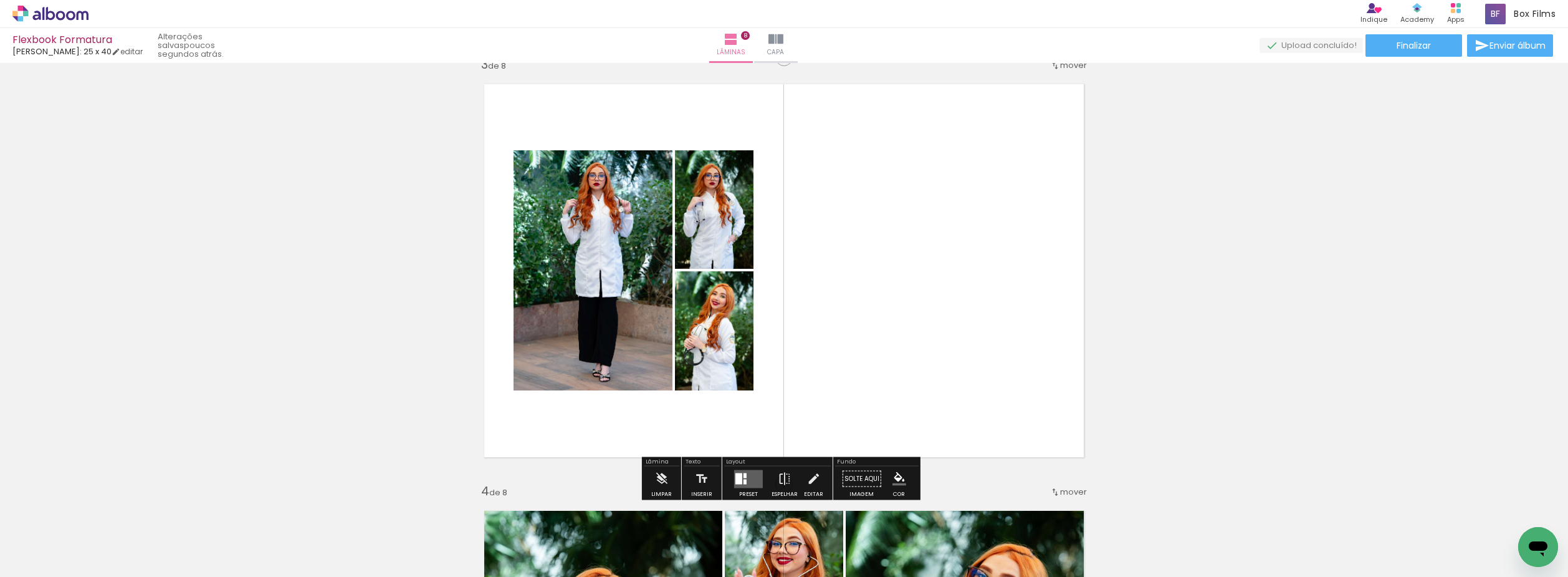
click at [751, 480] on quentale-layouter at bounding box center [749, 478] width 29 height 18
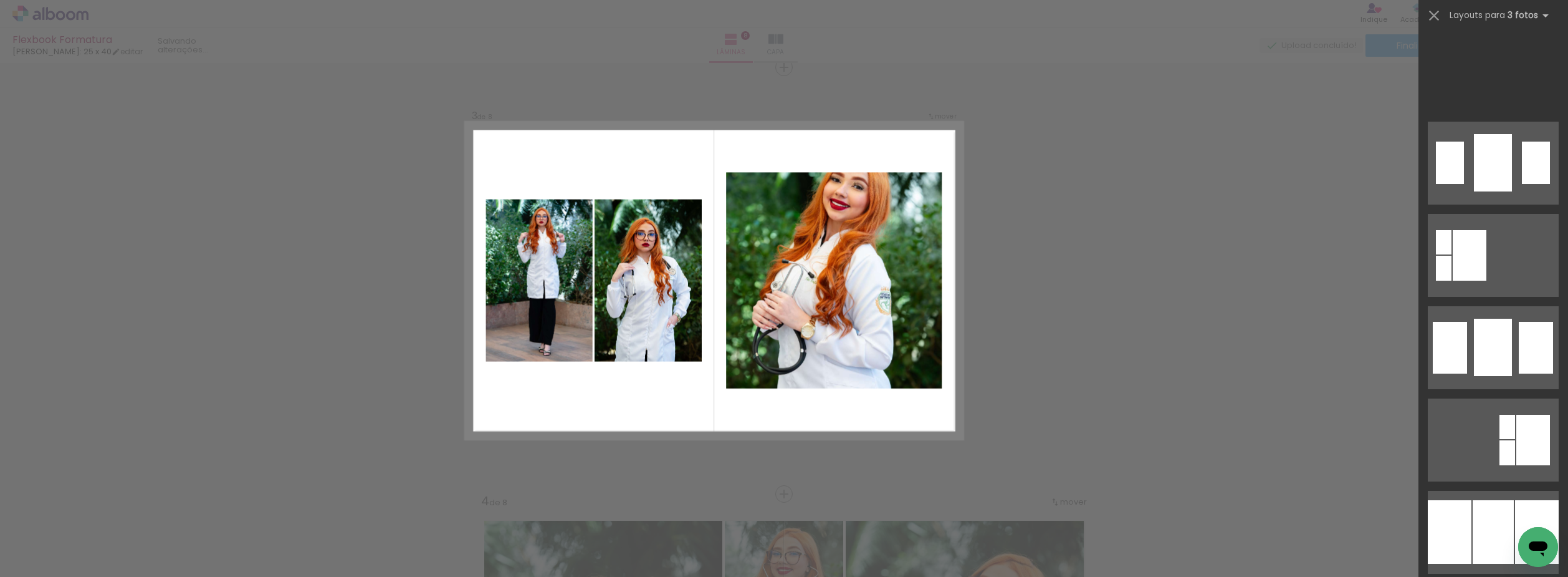
scroll to position [1434, 0]
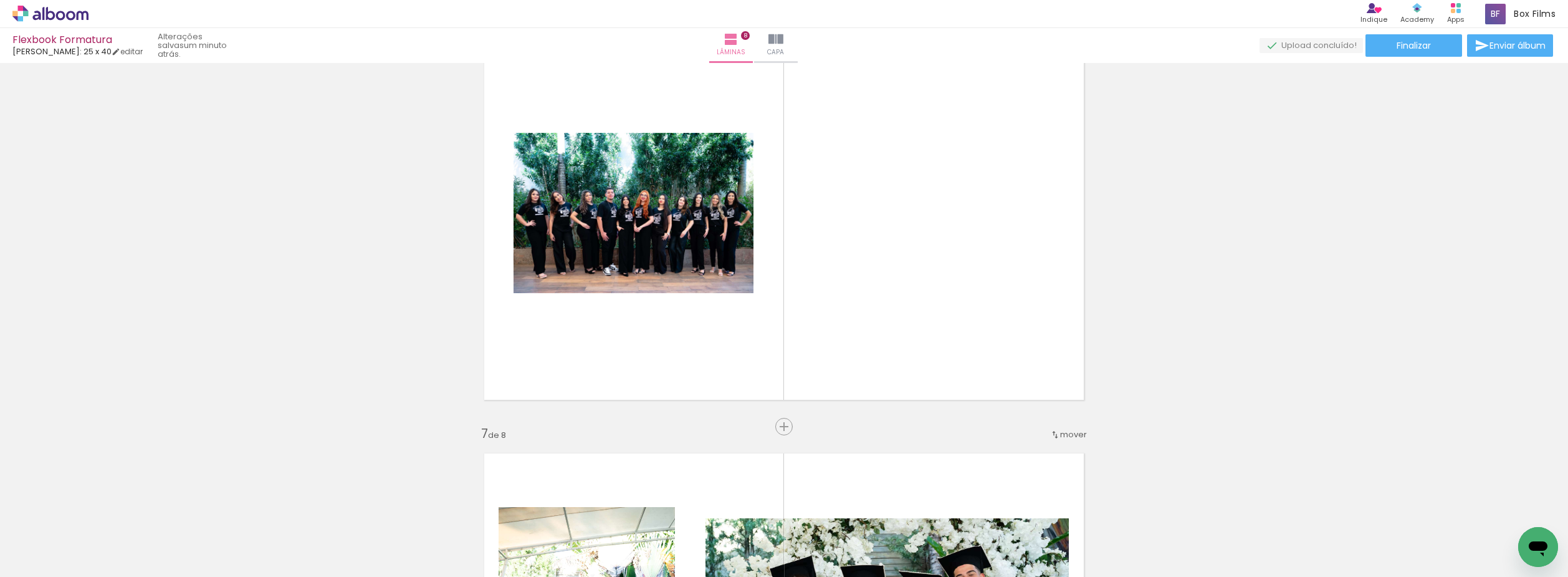
scroll to position [2328, 0]
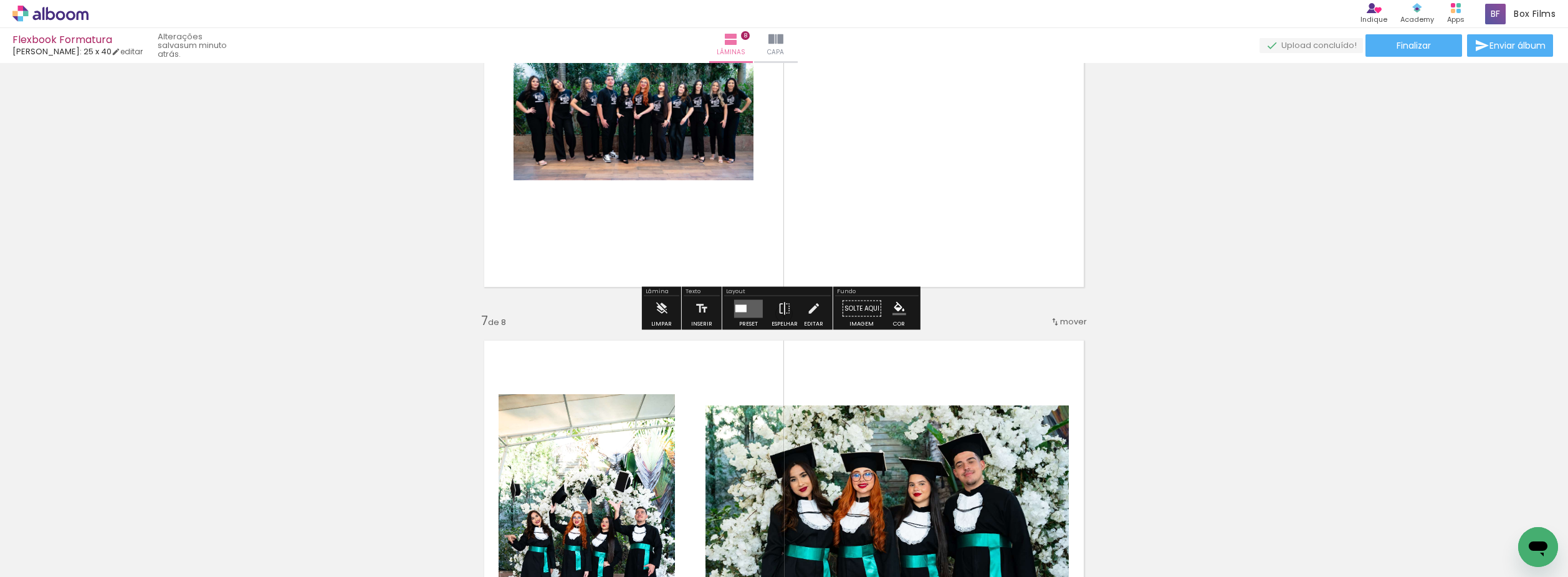
click at [743, 310] on div at bounding box center [741, 308] width 11 height 7
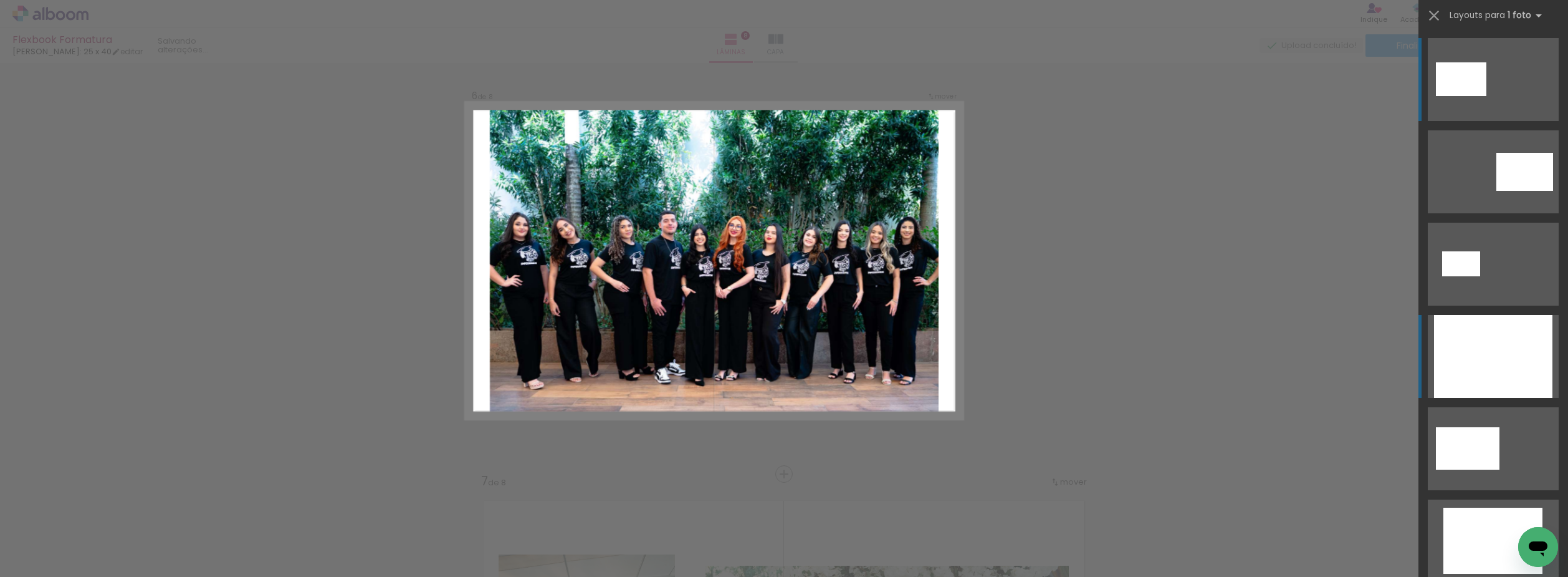
scroll to position [2149, 0]
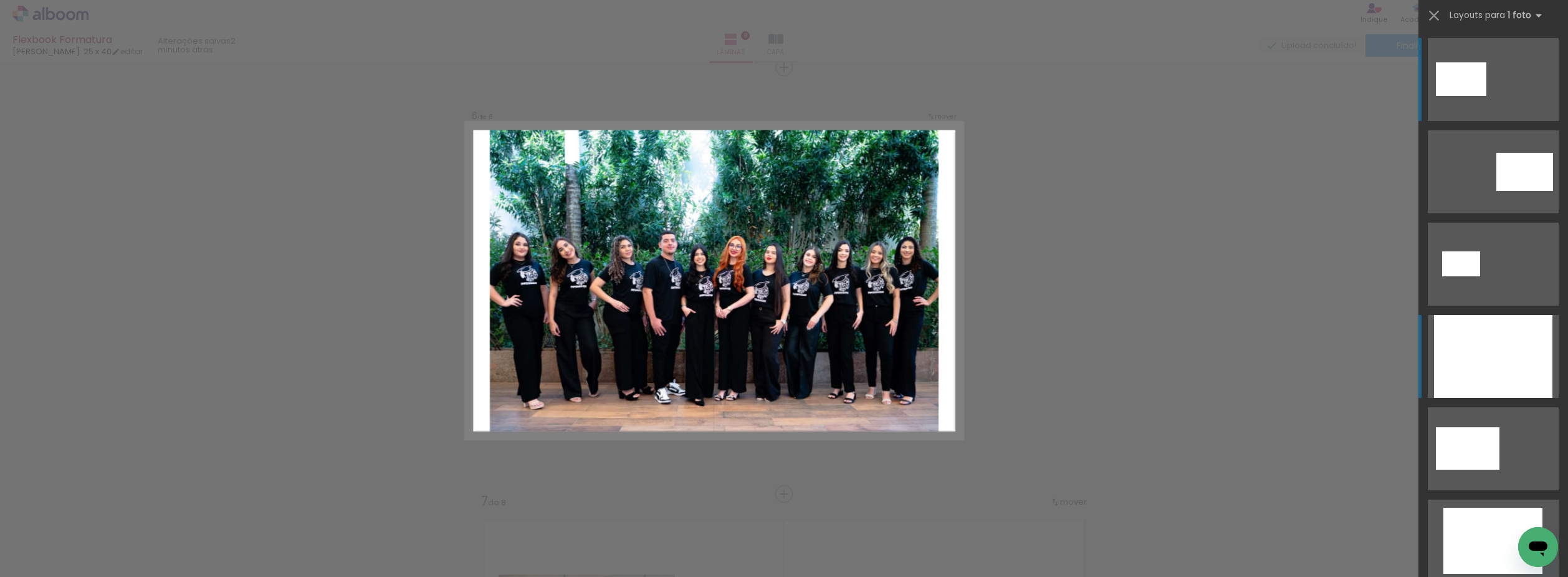
click at [1509, 377] on div at bounding box center [1494, 356] width 119 height 83
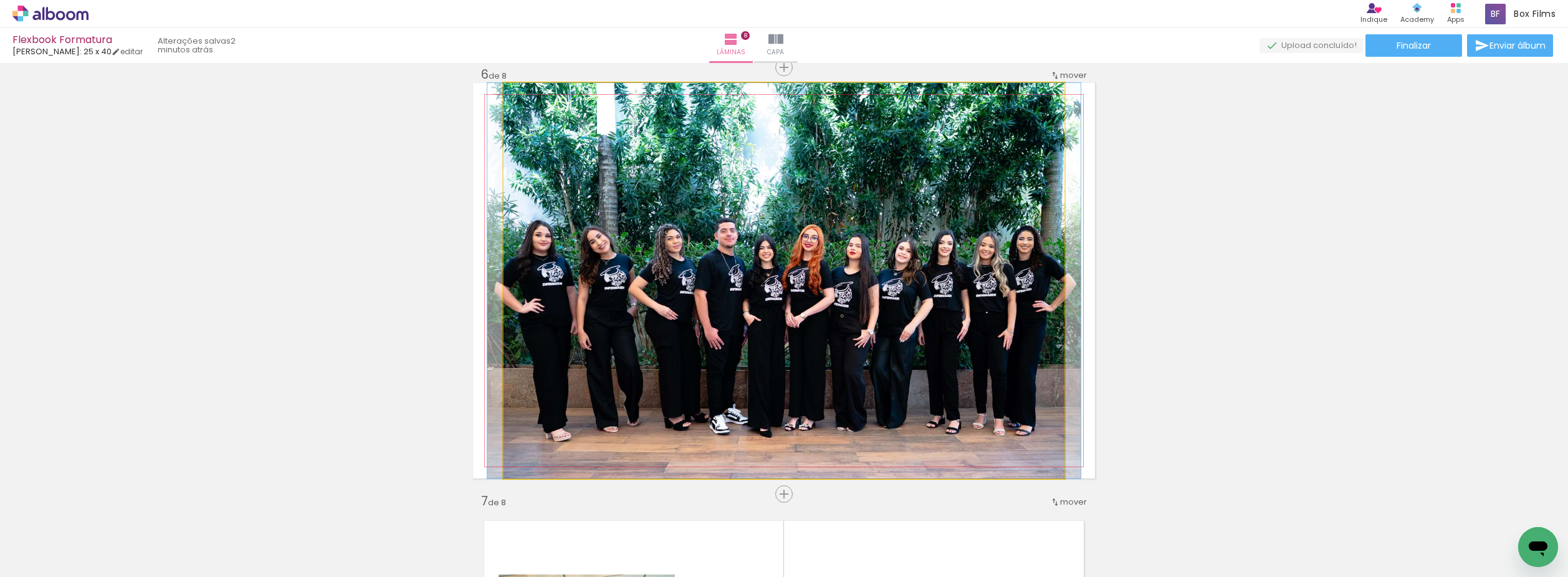
click at [988, 306] on quentale-photo at bounding box center [784, 281] width 561 height 395
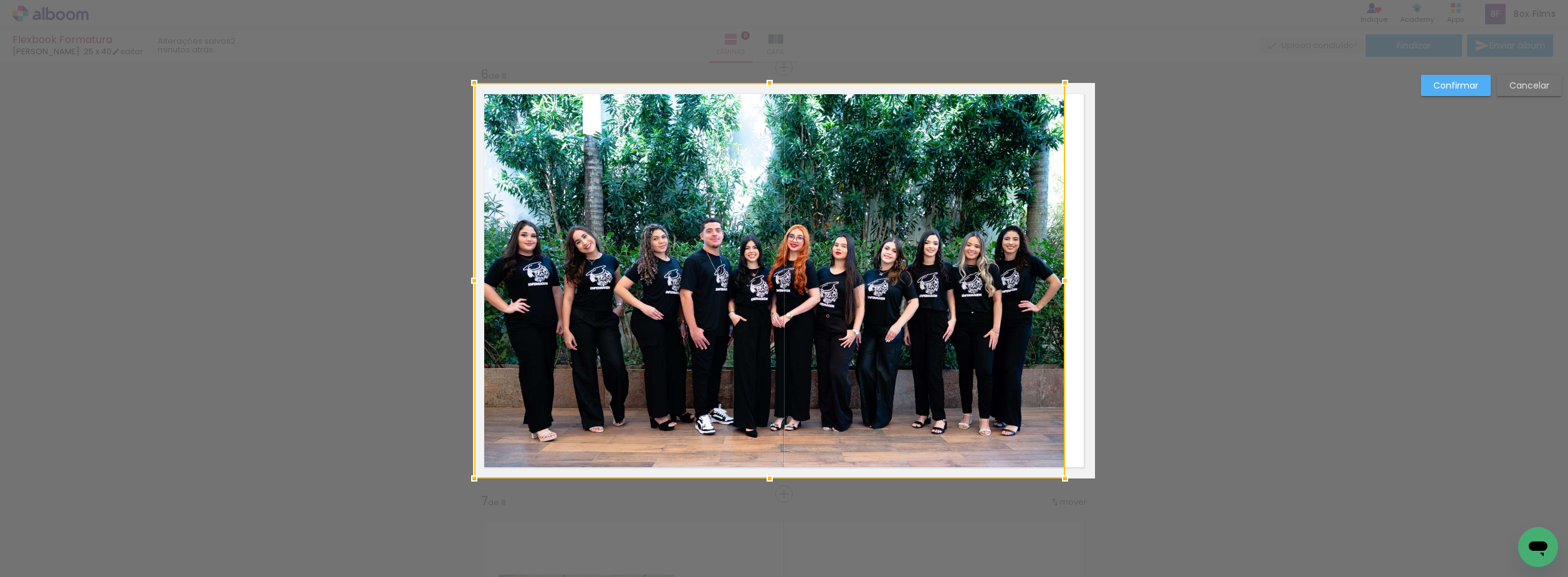
drag, startPoint x: 498, startPoint y: 284, endPoint x: 465, endPoint y: 297, distance: 35.5
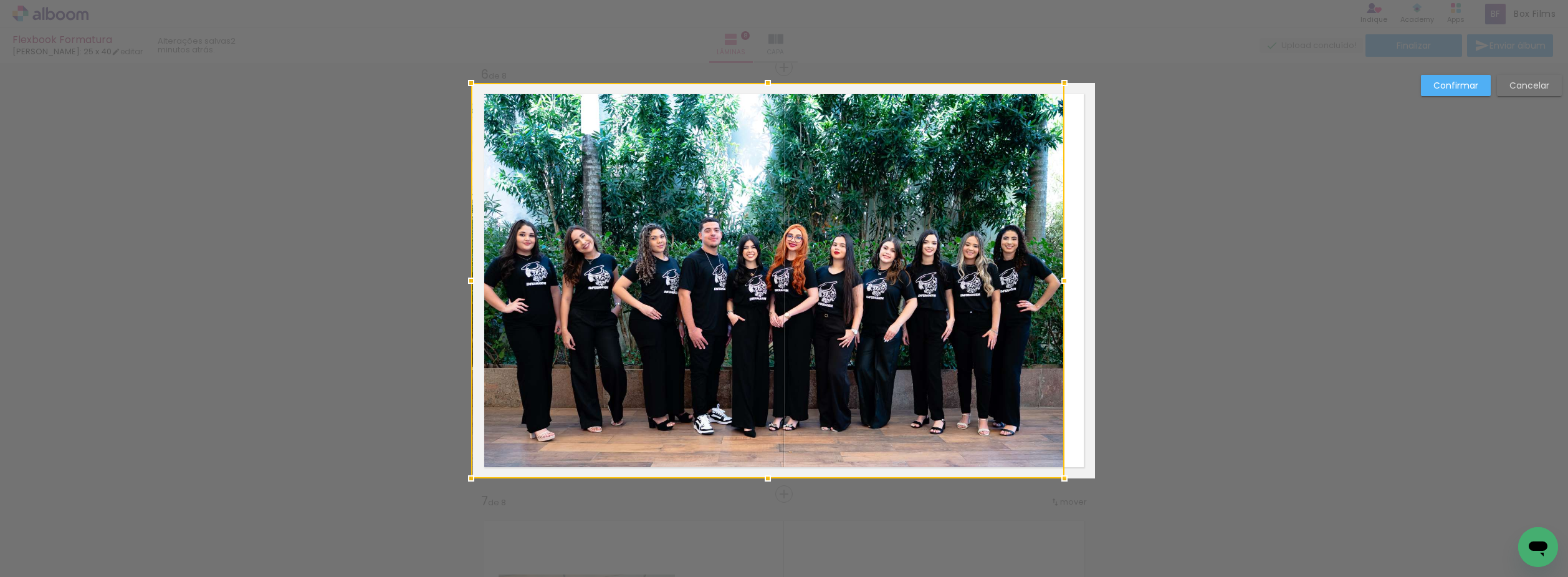
drag, startPoint x: 468, startPoint y: 283, endPoint x: 455, endPoint y: 289, distance: 14.3
click at [459, 289] on div at bounding box center [472, 281] width 25 height 25
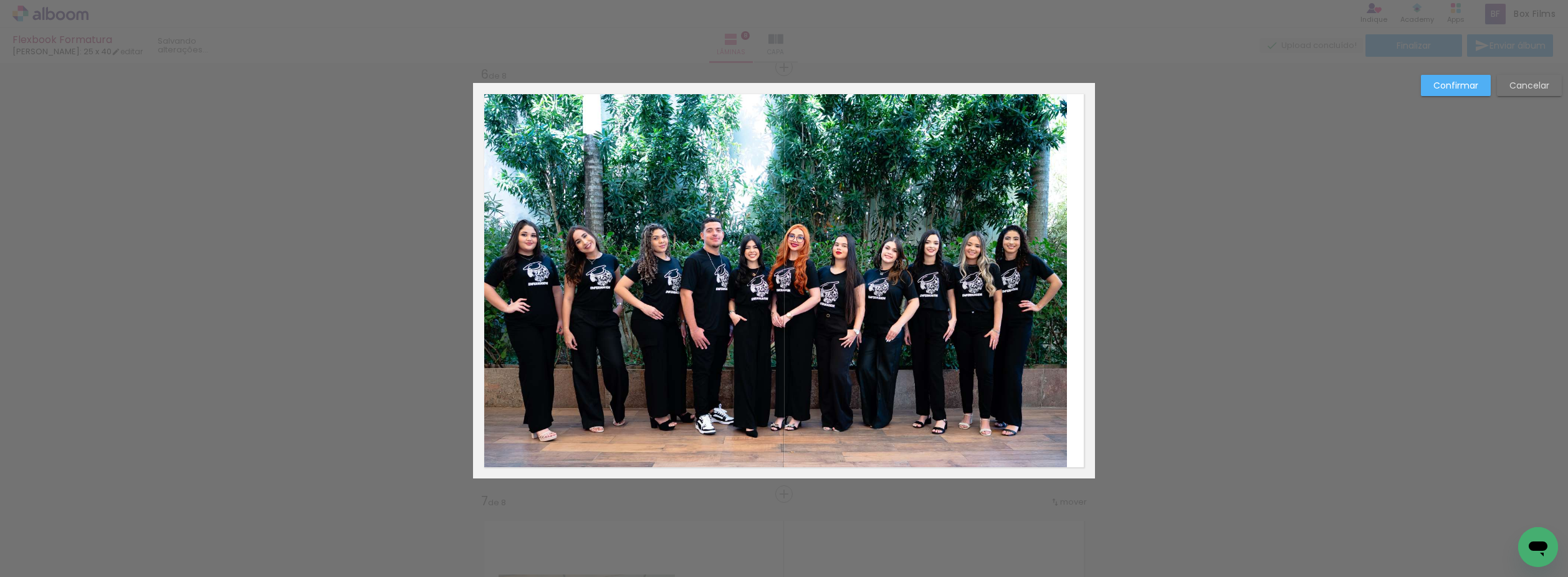
click at [674, 300] on quentale-photo at bounding box center [770, 281] width 594 height 395
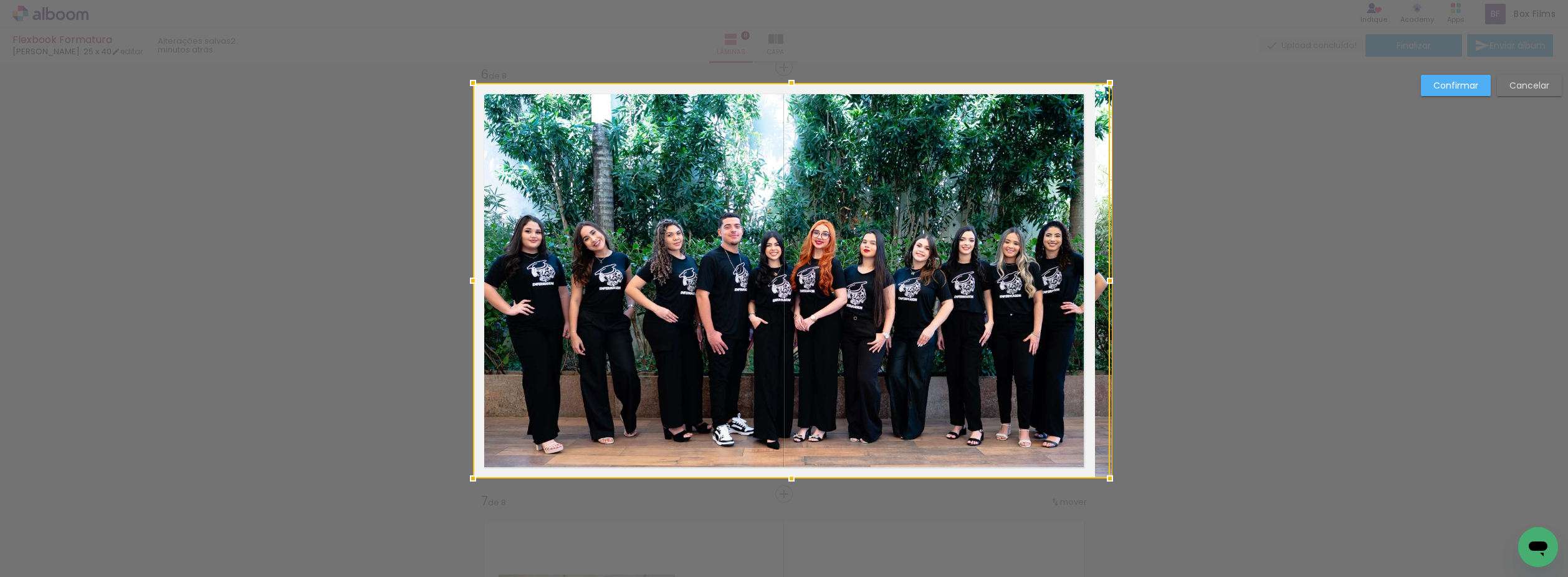
drag, startPoint x: 1066, startPoint y: 278, endPoint x: 1127, endPoint y: 279, distance: 61.0
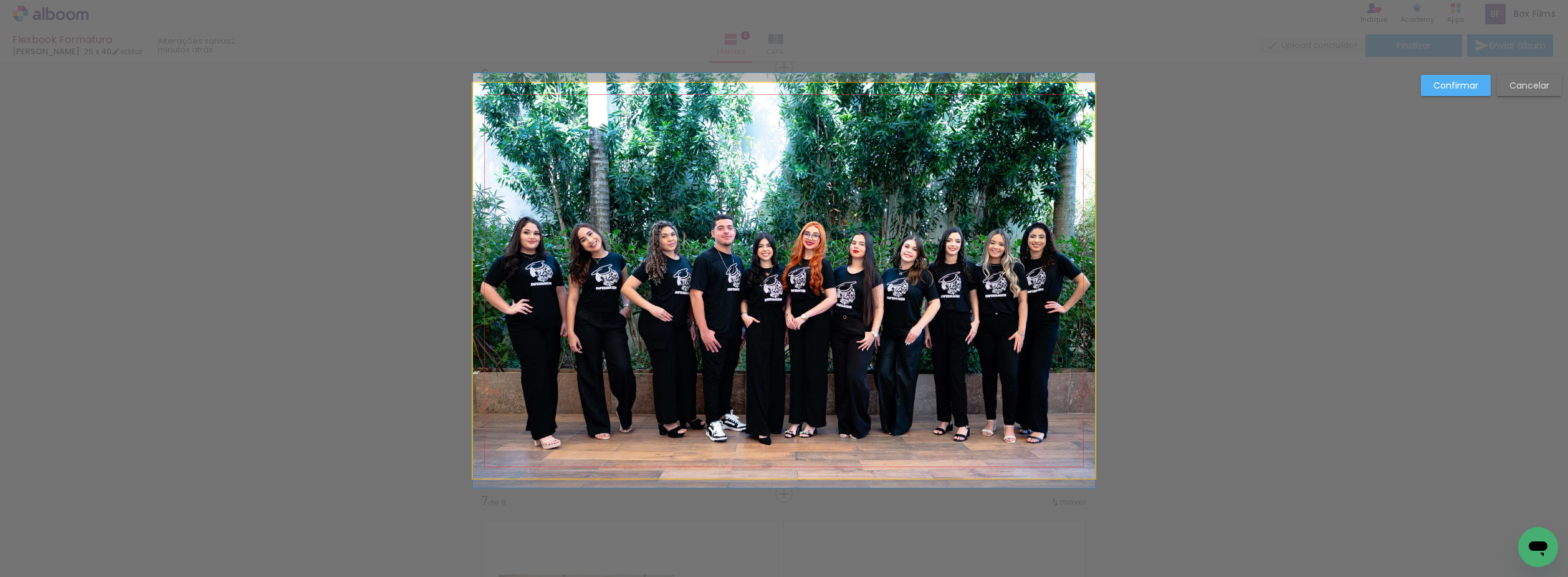
click at [869, 280] on quentale-photo at bounding box center [784, 281] width 622 height 395
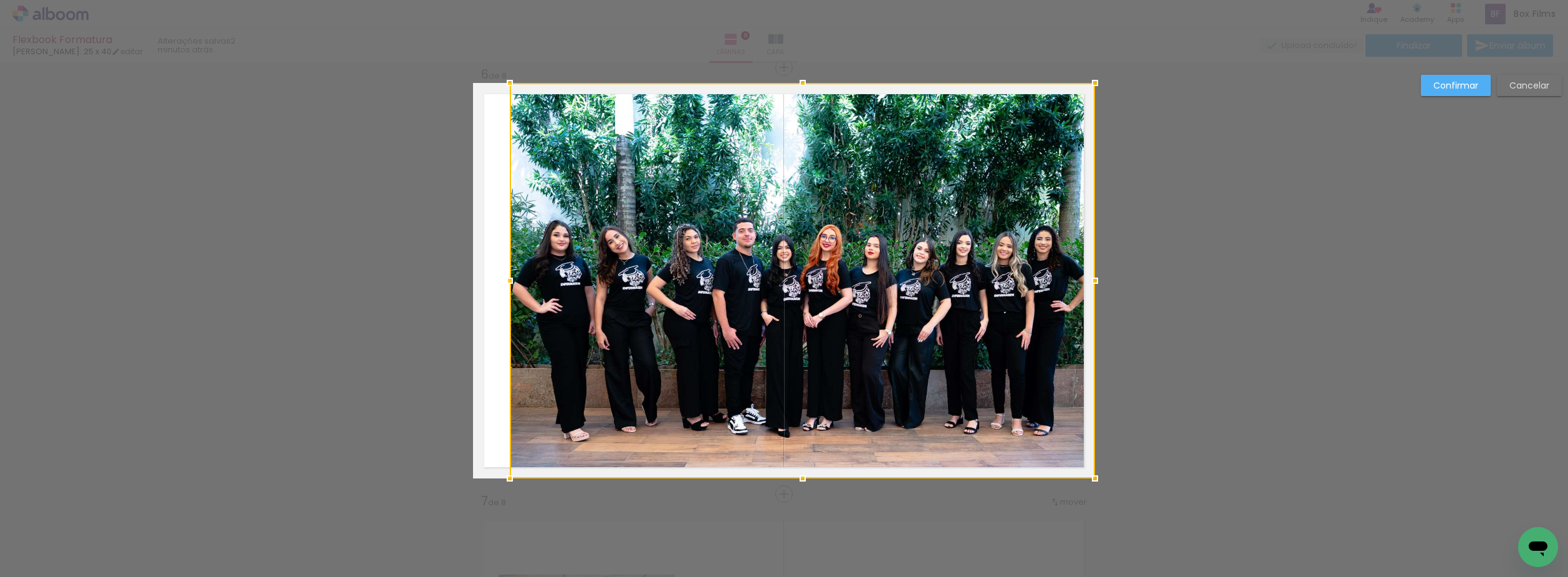
drag, startPoint x: 468, startPoint y: 279, endPoint x: 452, endPoint y: 292, distance: 20.6
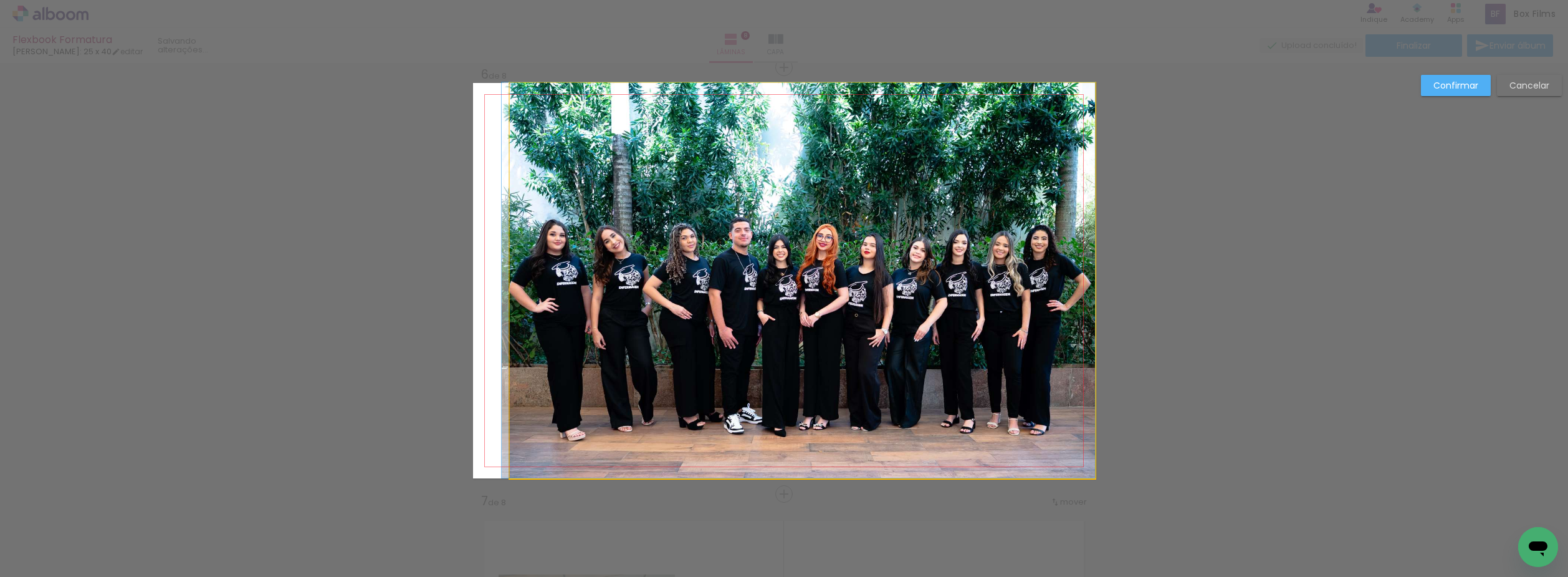
drag, startPoint x: 786, startPoint y: 313, endPoint x: 757, endPoint y: 312, distance: 29.0
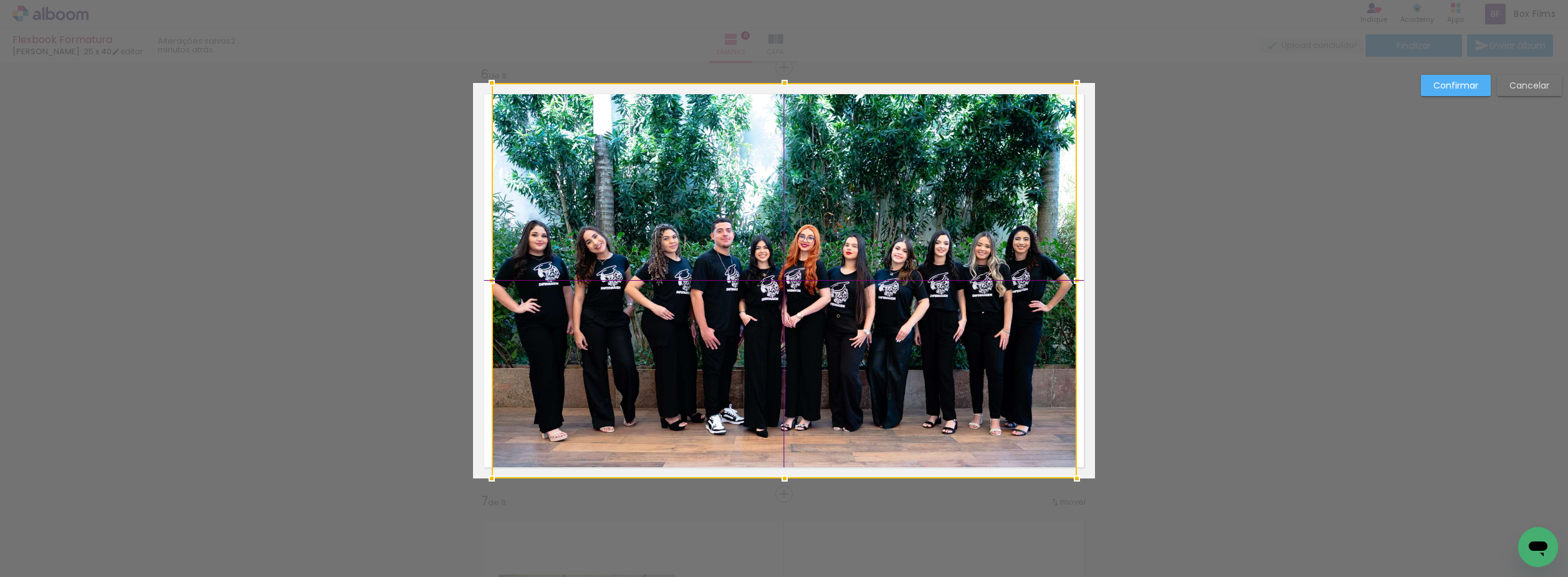
drag, startPoint x: 803, startPoint y: 323, endPoint x: 786, endPoint y: 344, distance: 27.0
click at [786, 344] on div at bounding box center [784, 281] width 585 height 395
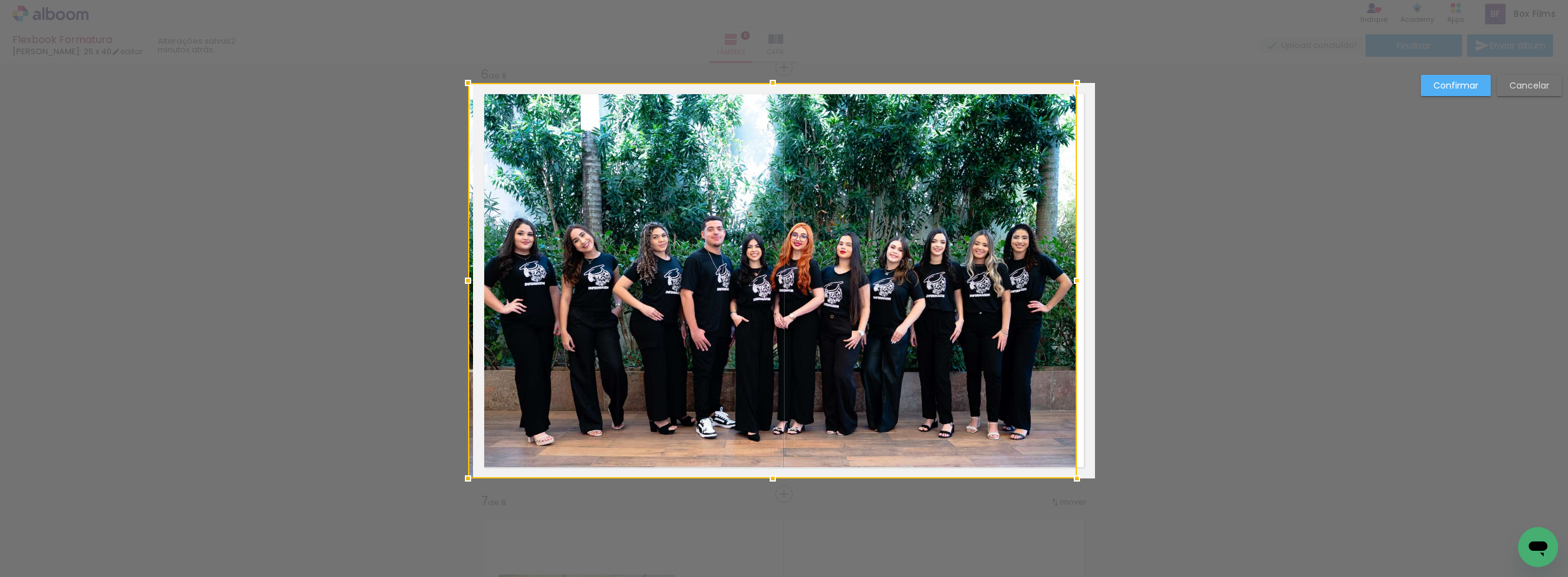
drag, startPoint x: 491, startPoint y: 280, endPoint x: 477, endPoint y: 287, distance: 15.7
click at [477, 287] on div at bounding box center [772, 281] width 609 height 395
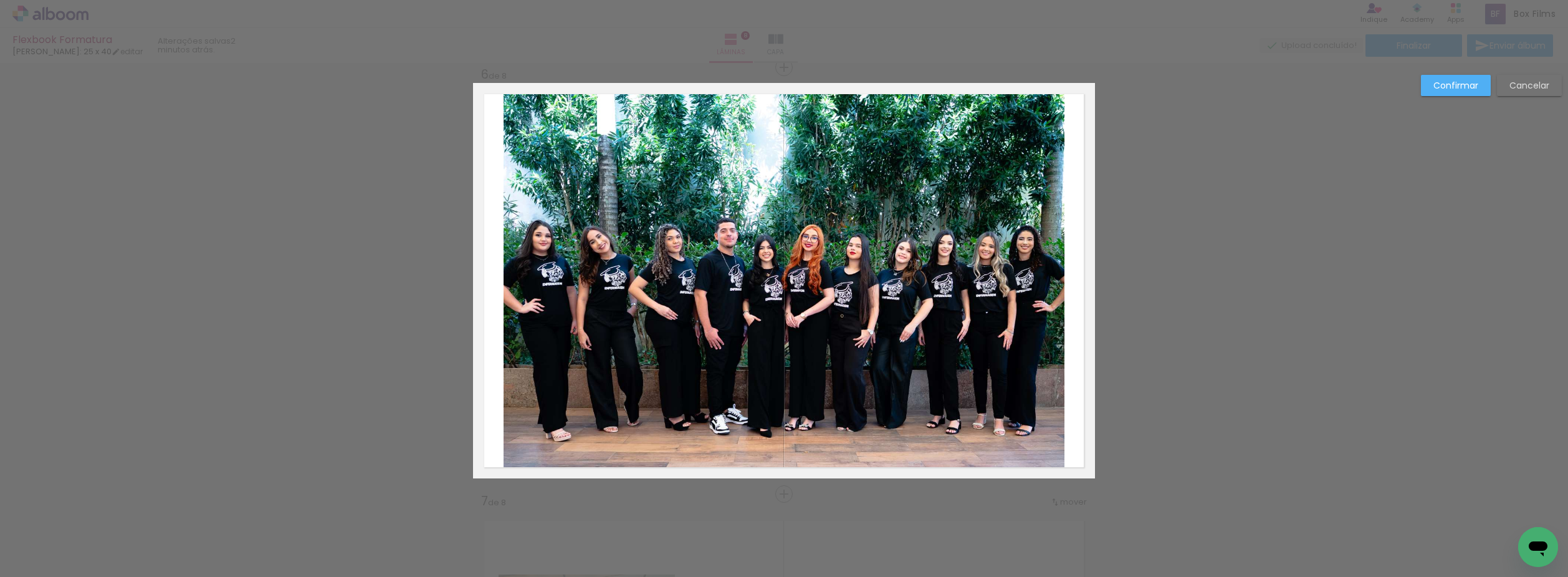
click at [1463, 95] on paper-button "Confirmar" at bounding box center [1456, 86] width 70 height 21
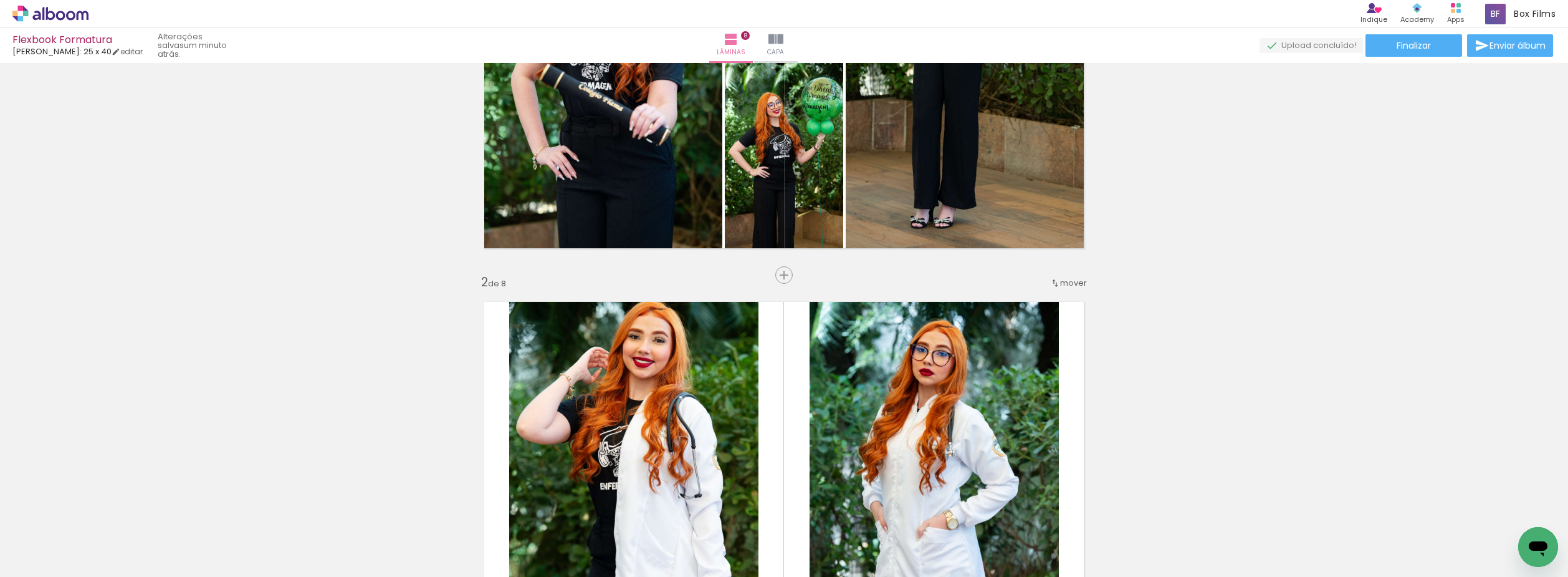
scroll to position [250, 0]
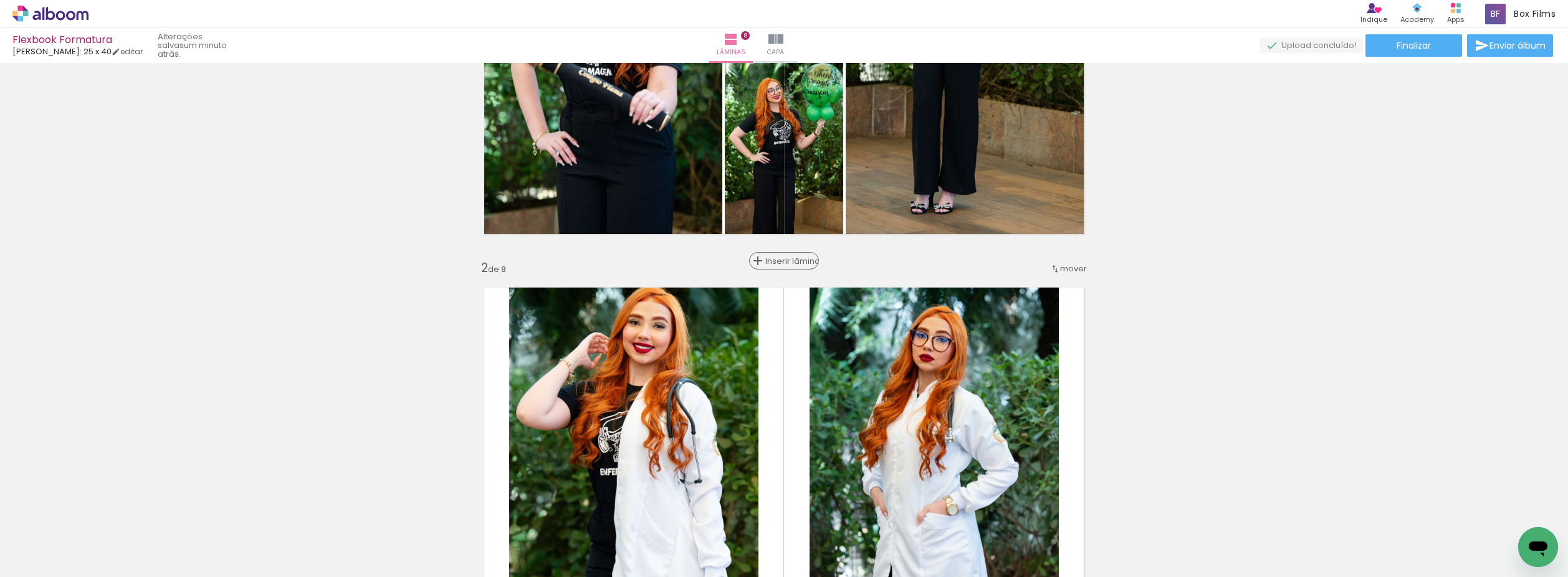
click at [781, 263] on span "Inserir lâmina" at bounding box center [790, 261] width 49 height 8
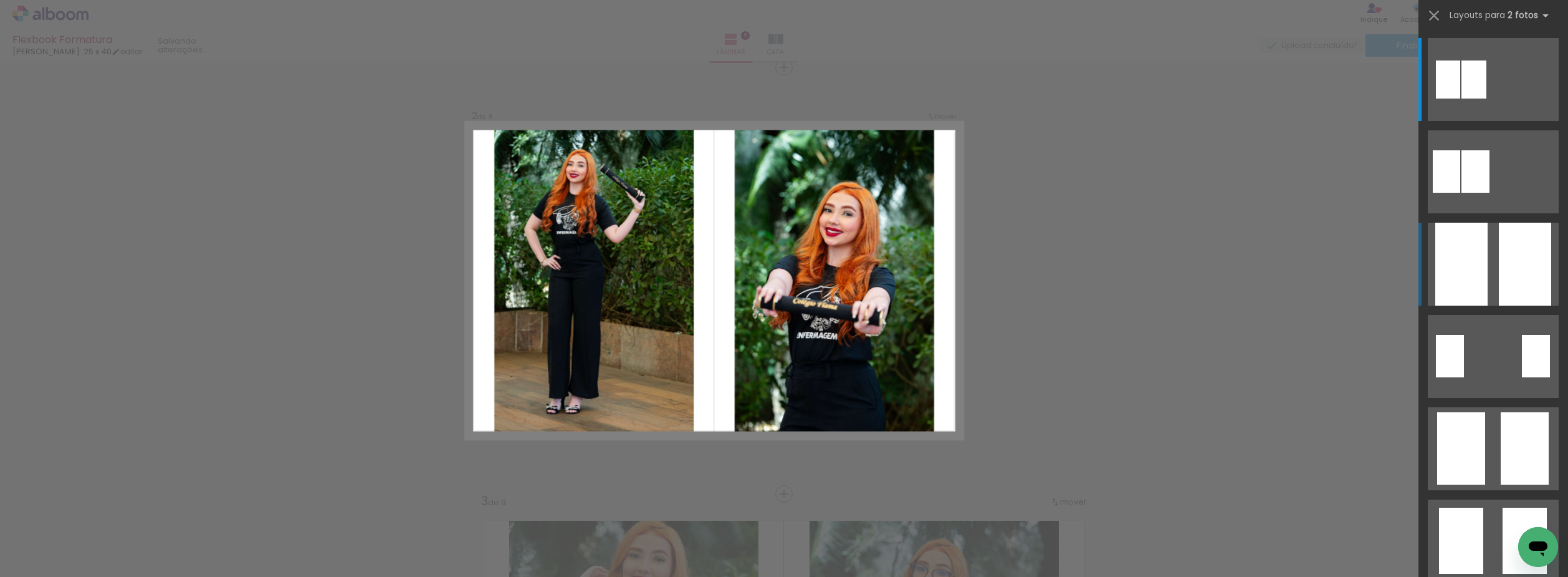
click at [1500, 250] on div at bounding box center [1525, 264] width 53 height 83
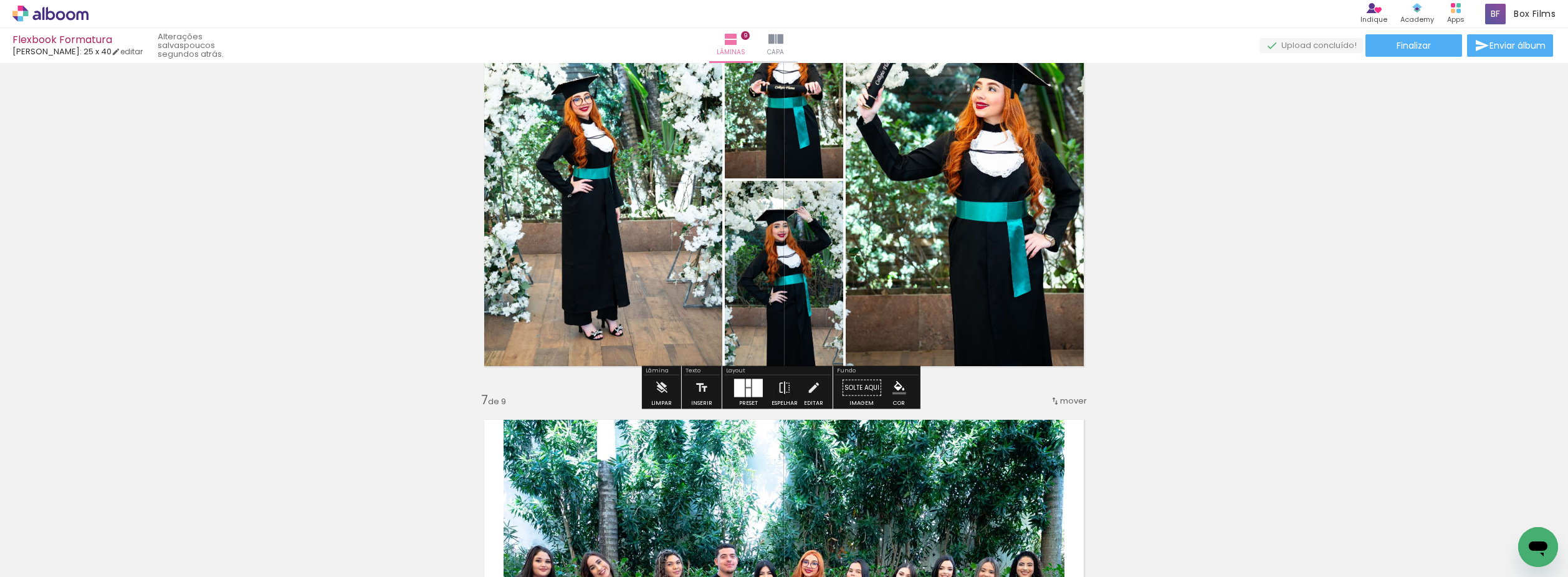
scroll to position [2251, 0]
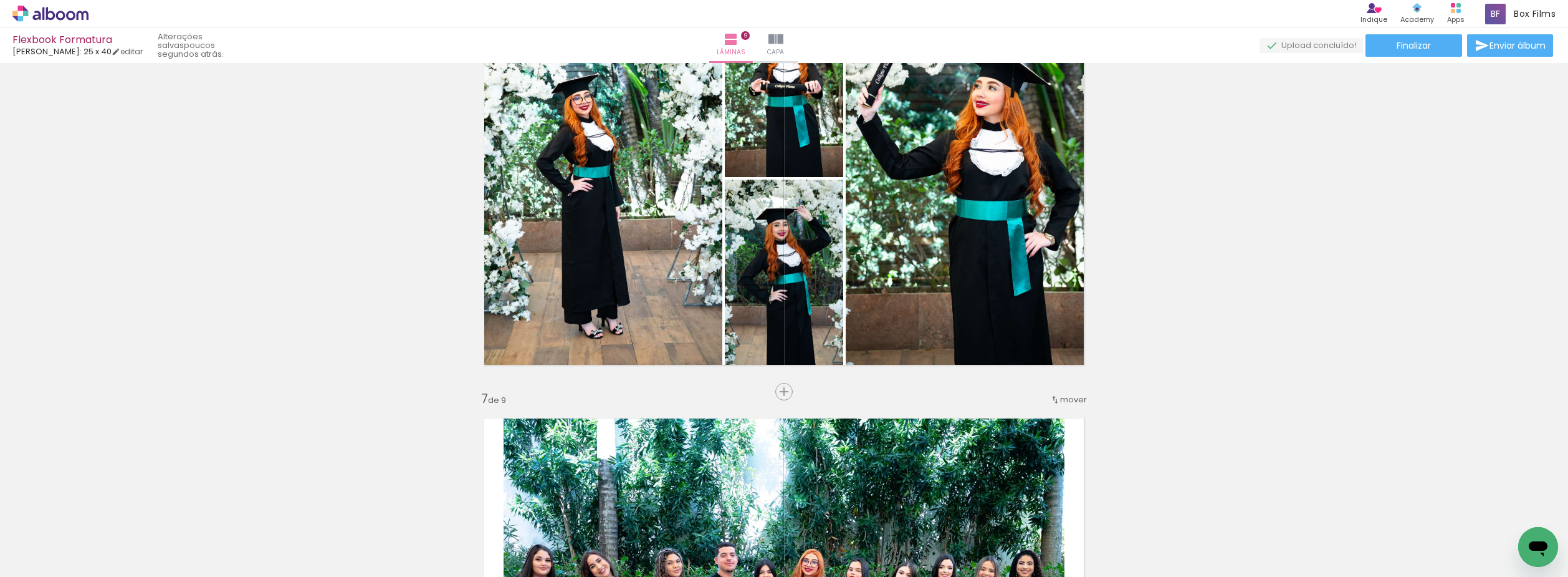
click at [786, 391] on span "Inserir lâmina" at bounding box center [790, 392] width 49 height 8
